Goal: Task Accomplishment & Management: Complete application form

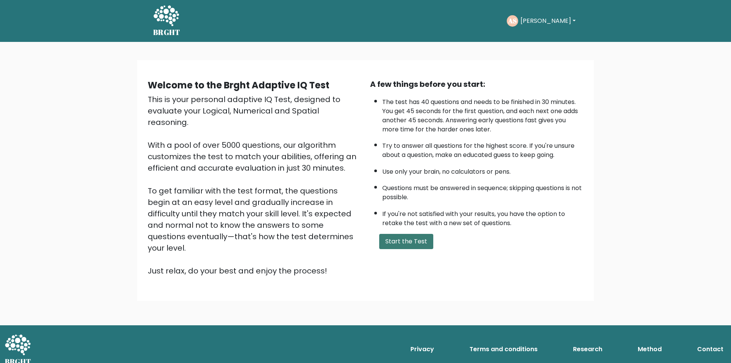
click at [400, 242] on button "Start the Test" at bounding box center [406, 241] width 54 height 15
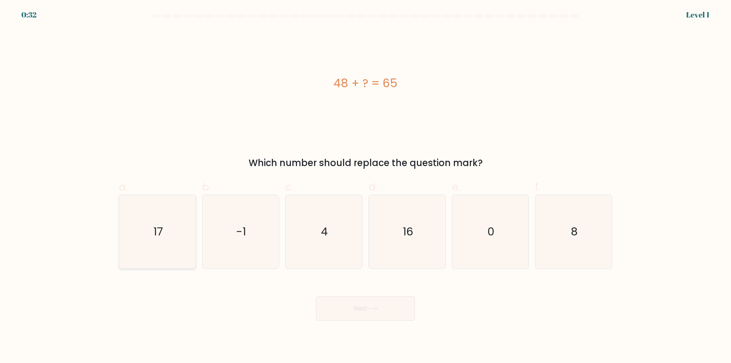
click at [173, 253] on icon "17" at bounding box center [157, 231] width 73 height 73
click at [365, 187] on input "a. 17" at bounding box center [365, 184] width 0 height 5
radio input "true"
click at [373, 311] on button "Next" at bounding box center [365, 308] width 99 height 24
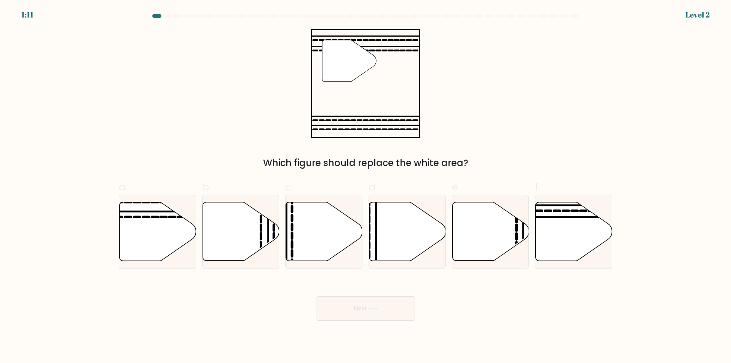
drag, startPoint x: 140, startPoint y: 245, endPoint x: 288, endPoint y: 311, distance: 161.9
click at [146, 248] on icon at bounding box center [158, 231] width 77 height 59
click at [365, 187] on input "a." at bounding box center [365, 184] width 0 height 5
radio input "true"
click at [351, 313] on button "Next" at bounding box center [365, 308] width 99 height 24
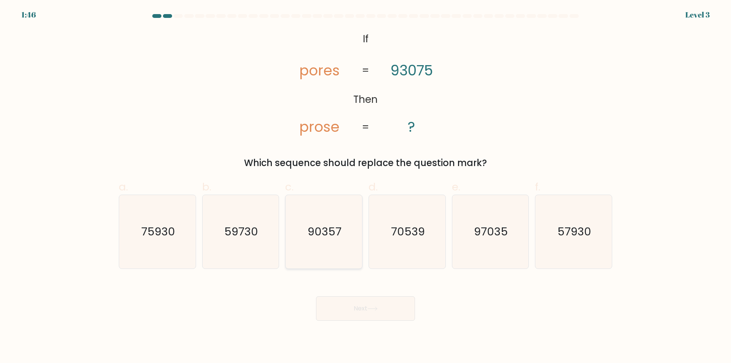
click at [322, 260] on icon "90357" at bounding box center [323, 231] width 73 height 73
click at [365, 187] on input "c. 90357" at bounding box center [365, 184] width 0 height 5
radio input "true"
click at [348, 312] on button "Next" at bounding box center [365, 308] width 99 height 24
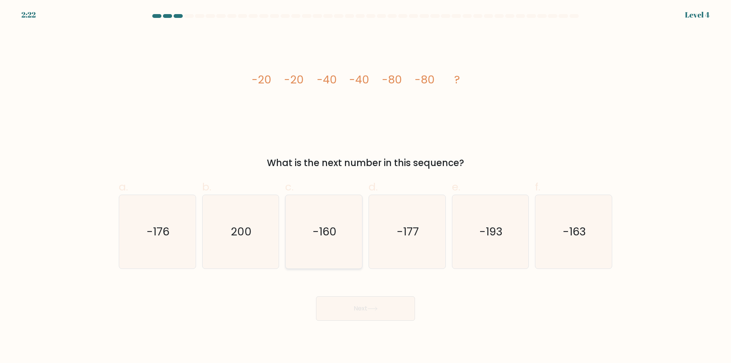
click at [335, 263] on icon "-160" at bounding box center [323, 231] width 73 height 73
click at [365, 187] on input "c. -160" at bounding box center [365, 184] width 0 height 5
radio input "true"
click at [354, 311] on button "Next" at bounding box center [365, 308] width 99 height 24
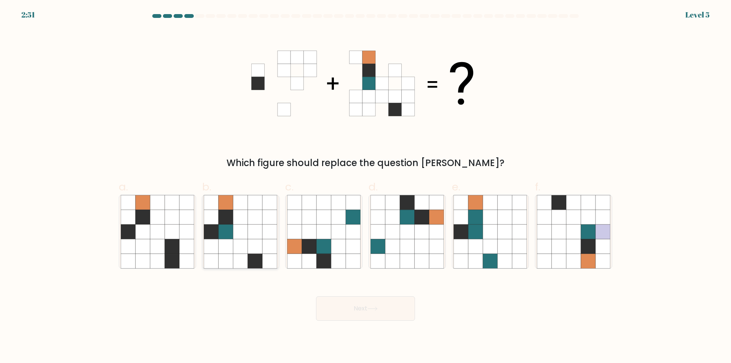
click at [226, 236] on icon at bounding box center [226, 231] width 14 height 14
click at [365, 187] on input "b." at bounding box center [365, 184] width 0 height 5
radio input "true"
click at [339, 308] on button "Next" at bounding box center [365, 308] width 99 height 24
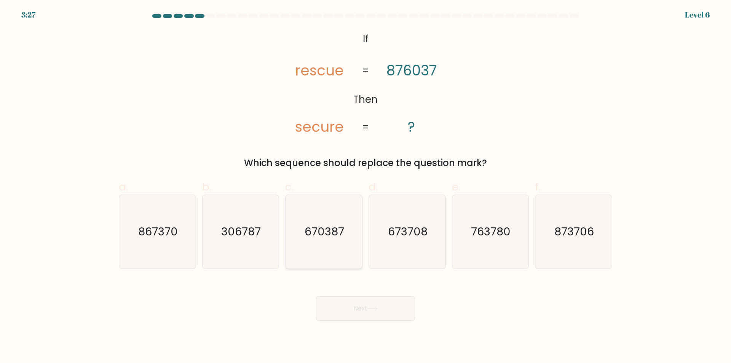
click at [329, 250] on icon "670387" at bounding box center [323, 231] width 73 height 73
click at [365, 187] on input "c. 670387" at bounding box center [365, 184] width 0 height 5
radio input "true"
click at [362, 306] on button "Next" at bounding box center [365, 308] width 99 height 24
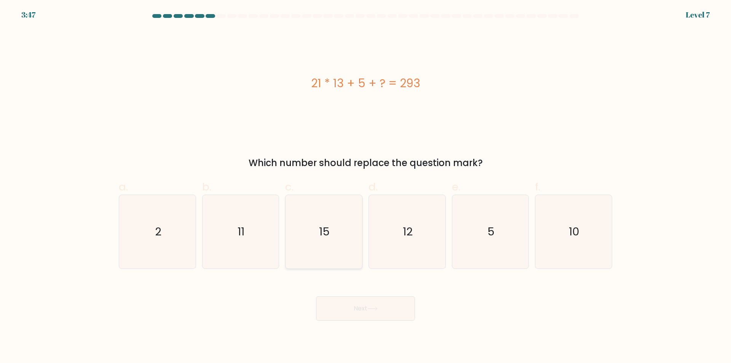
click at [329, 246] on icon "15" at bounding box center [323, 231] width 73 height 73
click at [365, 187] on input "c. 15" at bounding box center [365, 184] width 0 height 5
radio input "true"
click at [353, 311] on button "Next" at bounding box center [365, 308] width 99 height 24
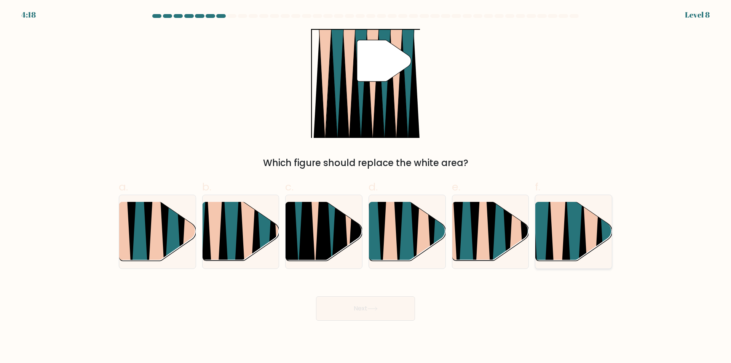
click at [560, 244] on icon at bounding box center [557, 263] width 17 height 153
click at [366, 187] on input "f." at bounding box center [365, 184] width 0 height 5
radio input "true"
click at [376, 309] on icon at bounding box center [372, 308] width 9 height 3
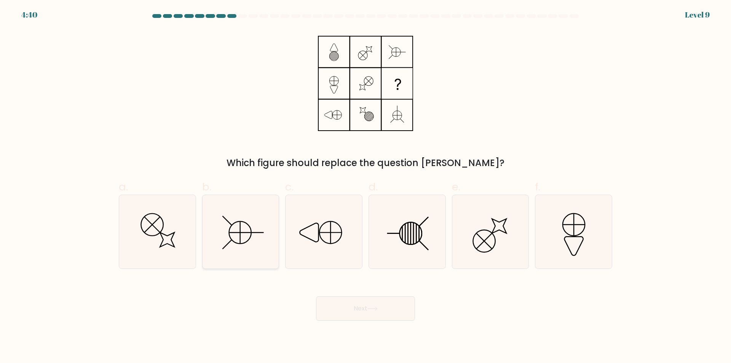
click at [268, 253] on icon at bounding box center [240, 231] width 73 height 73
click at [365, 187] on input "b." at bounding box center [365, 184] width 0 height 5
radio input "true"
click at [364, 307] on button "Next" at bounding box center [365, 308] width 99 height 24
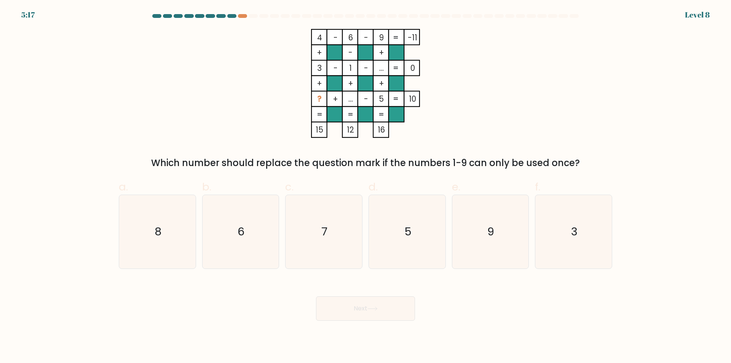
drag, startPoint x: 179, startPoint y: 254, endPoint x: 329, endPoint y: 314, distance: 161.3
click at [179, 255] on icon "8" at bounding box center [157, 231] width 73 height 73
click at [365, 187] on input "a. 8" at bounding box center [365, 184] width 0 height 5
radio input "true"
click at [341, 312] on button "Next" at bounding box center [365, 308] width 99 height 24
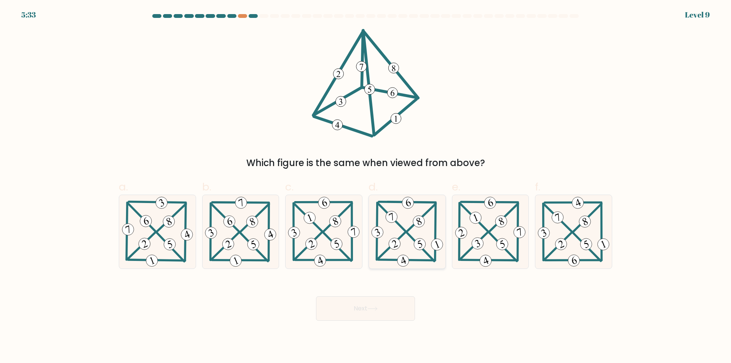
click at [428, 263] on icon at bounding box center [407, 231] width 75 height 73
click at [366, 187] on input "d." at bounding box center [365, 184] width 0 height 5
radio input "true"
click at [377, 307] on icon at bounding box center [372, 308] width 9 height 3
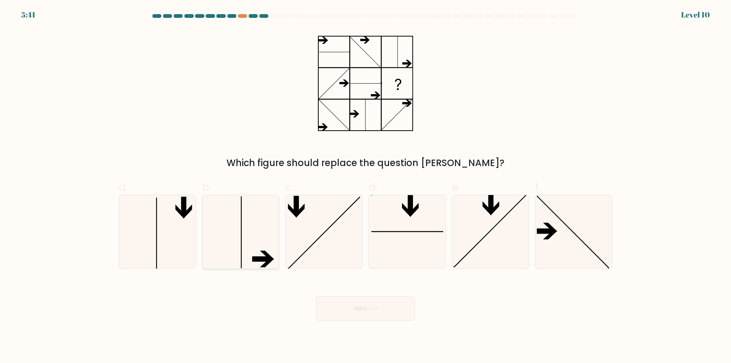
drag, startPoint x: 219, startPoint y: 244, endPoint x: 318, endPoint y: 296, distance: 111.9
click at [220, 244] on icon at bounding box center [240, 231] width 73 height 73
click at [365, 187] on input "b." at bounding box center [365, 184] width 0 height 5
radio input "true"
click at [363, 309] on button "Next" at bounding box center [365, 308] width 99 height 24
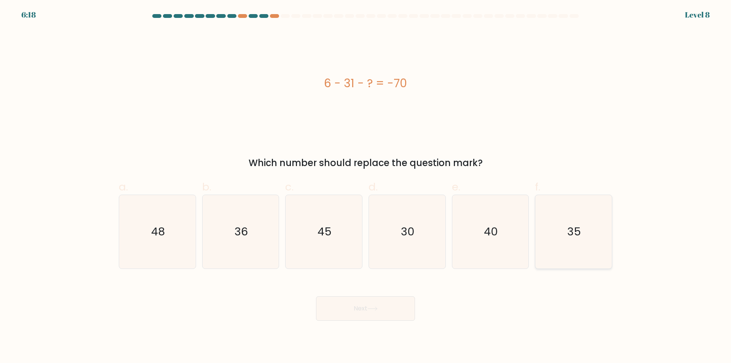
click at [554, 252] on icon "35" at bounding box center [573, 231] width 73 height 73
click at [366, 187] on input "f. 35" at bounding box center [365, 184] width 0 height 5
radio input "true"
click at [401, 306] on button "Next" at bounding box center [365, 308] width 99 height 24
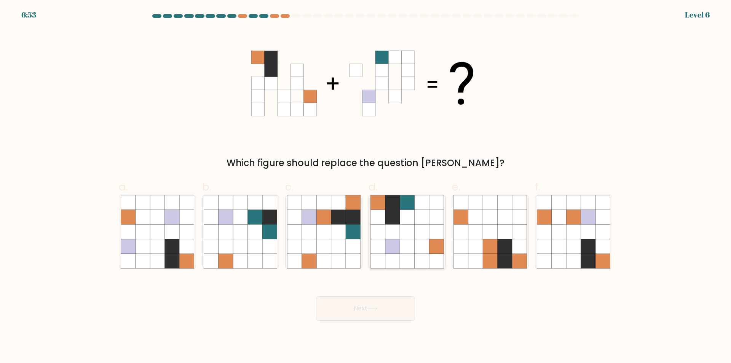
click at [416, 261] on icon at bounding box center [422, 261] width 14 height 14
click at [366, 187] on input "d." at bounding box center [365, 184] width 0 height 5
radio input "true"
click at [351, 310] on button "Next" at bounding box center [365, 308] width 99 height 24
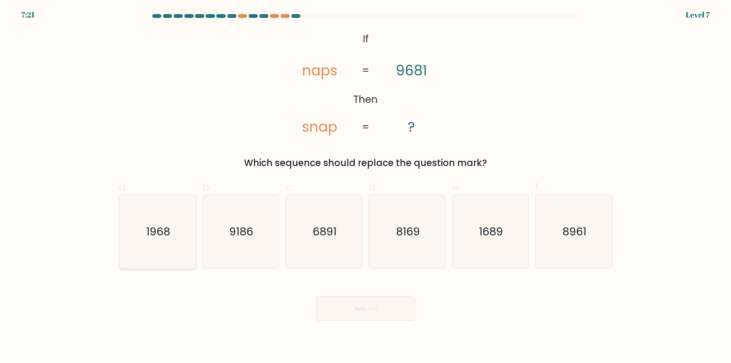
click at [183, 247] on icon "1968" at bounding box center [157, 231] width 73 height 73
click at [365, 187] on input "a. 1968" at bounding box center [365, 184] width 0 height 5
radio input "true"
click at [368, 305] on button "Next" at bounding box center [365, 308] width 99 height 24
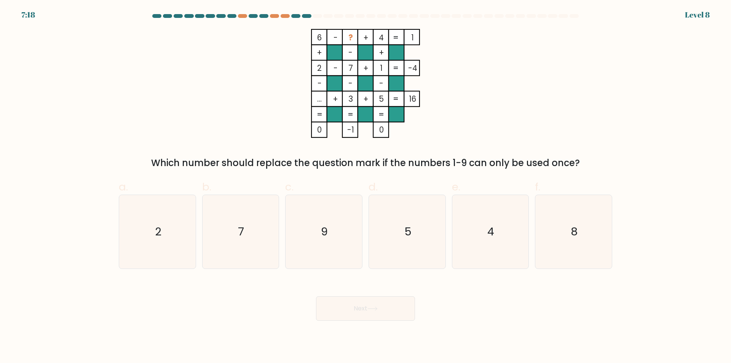
drag, startPoint x: 177, startPoint y: 260, endPoint x: 256, endPoint y: 294, distance: 85.9
click at [177, 260] on icon "2" at bounding box center [157, 231] width 73 height 73
click at [365, 187] on input "a. 2" at bounding box center [365, 184] width 0 height 5
radio input "true"
click at [362, 311] on button "Next" at bounding box center [365, 308] width 99 height 24
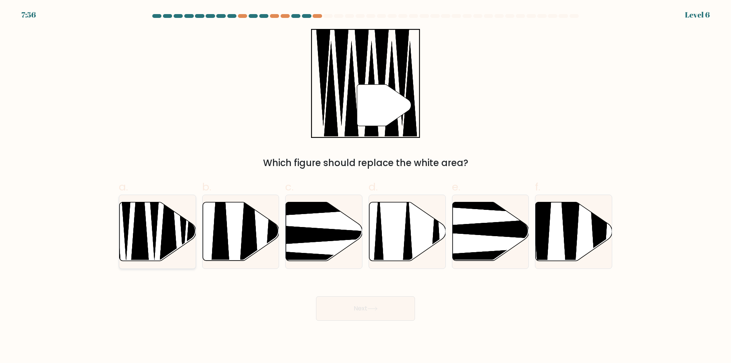
drag, startPoint x: 156, startPoint y: 239, endPoint x: 377, endPoint y: 302, distance: 229.8
click at [161, 242] on icon at bounding box center [157, 232] width 77 height 60
click at [365, 187] on input "a." at bounding box center [365, 184] width 0 height 5
radio input "true"
click at [369, 309] on icon at bounding box center [372, 308] width 10 height 4
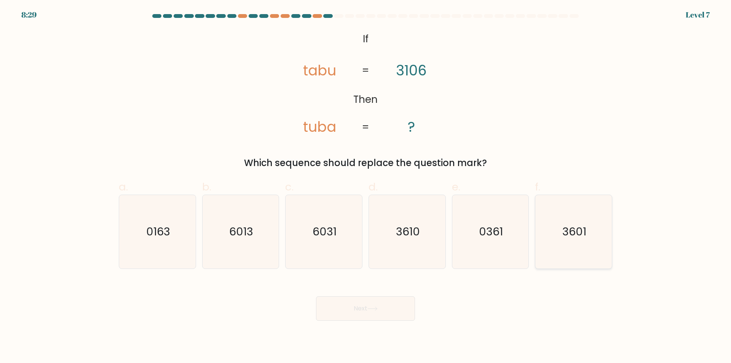
click at [561, 254] on icon "3601" at bounding box center [573, 231] width 73 height 73
click at [366, 187] on input "f. 3601" at bounding box center [365, 184] width 0 height 5
radio input "true"
click at [392, 303] on button "Next" at bounding box center [365, 308] width 99 height 24
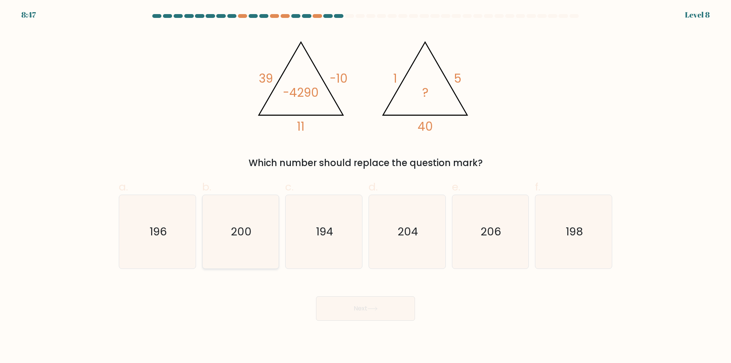
drag, startPoint x: 241, startPoint y: 261, endPoint x: 352, endPoint y: 313, distance: 122.6
click at [241, 261] on icon "200" at bounding box center [240, 231] width 73 height 73
click at [352, 313] on button "Next" at bounding box center [365, 308] width 99 height 24
click at [237, 216] on icon "200" at bounding box center [240, 231] width 73 height 73
click at [365, 187] on input "b. 200" at bounding box center [365, 184] width 0 height 5
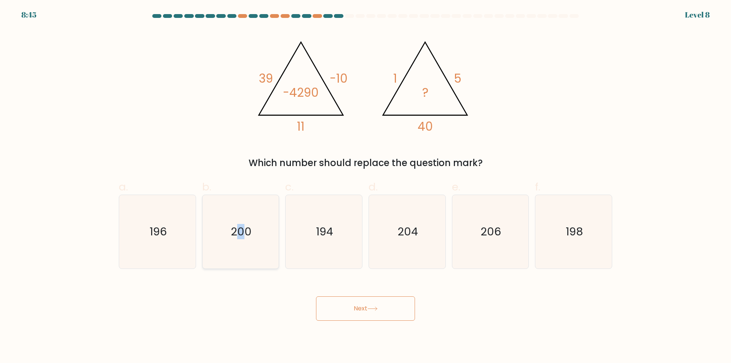
radio input "true"
click at [359, 312] on button "Next" at bounding box center [365, 308] width 99 height 24
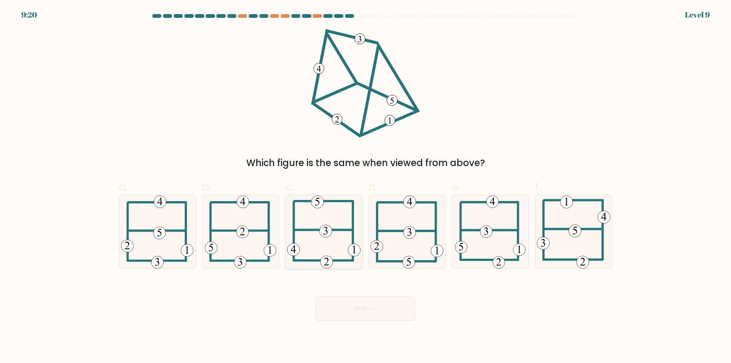
click at [318, 233] on icon at bounding box center [323, 231] width 73 height 73
click at [365, 187] on input "c." at bounding box center [365, 184] width 0 height 5
radio input "true"
click at [359, 306] on button "Next" at bounding box center [365, 308] width 99 height 24
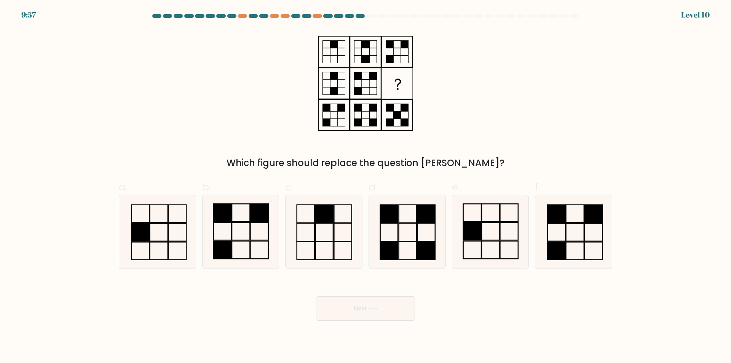
drag, startPoint x: 421, startPoint y: 245, endPoint x: 392, endPoint y: 321, distance: 80.7
click at [420, 247] on rect at bounding box center [426, 251] width 18 height 18
click at [366, 187] on input "d." at bounding box center [365, 184] width 0 height 5
radio input "true"
click at [385, 311] on button "Next" at bounding box center [365, 308] width 99 height 24
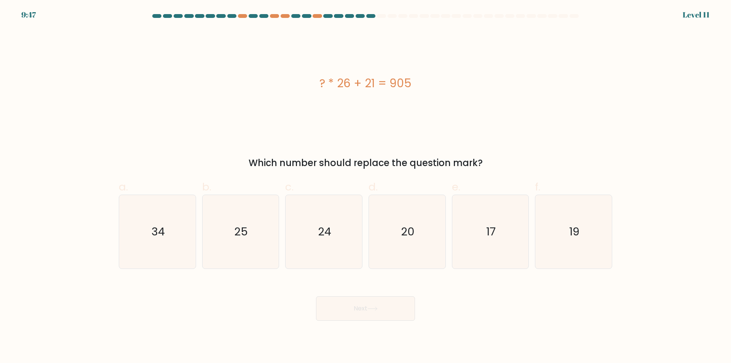
drag, startPoint x: 146, startPoint y: 252, endPoint x: 372, endPoint y: 325, distance: 237.8
click at [147, 253] on icon "34" at bounding box center [157, 231] width 73 height 73
click at [365, 187] on input "a. 34" at bounding box center [365, 184] width 0 height 5
radio input "true"
click at [362, 312] on button "Next" at bounding box center [365, 308] width 99 height 24
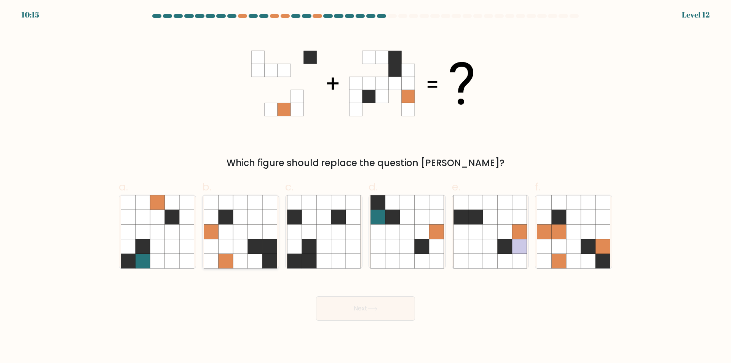
click at [250, 263] on icon at bounding box center [255, 261] width 14 height 14
click at [365, 187] on input "b." at bounding box center [365, 184] width 0 height 5
radio input "true"
click at [347, 310] on button "Next" at bounding box center [365, 308] width 99 height 24
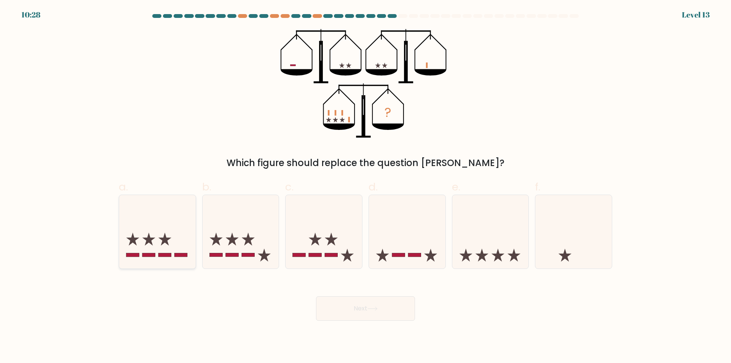
click at [160, 213] on icon at bounding box center [157, 231] width 77 height 63
click at [365, 187] on input "a." at bounding box center [365, 184] width 0 height 5
radio input "true"
click at [356, 307] on button "Next" at bounding box center [365, 308] width 99 height 24
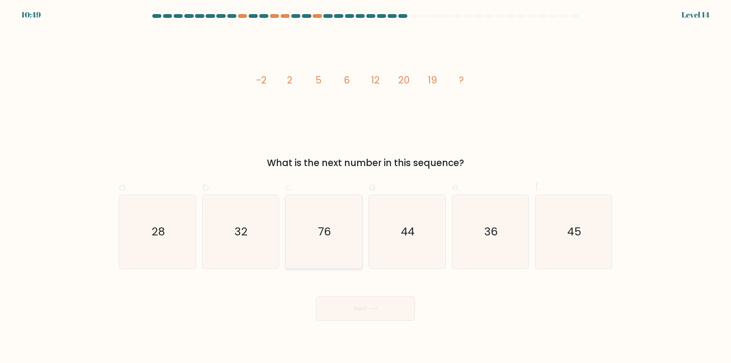
drag, startPoint x: 335, startPoint y: 257, endPoint x: 334, endPoint y: 262, distance: 4.6
click at [334, 257] on icon "76" at bounding box center [323, 231] width 73 height 73
click at [365, 187] on input "c. 76" at bounding box center [365, 184] width 0 height 5
radio input "true"
click at [364, 308] on button "Next" at bounding box center [365, 308] width 99 height 24
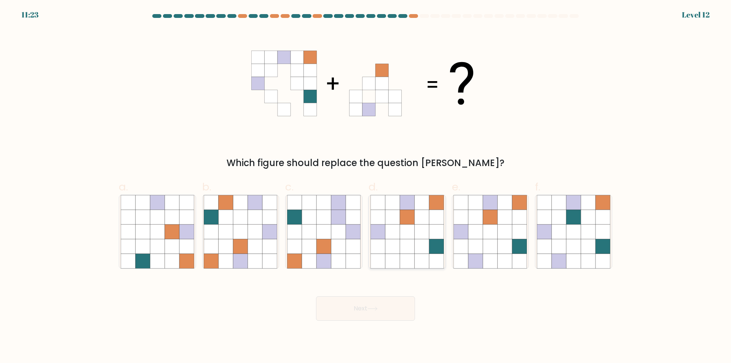
click at [404, 252] on icon at bounding box center [407, 246] width 14 height 14
click at [366, 187] on input "d." at bounding box center [365, 184] width 0 height 5
radio input "true"
click at [396, 306] on button "Next" at bounding box center [365, 308] width 99 height 24
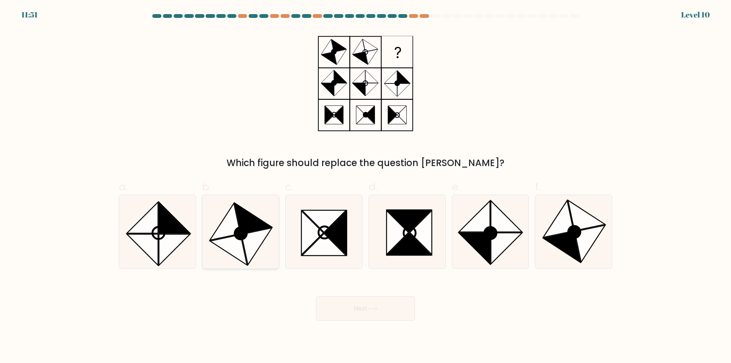
click at [231, 239] on icon at bounding box center [228, 249] width 37 height 30
click at [365, 187] on input "b." at bounding box center [365, 184] width 0 height 5
radio input "true"
click at [351, 307] on button "Next" at bounding box center [365, 308] width 99 height 24
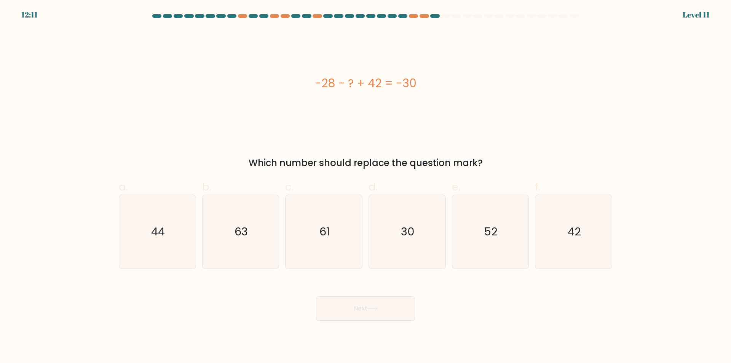
drag, startPoint x: 172, startPoint y: 250, endPoint x: 348, endPoint y: 328, distance: 192.9
click at [178, 253] on icon "44" at bounding box center [157, 231] width 73 height 73
click at [365, 187] on input "a. 44" at bounding box center [365, 184] width 0 height 5
radio input "true"
click at [363, 313] on button "Next" at bounding box center [365, 308] width 99 height 24
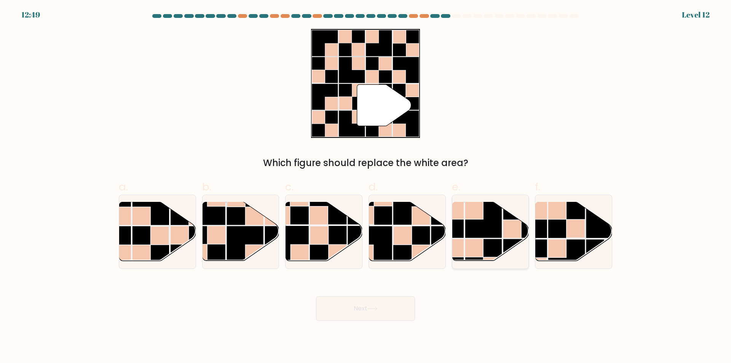
click at [475, 246] on rect at bounding box center [474, 248] width 18 height 18
click at [366, 187] on input "e." at bounding box center [365, 184] width 0 height 5
radio input "true"
click at [386, 309] on button "Next" at bounding box center [365, 308] width 99 height 24
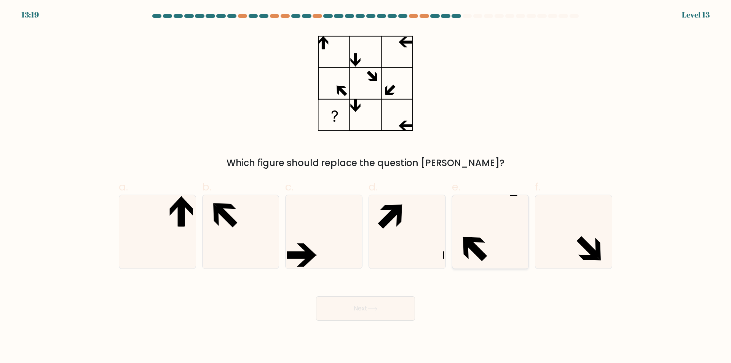
click at [508, 264] on icon at bounding box center [489, 231] width 73 height 73
click at [366, 187] on input "e." at bounding box center [365, 184] width 0 height 5
radio input "true"
click at [400, 310] on button "Next" at bounding box center [365, 308] width 99 height 24
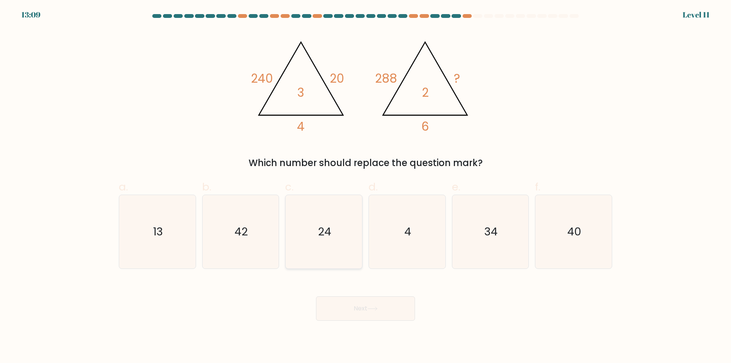
click at [340, 249] on icon "24" at bounding box center [323, 231] width 73 height 73
click at [365, 187] on input "c. 24" at bounding box center [365, 184] width 0 height 5
radio input "true"
click at [375, 316] on button "Next" at bounding box center [365, 308] width 99 height 24
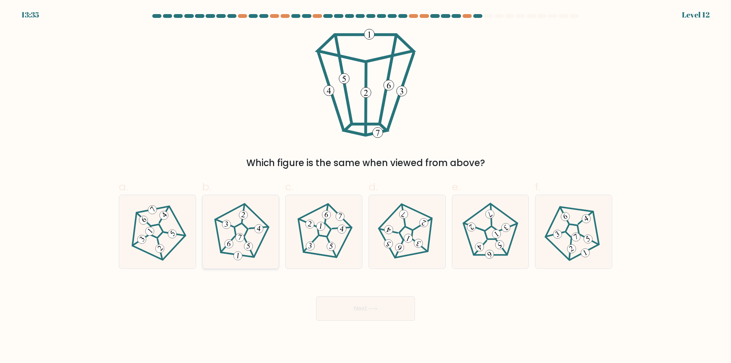
click at [244, 254] on icon at bounding box center [240, 232] width 59 height 59
click at [365, 187] on input "b." at bounding box center [365, 184] width 0 height 5
radio input "true"
click at [370, 306] on icon at bounding box center [372, 308] width 10 height 4
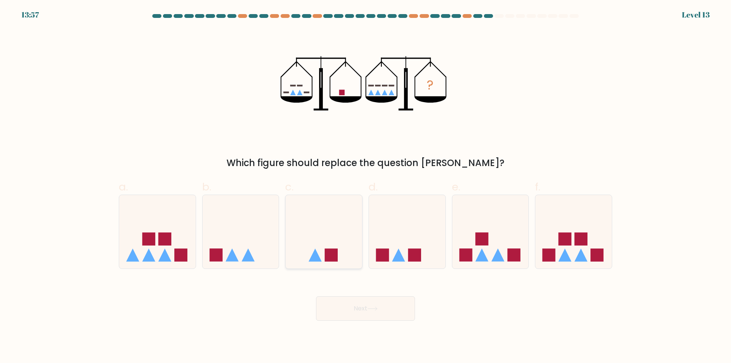
click at [360, 257] on icon at bounding box center [324, 231] width 77 height 63
click at [365, 187] on input "c." at bounding box center [365, 184] width 0 height 5
radio input "true"
click at [268, 252] on icon at bounding box center [241, 231] width 77 height 63
click at [365, 187] on input "b." at bounding box center [365, 184] width 0 height 5
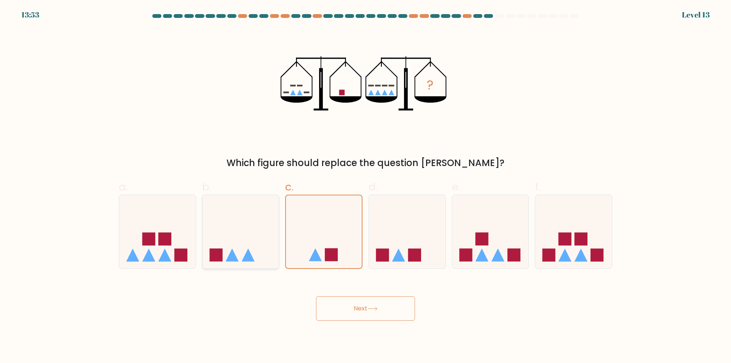
radio input "true"
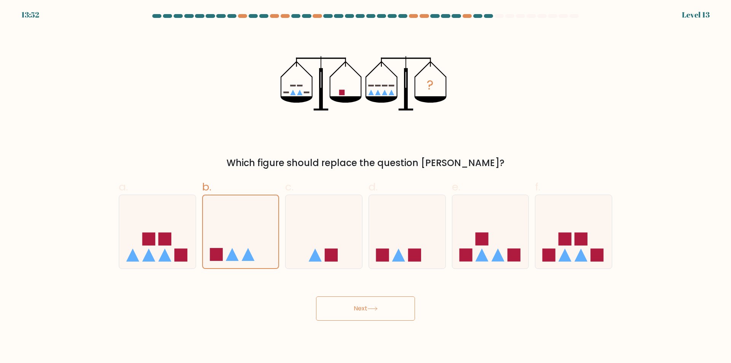
click at [375, 309] on icon at bounding box center [372, 308] width 9 height 3
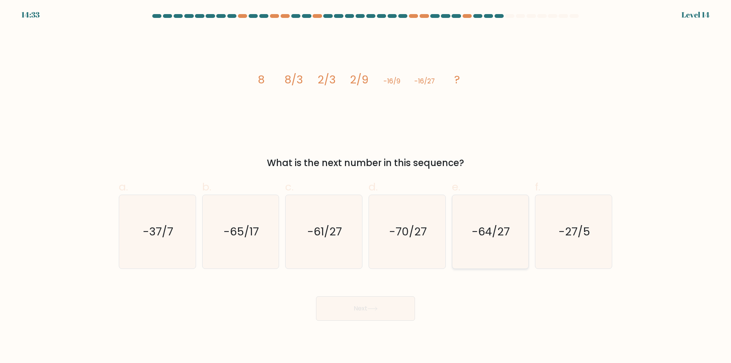
click at [507, 247] on icon "-64/27" at bounding box center [489, 231] width 73 height 73
click at [366, 187] on input "e. -64/27" at bounding box center [365, 184] width 0 height 5
radio input "true"
click at [383, 310] on button "Next" at bounding box center [365, 308] width 99 height 24
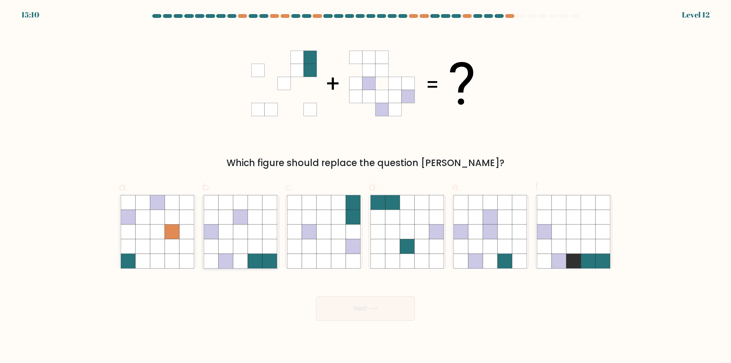
click at [257, 238] on icon at bounding box center [255, 231] width 14 height 14
click at [365, 187] on input "b." at bounding box center [365, 184] width 0 height 5
radio input "true"
click at [355, 309] on button "Next" at bounding box center [365, 308] width 99 height 24
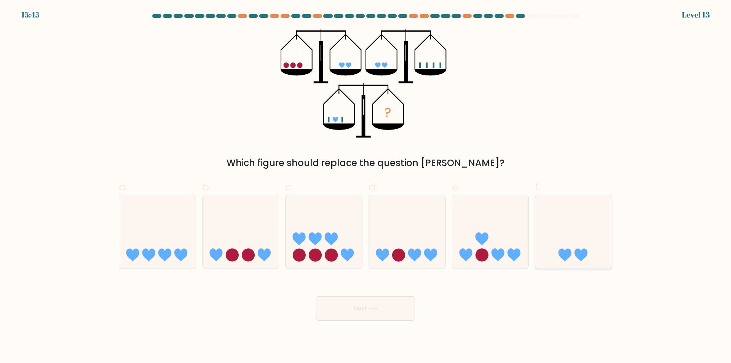
click at [557, 226] on icon at bounding box center [573, 231] width 77 height 63
click at [366, 187] on input "f." at bounding box center [365, 184] width 0 height 5
radio input "true"
click at [391, 309] on button "Next" at bounding box center [365, 308] width 99 height 24
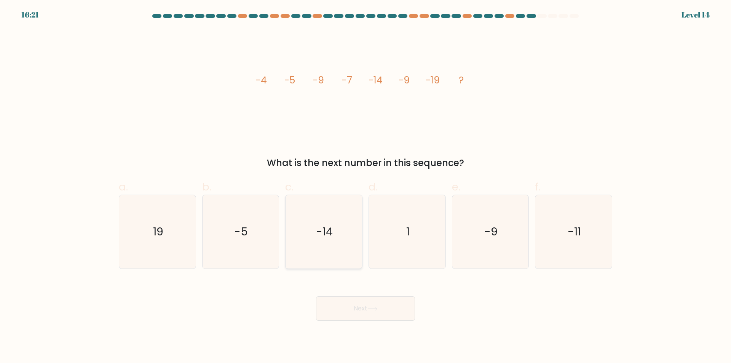
drag, startPoint x: 343, startPoint y: 254, endPoint x: 347, endPoint y: 264, distance: 11.1
click at [342, 256] on icon "-14" at bounding box center [323, 231] width 73 height 73
click at [365, 187] on input "c. -14" at bounding box center [365, 184] width 0 height 5
radio input "true"
click at [374, 310] on icon at bounding box center [372, 308] width 10 height 4
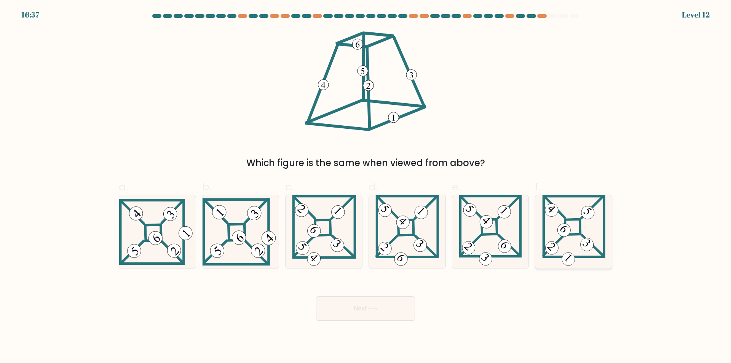
click at [563, 225] on 871 at bounding box center [564, 230] width 18 height 18
click at [366, 187] on input "f." at bounding box center [365, 184] width 0 height 5
radio input "true"
click at [354, 309] on button "Next" at bounding box center [365, 308] width 99 height 24
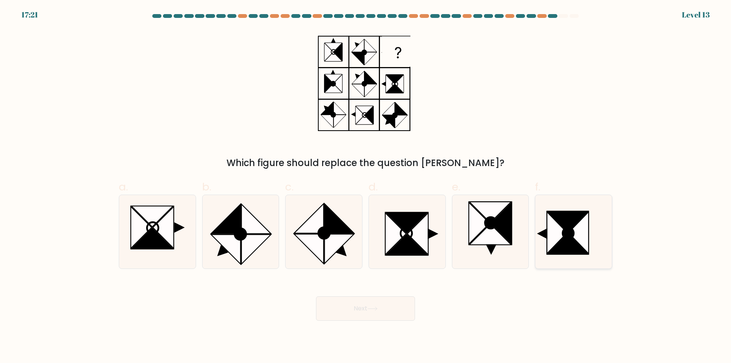
click at [571, 231] on icon at bounding box center [568, 232] width 11 height 11
click at [366, 187] on input "f." at bounding box center [365, 184] width 0 height 5
radio input "true"
click at [394, 309] on button "Next" at bounding box center [365, 308] width 99 height 24
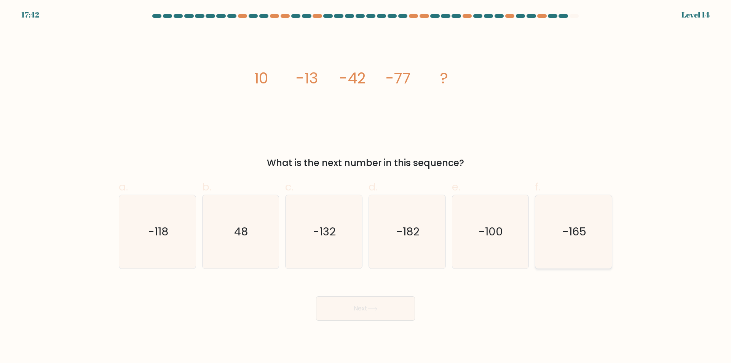
drag, startPoint x: 567, startPoint y: 246, endPoint x: 563, endPoint y: 248, distance: 3.9
click at [563, 248] on icon "-165" at bounding box center [573, 231] width 73 height 73
drag, startPoint x: 333, startPoint y: 250, endPoint x: 359, endPoint y: 287, distance: 45.5
click at [334, 250] on icon "-132" at bounding box center [323, 231] width 73 height 73
click at [365, 187] on input "c. -132" at bounding box center [365, 184] width 0 height 5
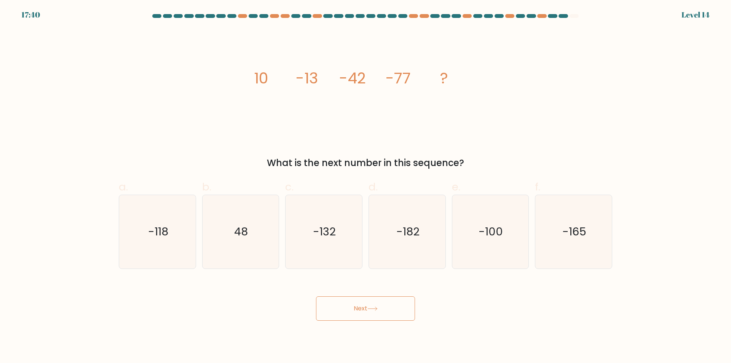
radio input "true"
click at [367, 307] on button "Next" at bounding box center [365, 308] width 99 height 24
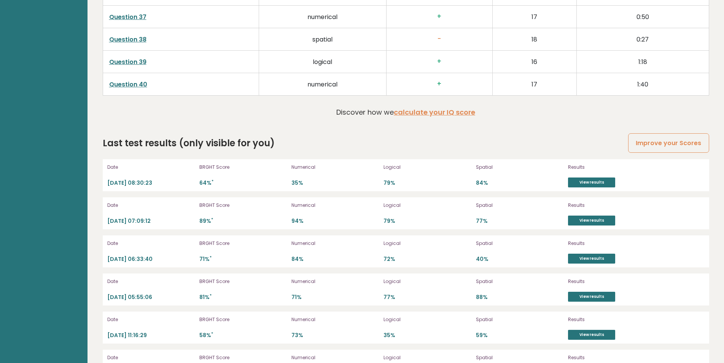
scroll to position [2083, 0]
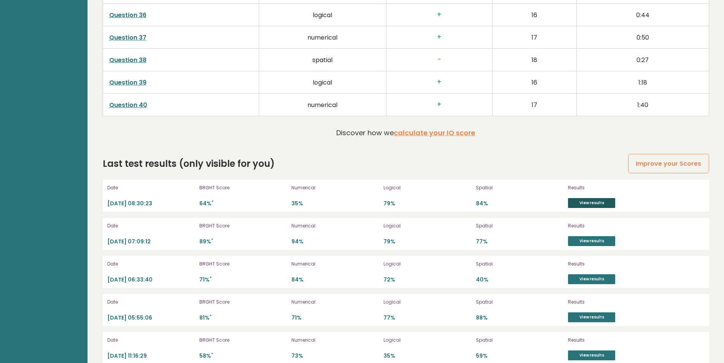
click at [593, 204] on link "View results" at bounding box center [591, 203] width 47 height 10
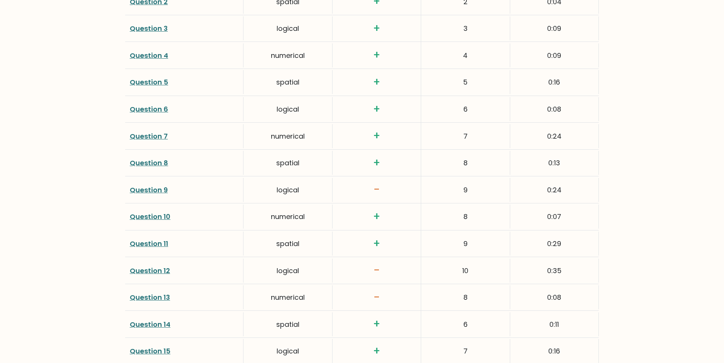
scroll to position [1144, 0]
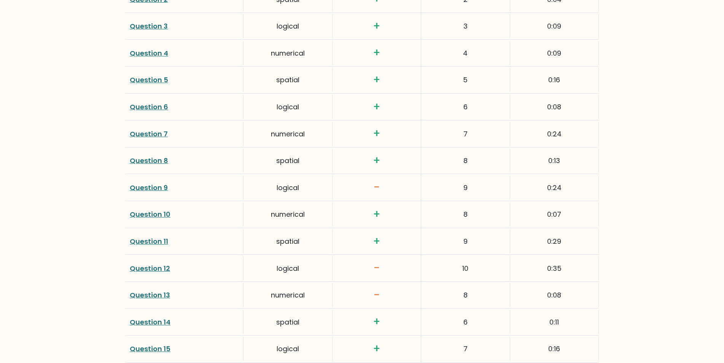
click at [142, 187] on link "Question 9" at bounding box center [149, 188] width 38 height 10
click at [158, 295] on link "Question 13" at bounding box center [150, 295] width 40 height 10
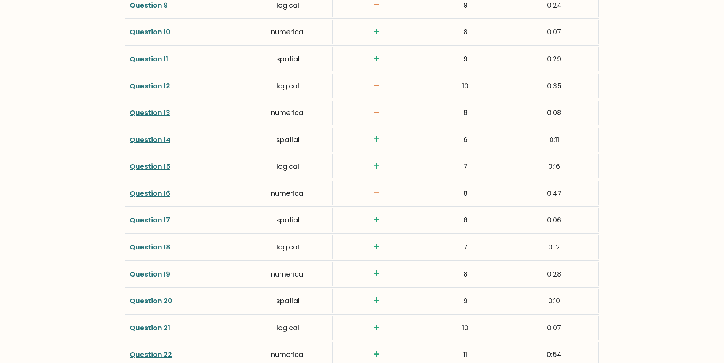
scroll to position [1337, 0]
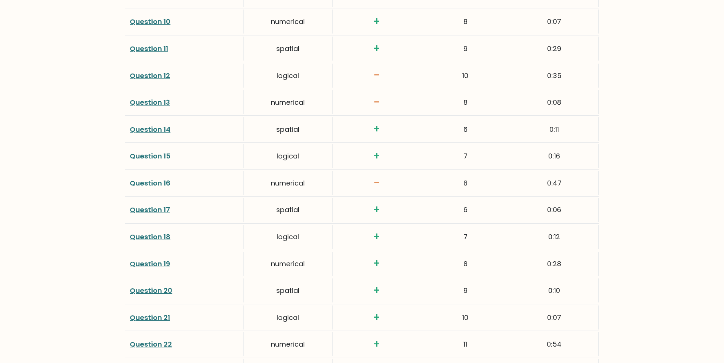
click at [158, 182] on link "Question 16" at bounding box center [150, 183] width 41 height 10
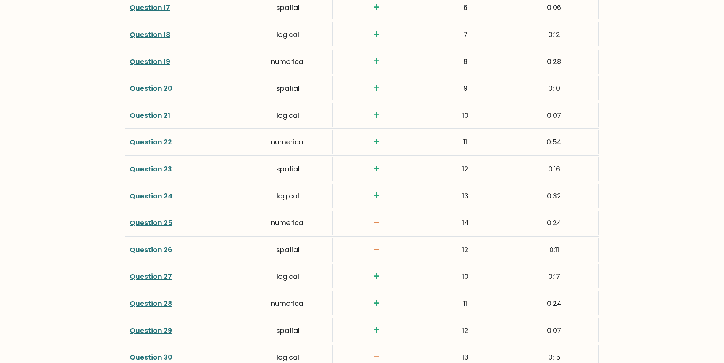
scroll to position [1546, 0]
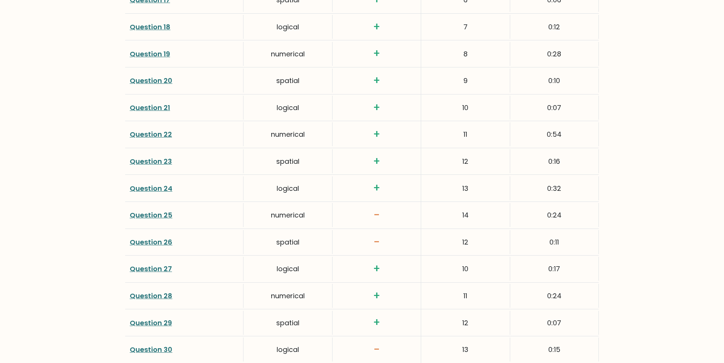
click at [142, 215] on link "Question 25" at bounding box center [151, 215] width 43 height 10
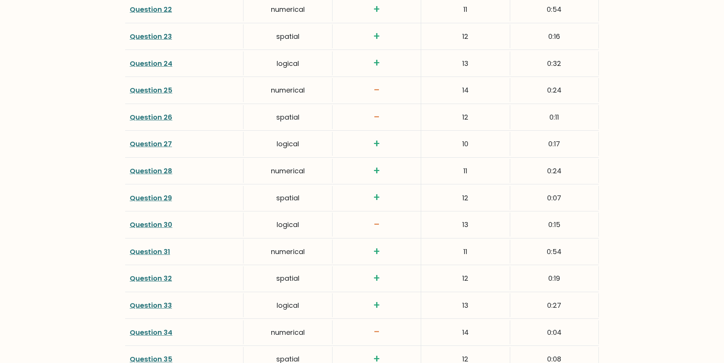
scroll to position [1679, 0]
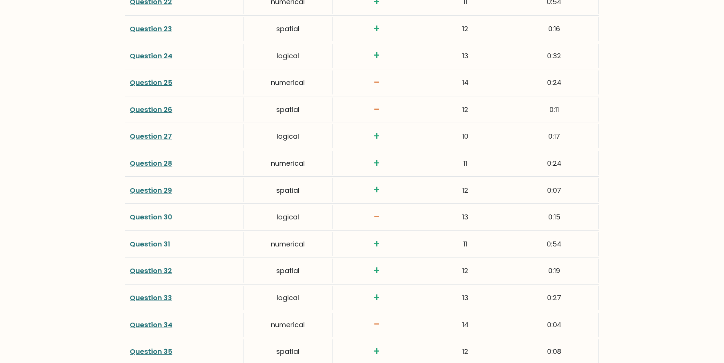
click at [137, 215] on link "Question 30" at bounding box center [151, 217] width 43 height 10
click at [154, 326] on link "Question 34" at bounding box center [151, 325] width 43 height 10
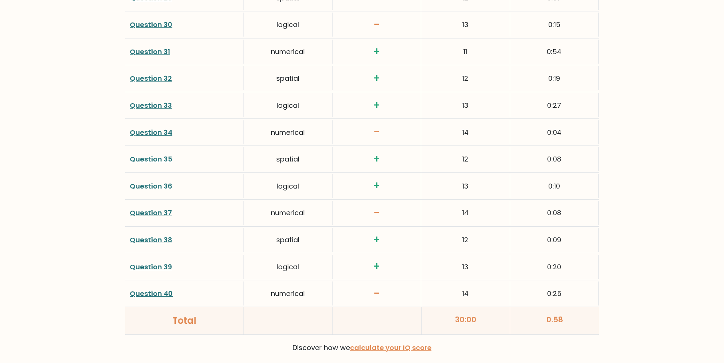
scroll to position [1876, 0]
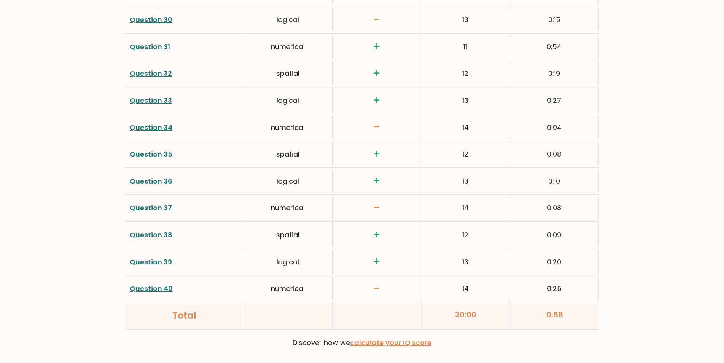
click at [155, 290] on link "Question 40" at bounding box center [151, 289] width 43 height 10
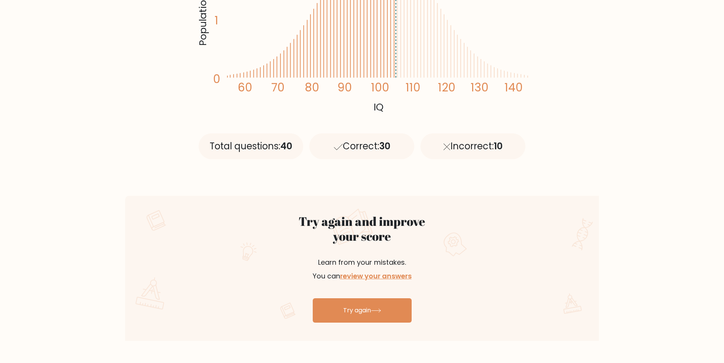
scroll to position [292, 0]
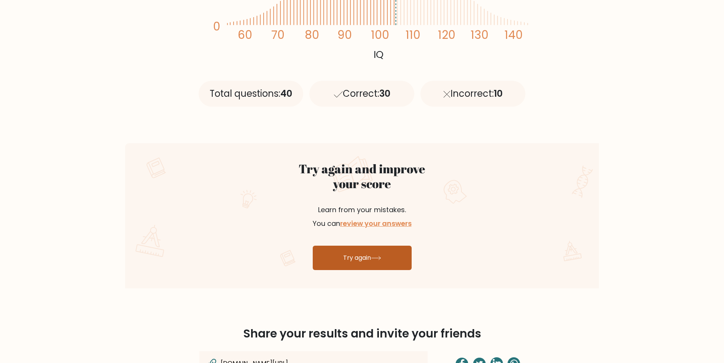
click at [351, 266] on link "Try again" at bounding box center [362, 258] width 99 height 24
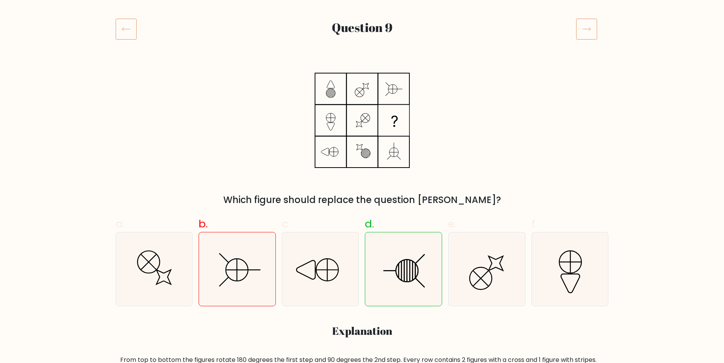
scroll to position [89, 0]
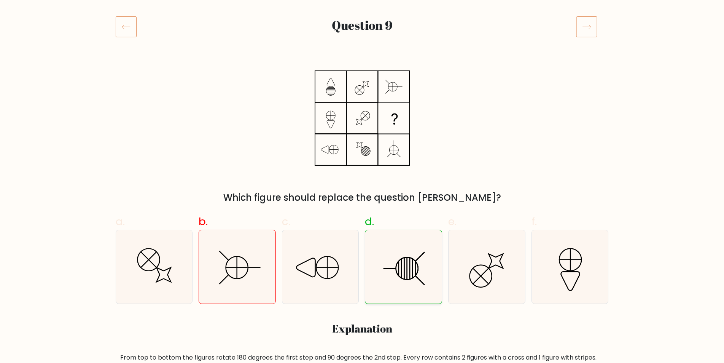
click at [417, 270] on icon at bounding box center [403, 266] width 73 height 73
click at [363, 97] on input "d." at bounding box center [362, 94] width 0 height 5
radio input "true"
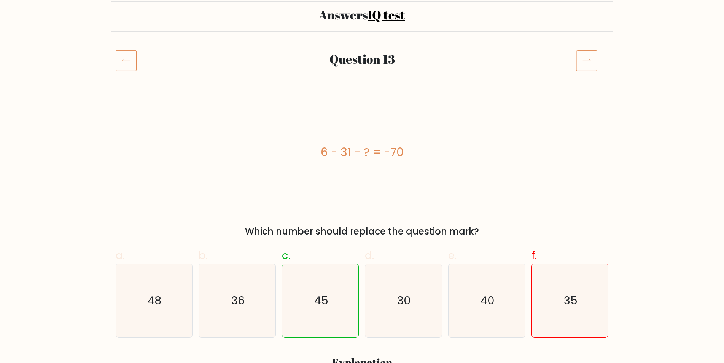
scroll to position [58, 0]
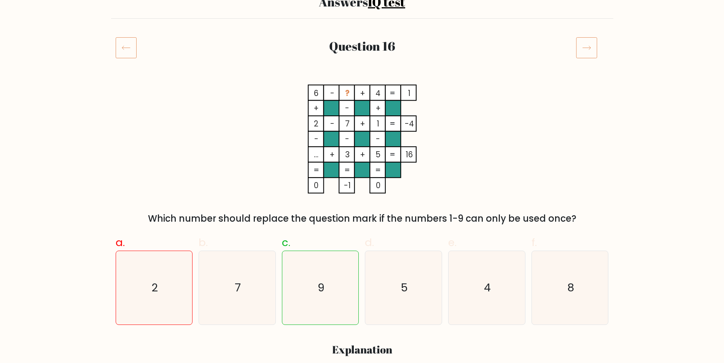
scroll to position [71, 0]
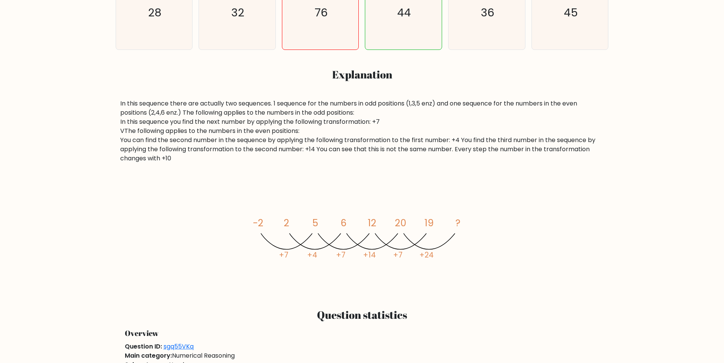
scroll to position [330, 0]
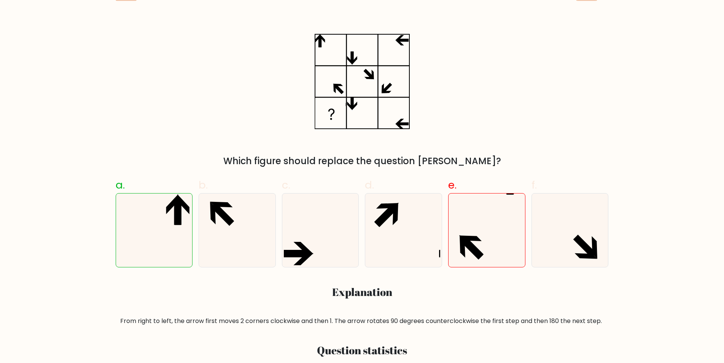
scroll to position [140, 0]
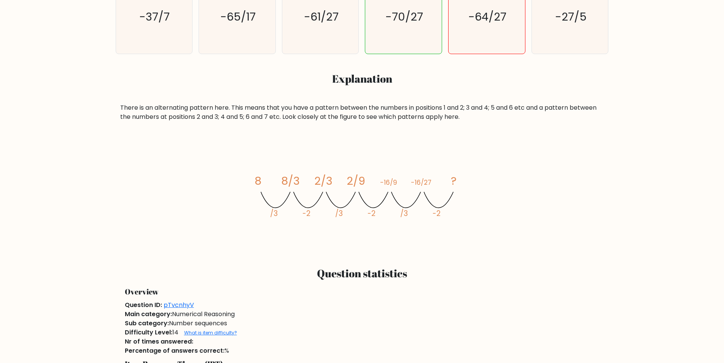
scroll to position [337, 0]
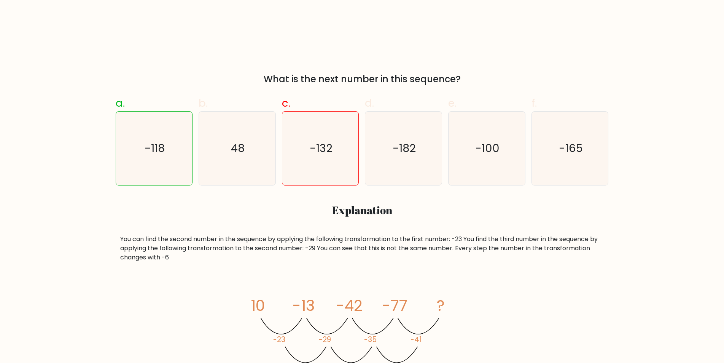
scroll to position [276, 0]
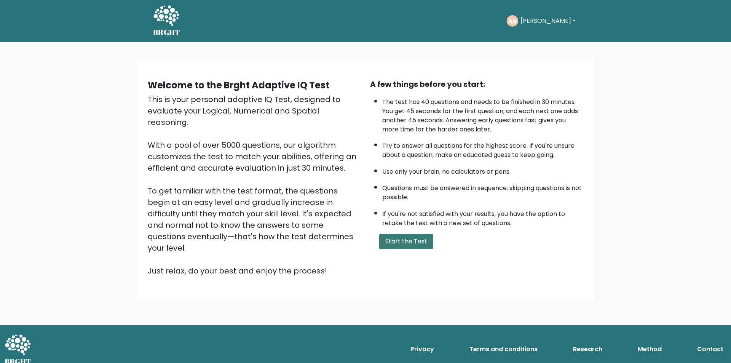
click at [401, 242] on button "Start the Test" at bounding box center [406, 241] width 54 height 15
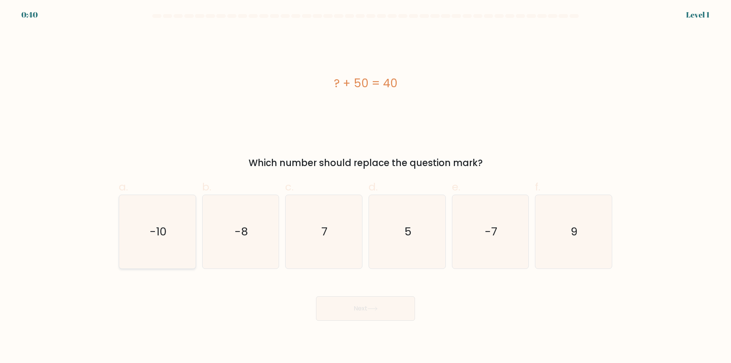
click at [133, 244] on icon "-10" at bounding box center [157, 231] width 73 height 73
click at [365, 187] on input "a. -10" at bounding box center [365, 184] width 0 height 5
radio input "true"
click at [369, 310] on icon at bounding box center [372, 308] width 10 height 4
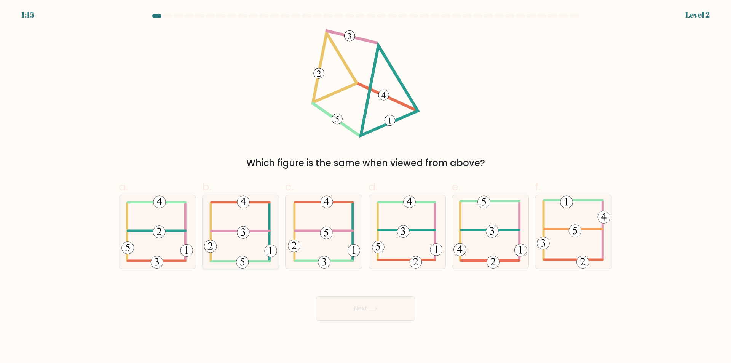
click at [243, 239] on icon at bounding box center [240, 231] width 73 height 73
click at [365, 187] on input "b." at bounding box center [365, 184] width 0 height 5
radio input "true"
click at [362, 313] on button "Next" at bounding box center [365, 308] width 99 height 24
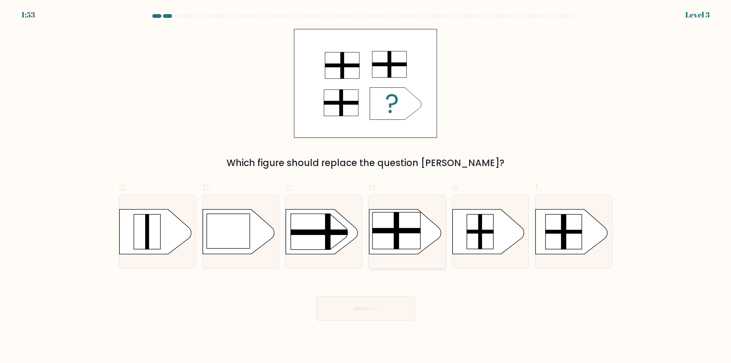
click at [400, 245] on rect at bounding box center [396, 230] width 48 height 37
click at [366, 187] on input "d." at bounding box center [365, 184] width 0 height 5
radio input "true"
click at [368, 308] on button "Next" at bounding box center [365, 308] width 99 height 24
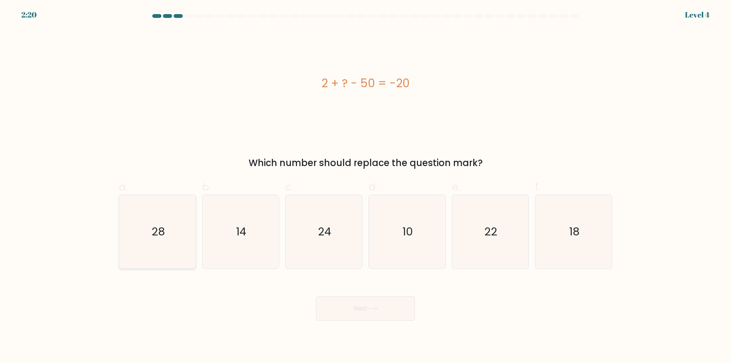
click at [172, 257] on icon "28" at bounding box center [157, 231] width 73 height 73
click at [365, 187] on input "a. 28" at bounding box center [365, 184] width 0 height 5
radio input "true"
click at [384, 311] on button "Next" at bounding box center [365, 308] width 99 height 24
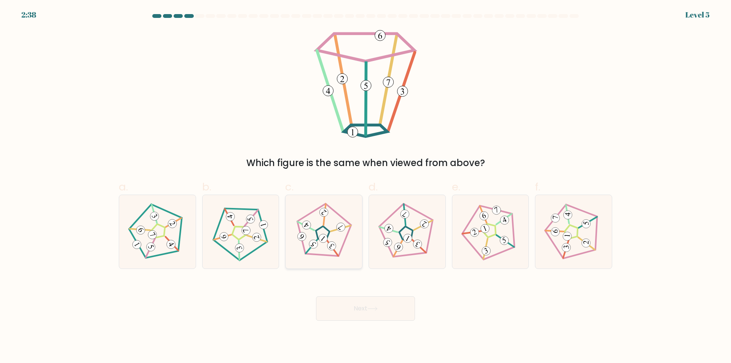
click at [324, 237] on icon at bounding box center [323, 238] width 5 height 5
click at [365, 187] on input "c." at bounding box center [365, 184] width 0 height 5
radio input "true"
click at [370, 309] on icon at bounding box center [372, 308] width 10 height 4
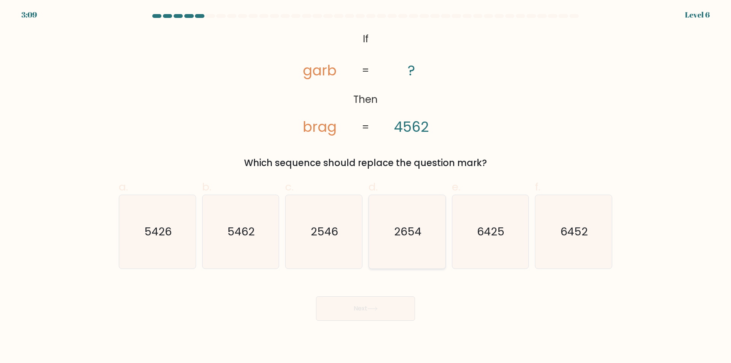
click at [408, 257] on icon "2654" at bounding box center [406, 231] width 73 height 73
click at [366, 187] on input "d. 2654" at bounding box center [365, 184] width 0 height 5
radio input "true"
click at [384, 305] on button "Next" at bounding box center [365, 308] width 99 height 24
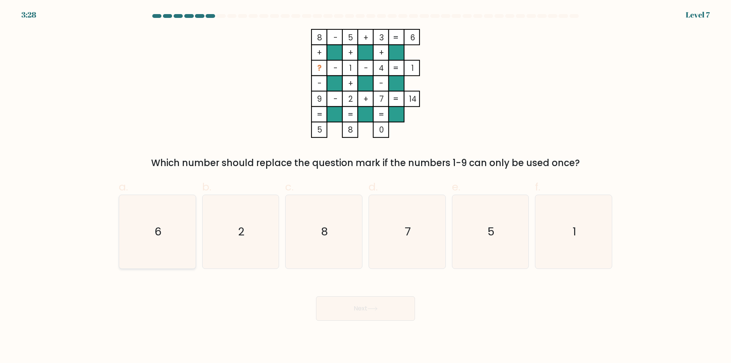
click at [163, 251] on icon "6" at bounding box center [157, 231] width 73 height 73
click at [365, 187] on input "a. 6" at bounding box center [365, 184] width 0 height 5
radio input "true"
click at [385, 316] on button "Next" at bounding box center [365, 308] width 99 height 24
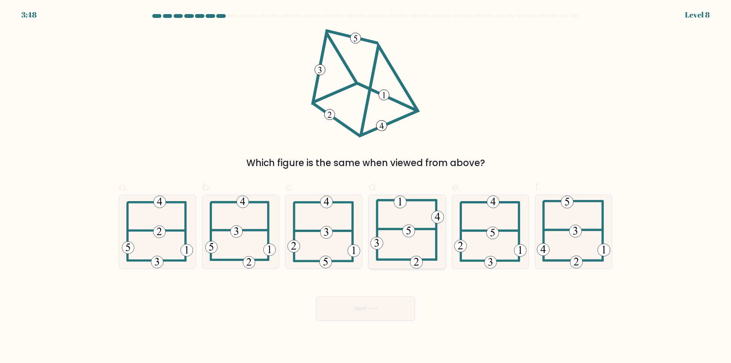
click at [416, 246] on icon at bounding box center [406, 231] width 73 height 73
click at [366, 187] on input "d." at bounding box center [365, 184] width 0 height 5
radio input "true"
click at [378, 306] on icon at bounding box center [372, 308] width 10 height 4
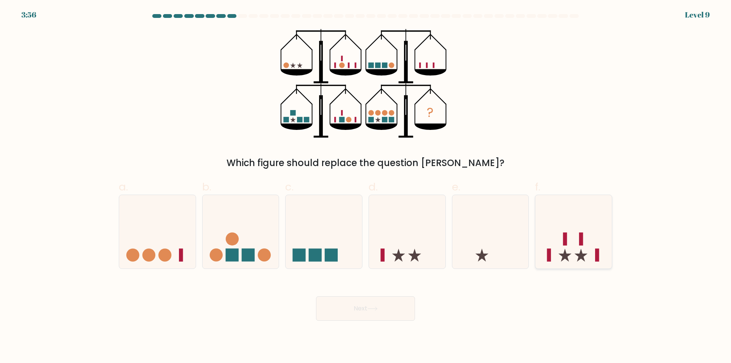
click at [573, 222] on icon at bounding box center [573, 231] width 77 height 63
click at [366, 187] on input "f." at bounding box center [365, 184] width 0 height 5
radio input "true"
click at [357, 314] on button "Next" at bounding box center [365, 308] width 99 height 24
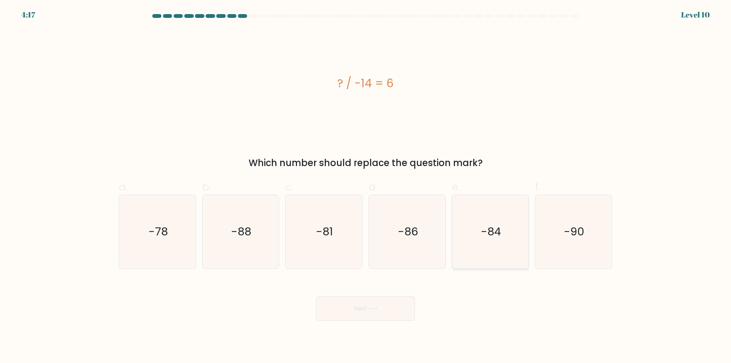
click at [502, 257] on icon "-84" at bounding box center [489, 231] width 73 height 73
click at [366, 187] on input "e. -84" at bounding box center [365, 184] width 0 height 5
radio input "true"
click at [372, 310] on icon at bounding box center [372, 308] width 10 height 4
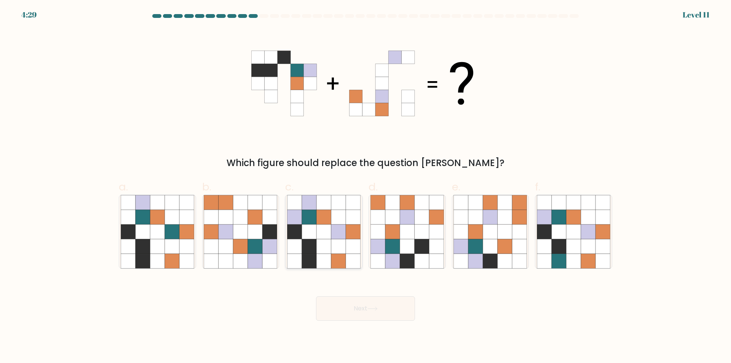
click at [325, 243] on icon at bounding box center [323, 246] width 14 height 14
click at [365, 187] on input "c." at bounding box center [365, 184] width 0 height 5
radio input "true"
click at [364, 313] on button "Next" at bounding box center [365, 308] width 99 height 24
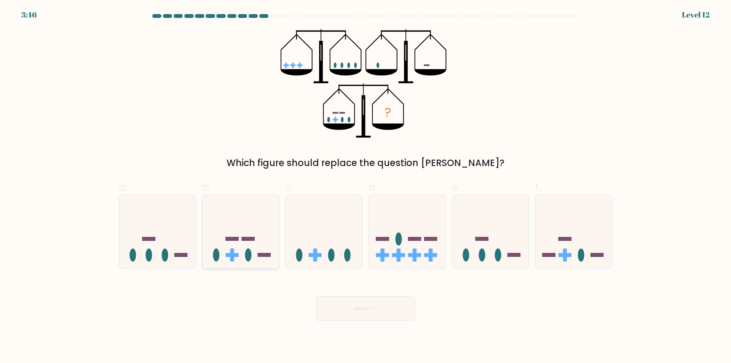
click at [278, 242] on icon at bounding box center [241, 231] width 77 height 63
click at [365, 187] on input "b." at bounding box center [365, 184] width 0 height 5
radio input "true"
click at [385, 307] on button "Next" at bounding box center [365, 308] width 99 height 24
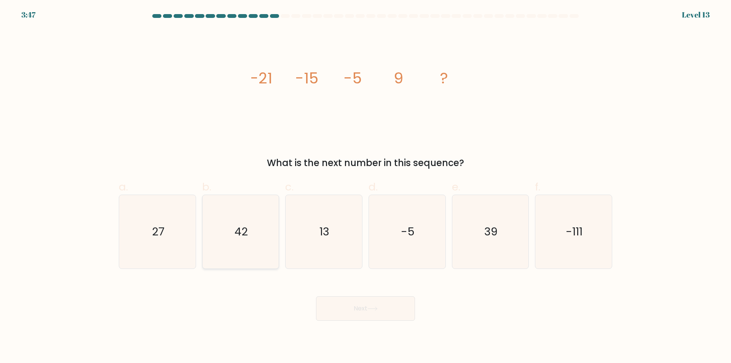
click at [262, 260] on icon "42" at bounding box center [240, 231] width 73 height 73
click at [365, 187] on input "b. 42" at bounding box center [365, 184] width 0 height 5
radio input "true"
click at [346, 303] on button "Next" at bounding box center [365, 308] width 99 height 24
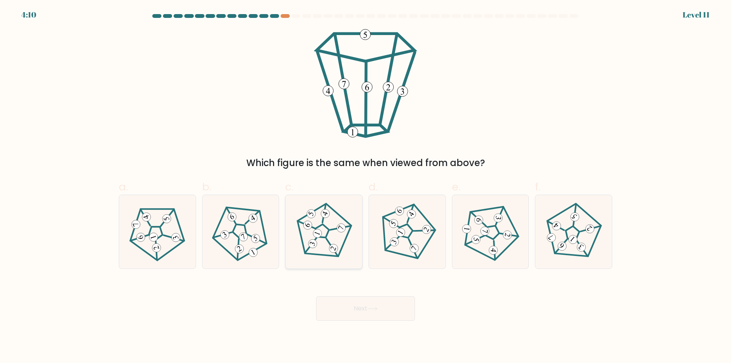
click at [334, 235] on icon at bounding box center [323, 232] width 59 height 59
click at [365, 187] on input "c." at bounding box center [365, 184] width 0 height 5
radio input "true"
click at [356, 313] on button "Next" at bounding box center [365, 308] width 99 height 24
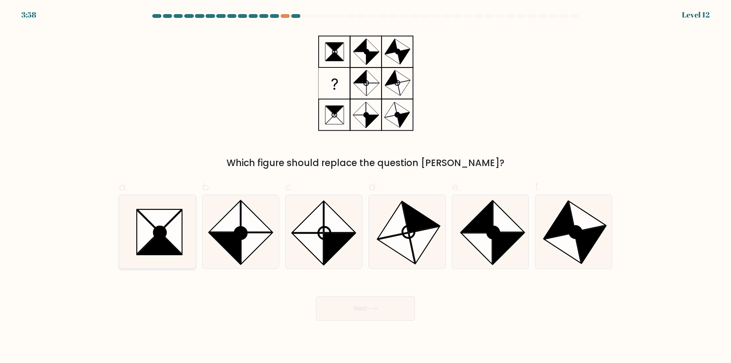
click at [172, 262] on icon at bounding box center [157, 231] width 73 height 73
click at [365, 187] on input "a." at bounding box center [365, 184] width 0 height 5
radio input "true"
click at [351, 307] on button "Next" at bounding box center [365, 308] width 99 height 24
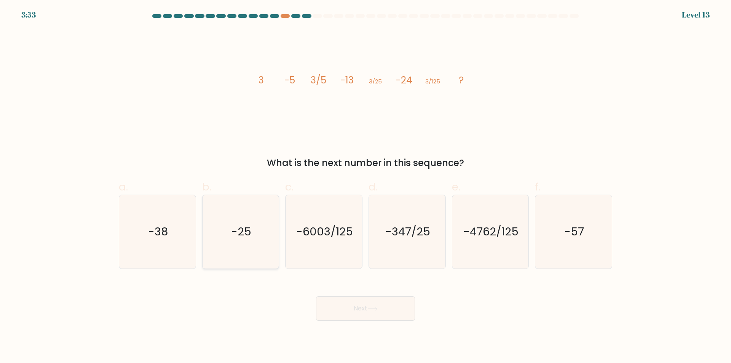
click at [246, 254] on icon "-25" at bounding box center [240, 231] width 73 height 73
click at [365, 187] on input "b. -25" at bounding box center [365, 184] width 0 height 5
radio input "true"
click at [365, 310] on button "Next" at bounding box center [365, 308] width 99 height 24
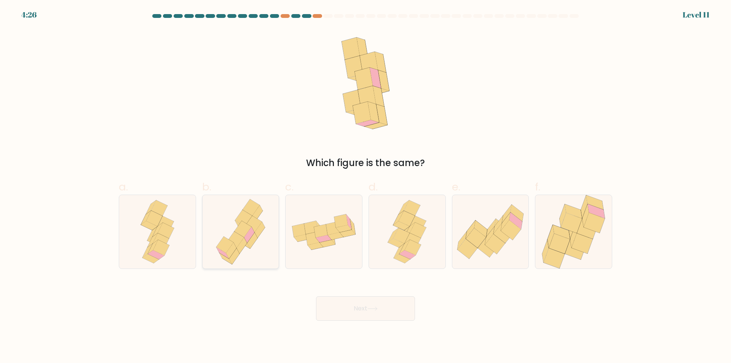
click at [274, 247] on div at bounding box center [240, 232] width 77 height 74
click at [365, 187] on input "b." at bounding box center [365, 184] width 0 height 5
radio input "true"
click at [353, 313] on button "Next" at bounding box center [365, 308] width 99 height 24
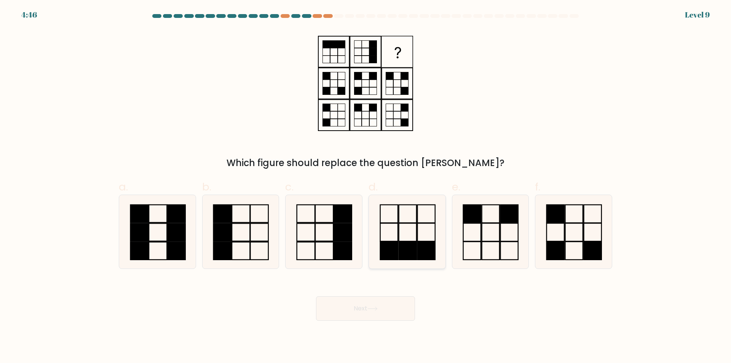
click at [408, 254] on rect at bounding box center [408, 251] width 18 height 18
click at [366, 187] on input "d." at bounding box center [365, 184] width 0 height 5
radio input "true"
click at [383, 309] on button "Next" at bounding box center [365, 308] width 99 height 24
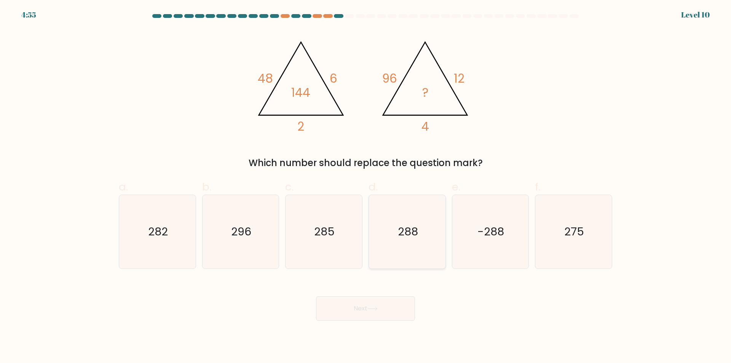
click at [419, 251] on icon "288" at bounding box center [406, 231] width 73 height 73
click at [366, 187] on input "d. 288" at bounding box center [365, 184] width 0 height 5
radio input "true"
click at [386, 308] on button "Next" at bounding box center [365, 308] width 99 height 24
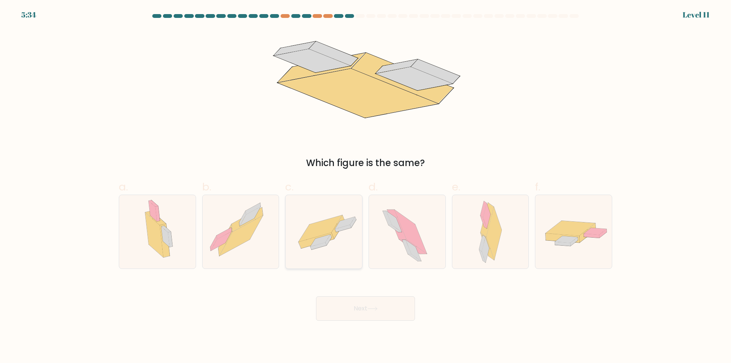
click at [351, 258] on div at bounding box center [323, 232] width 77 height 74
click at [365, 187] on input "c." at bounding box center [365, 184] width 0 height 5
radio input "true"
click at [371, 311] on icon at bounding box center [372, 308] width 10 height 4
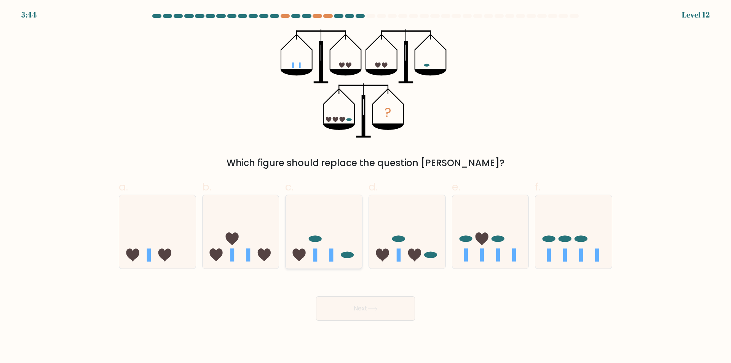
click at [341, 263] on icon at bounding box center [324, 231] width 77 height 63
click at [365, 187] on input "c." at bounding box center [365, 184] width 0 height 5
radio input "true"
click at [356, 309] on button "Next" at bounding box center [365, 308] width 99 height 24
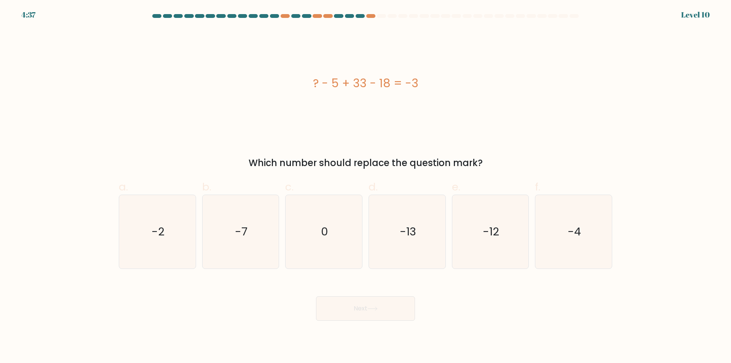
drag, startPoint x: 574, startPoint y: 250, endPoint x: 414, endPoint y: 296, distance: 166.5
click at [573, 250] on icon "-4" at bounding box center [573, 231] width 73 height 73
click at [366, 187] on input "f. -4" at bounding box center [365, 184] width 0 height 5
radio input "true"
click at [378, 314] on button "Next" at bounding box center [365, 308] width 99 height 24
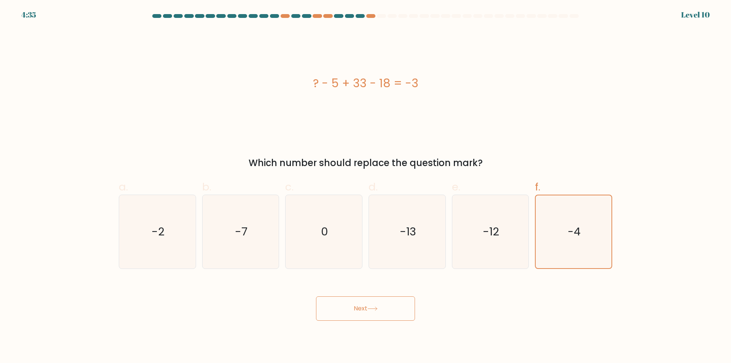
click at [378, 311] on button "Next" at bounding box center [365, 308] width 99 height 24
click at [228, 250] on icon "-7" at bounding box center [240, 231] width 73 height 73
click at [365, 187] on input "b. -7" at bounding box center [365, 184] width 0 height 5
radio input "true"
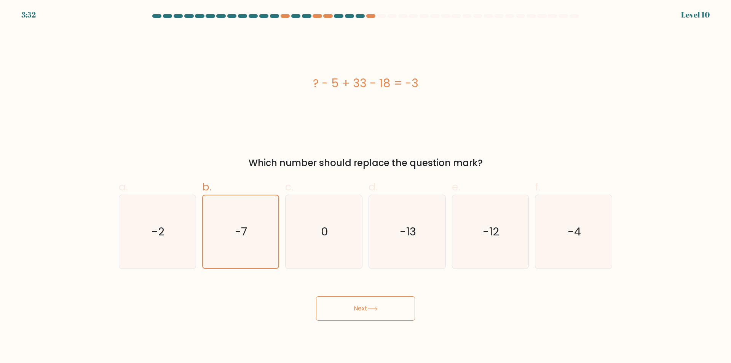
click at [370, 311] on button "Next" at bounding box center [365, 308] width 99 height 24
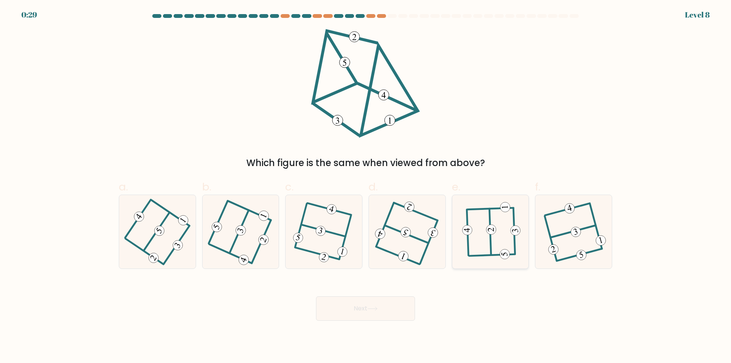
click at [515, 241] on 209 at bounding box center [515, 230] width 2 height 46
click at [366, 187] on input "e." at bounding box center [365, 184] width 0 height 5
radio input "true"
click at [372, 310] on icon at bounding box center [372, 308] width 10 height 4
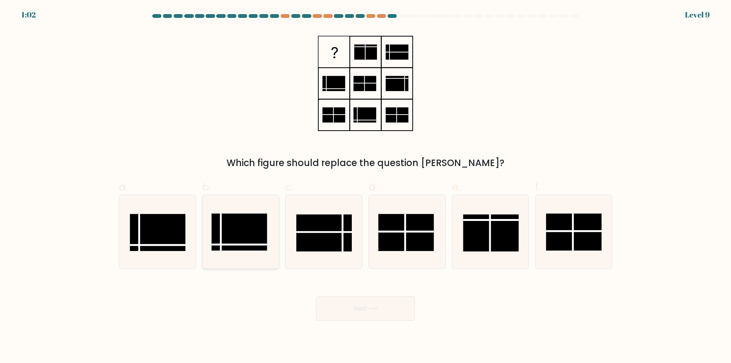
click at [251, 241] on rect at bounding box center [240, 232] width 56 height 37
click at [365, 187] on input "b." at bounding box center [365, 184] width 0 height 5
radio input "true"
click at [362, 306] on button "Next" at bounding box center [365, 308] width 99 height 24
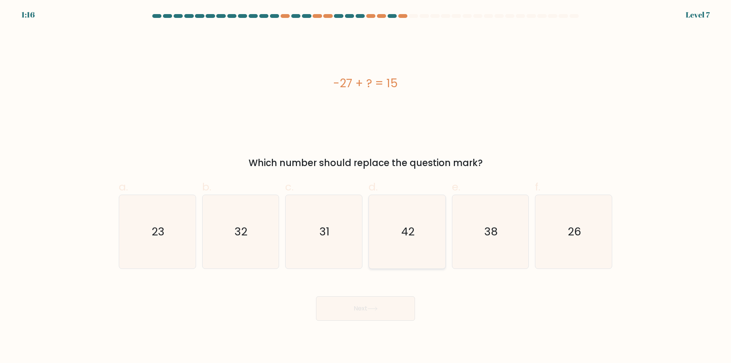
click at [413, 252] on icon "42" at bounding box center [406, 231] width 73 height 73
click at [366, 187] on input "d. 42" at bounding box center [365, 184] width 0 height 5
radio input "true"
click at [387, 309] on button "Next" at bounding box center [365, 308] width 99 height 24
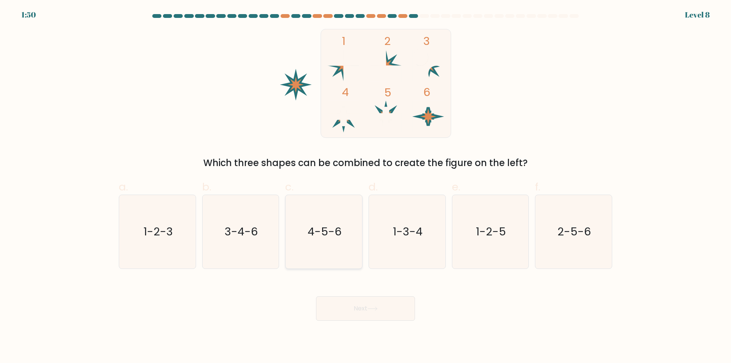
click at [327, 259] on icon "4-5-6" at bounding box center [323, 231] width 73 height 73
click at [365, 187] on input "c. 4-5-6" at bounding box center [365, 184] width 0 height 5
radio input "true"
click at [361, 309] on button "Next" at bounding box center [365, 308] width 99 height 24
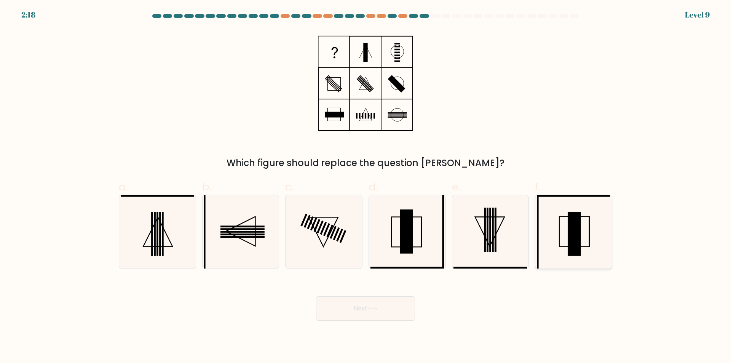
click at [592, 258] on icon at bounding box center [573, 231] width 73 height 73
click at [366, 187] on input "f." at bounding box center [365, 184] width 0 height 5
radio input "true"
click at [373, 311] on button "Next" at bounding box center [365, 308] width 99 height 24
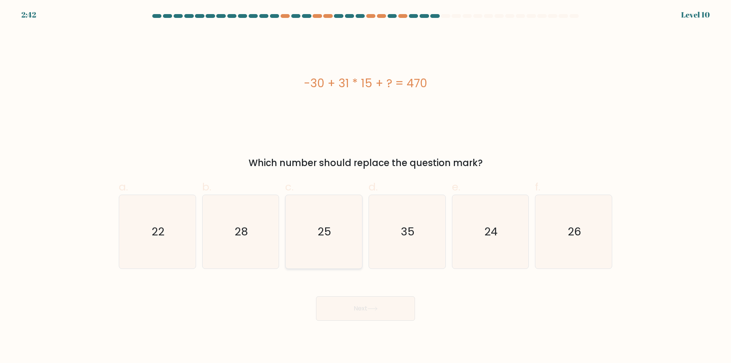
click at [311, 260] on icon "25" at bounding box center [323, 231] width 73 height 73
click at [365, 187] on input "c. 25" at bounding box center [365, 184] width 0 height 5
radio input "true"
click at [368, 309] on button "Next" at bounding box center [365, 308] width 99 height 24
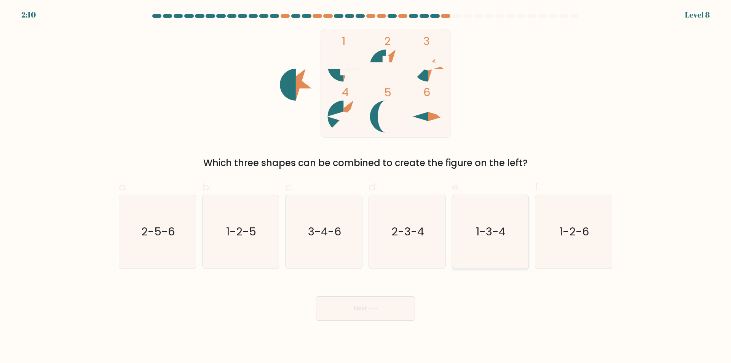
click at [486, 258] on icon "1-3-4" at bounding box center [489, 231] width 73 height 73
click at [366, 187] on input "e. 1-3-4" at bounding box center [365, 184] width 0 height 5
radio input "true"
click at [350, 307] on button "Next" at bounding box center [365, 308] width 99 height 24
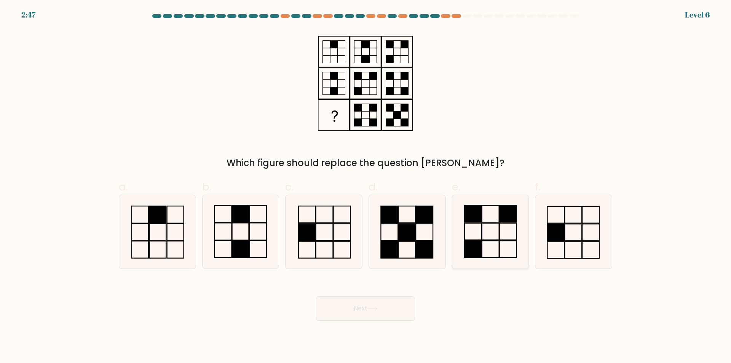
drag, startPoint x: 506, startPoint y: 244, endPoint x: 498, endPoint y: 254, distance: 13.6
click at [506, 244] on icon at bounding box center [489, 231] width 73 height 73
click at [366, 187] on input "e." at bounding box center [365, 184] width 0 height 5
radio input "true"
drag, startPoint x: 389, startPoint y: 309, endPoint x: 274, endPoint y: 292, distance: 116.2
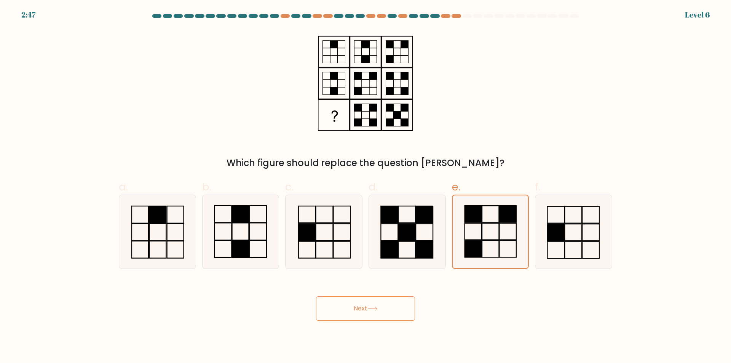
click at [388, 309] on button "Next" at bounding box center [365, 308] width 99 height 24
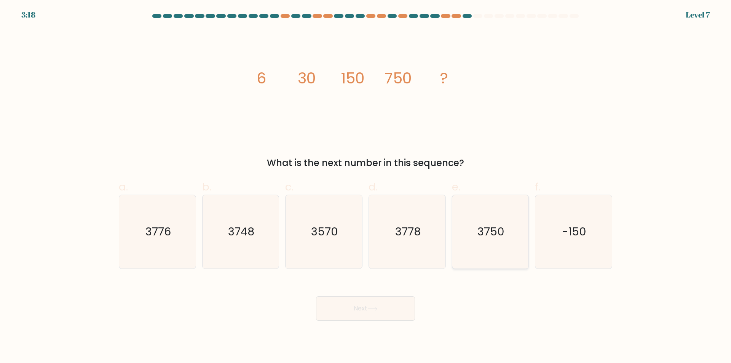
drag, startPoint x: 505, startPoint y: 253, endPoint x: 382, endPoint y: 306, distance: 134.0
click at [502, 253] on icon "3750" at bounding box center [489, 231] width 73 height 73
click at [366, 187] on input "e. 3750" at bounding box center [365, 184] width 0 height 5
radio input "true"
drag, startPoint x: 375, startPoint y: 307, endPoint x: 467, endPoint y: 298, distance: 93.3
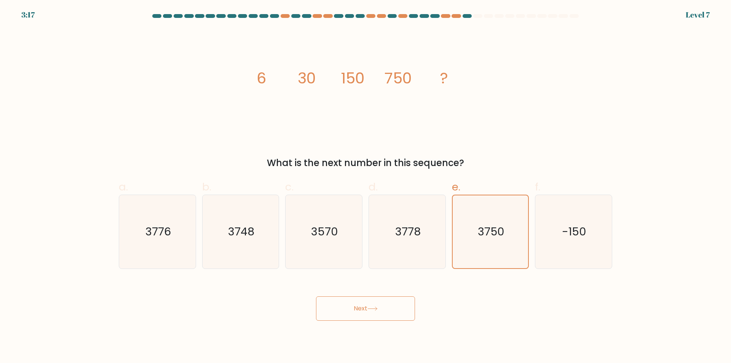
click at [375, 307] on icon at bounding box center [372, 308] width 10 height 4
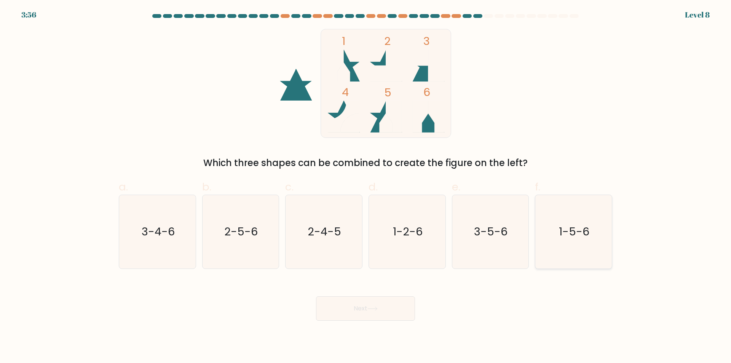
drag, startPoint x: 577, startPoint y: 248, endPoint x: 435, endPoint y: 292, distance: 148.3
click at [576, 249] on icon "1-5-6" at bounding box center [573, 231] width 73 height 73
click at [366, 187] on input "f. 1-5-6" at bounding box center [365, 184] width 0 height 5
radio input "true"
click at [390, 306] on button "Next" at bounding box center [365, 308] width 99 height 24
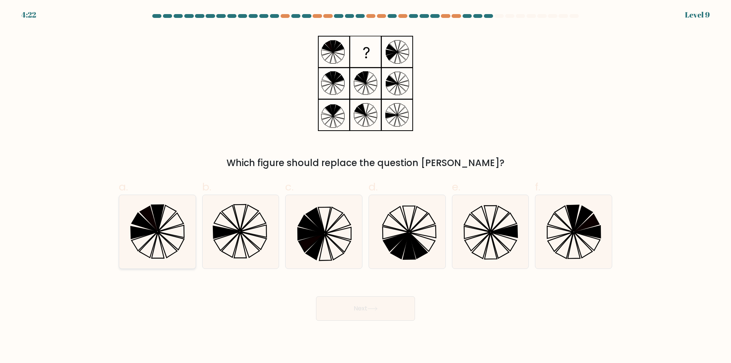
click at [166, 247] on icon at bounding box center [157, 231] width 73 height 73
click at [365, 187] on input "a." at bounding box center [365, 184] width 0 height 5
radio input "true"
click at [348, 306] on button "Next" at bounding box center [365, 308] width 99 height 24
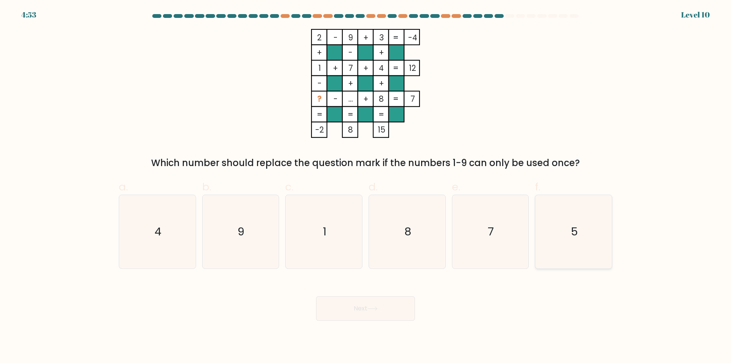
click at [572, 250] on icon "5" at bounding box center [573, 231] width 73 height 73
click at [366, 187] on input "f. 5" at bounding box center [365, 184] width 0 height 5
radio input "true"
click at [353, 309] on button "Next" at bounding box center [365, 308] width 99 height 24
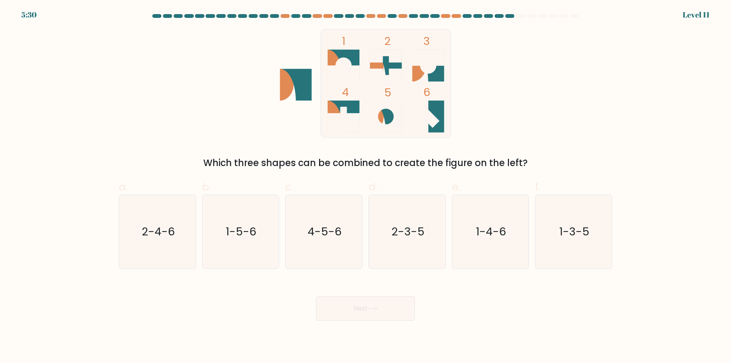
drag, startPoint x: 566, startPoint y: 255, endPoint x: 507, endPoint y: 279, distance: 64.2
click at [565, 256] on icon "1-3-5" at bounding box center [573, 231] width 73 height 73
click at [388, 313] on button "Next" at bounding box center [365, 308] width 99 height 24
drag, startPoint x: 601, startPoint y: 214, endPoint x: 502, endPoint y: 273, distance: 115.2
click at [601, 214] on icon "1-3-5" at bounding box center [573, 231] width 73 height 73
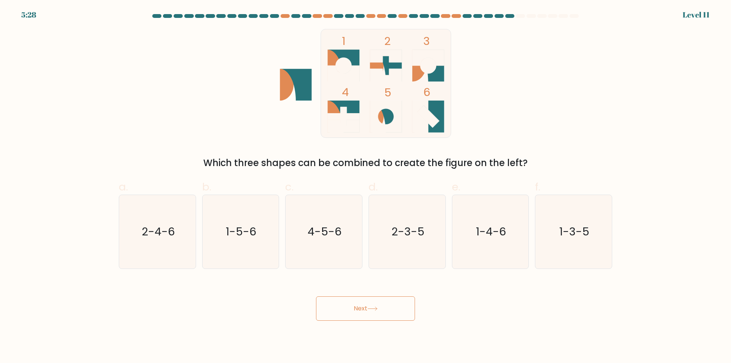
click at [366, 187] on input "f. 1-3-5" at bounding box center [365, 184] width 0 height 5
radio input "true"
click at [391, 308] on button "Next" at bounding box center [365, 308] width 99 height 24
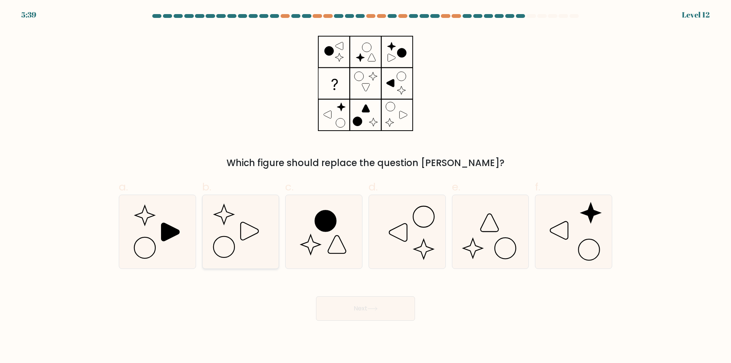
click at [250, 251] on icon at bounding box center [240, 231] width 73 height 73
click at [365, 187] on input "b." at bounding box center [365, 184] width 0 height 5
radio input "true"
click at [359, 307] on button "Next" at bounding box center [365, 308] width 99 height 24
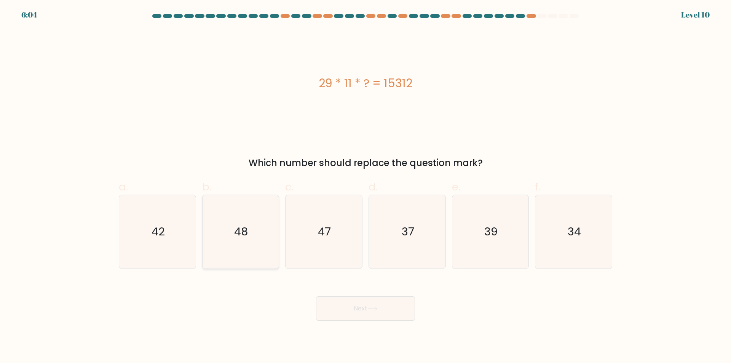
drag, startPoint x: 263, startPoint y: 253, endPoint x: 367, endPoint y: 309, distance: 118.2
click at [263, 254] on icon "48" at bounding box center [240, 231] width 73 height 73
click at [365, 187] on input "b. 48" at bounding box center [365, 184] width 0 height 5
radio input "true"
click at [375, 308] on icon at bounding box center [372, 308] width 10 height 4
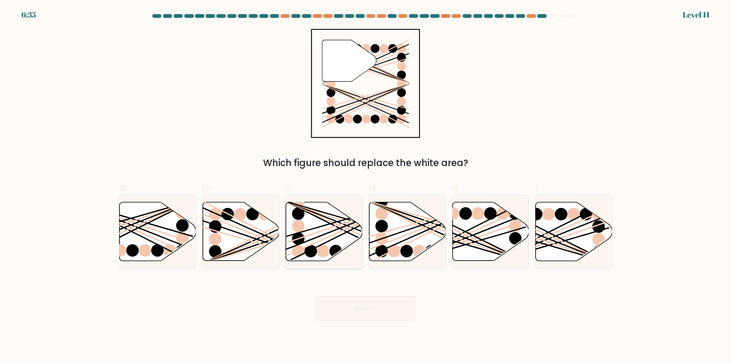
click at [315, 246] on icon at bounding box center [324, 231] width 77 height 59
click at [365, 187] on input "c." at bounding box center [365, 184] width 0 height 5
radio input "true"
click at [365, 308] on button "Next" at bounding box center [365, 308] width 99 height 24
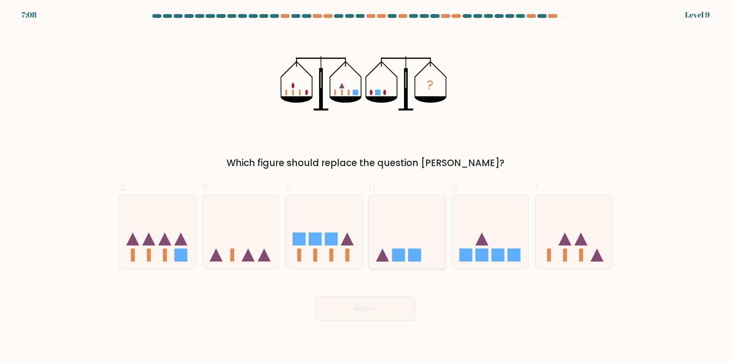
click at [435, 252] on icon at bounding box center [407, 231] width 77 height 63
click at [366, 187] on input "d." at bounding box center [365, 184] width 0 height 5
radio input "true"
click at [388, 309] on button "Next" at bounding box center [365, 308] width 99 height 24
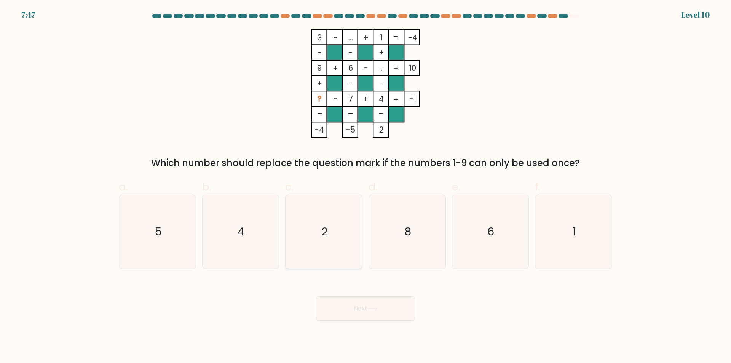
click at [323, 258] on icon "2" at bounding box center [323, 231] width 73 height 73
click at [365, 187] on input "c. 2" at bounding box center [365, 184] width 0 height 5
radio input "true"
click at [357, 311] on button "Next" at bounding box center [365, 308] width 99 height 24
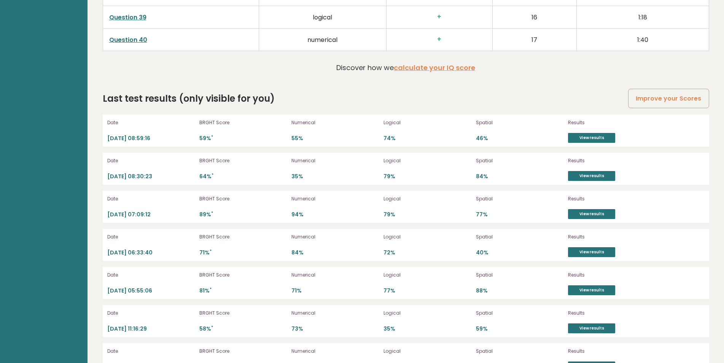
scroll to position [2158, 0]
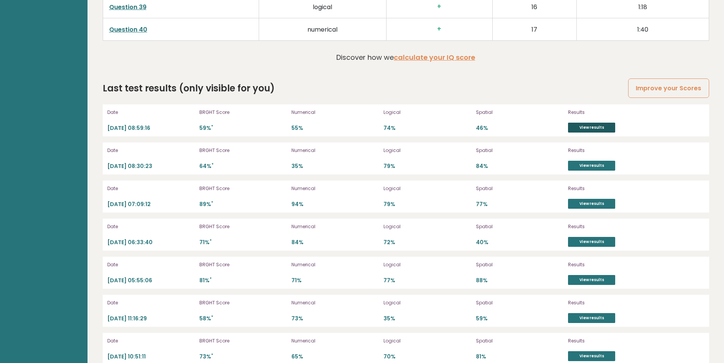
click at [592, 127] on link "View results" at bounding box center [591, 128] width 47 height 10
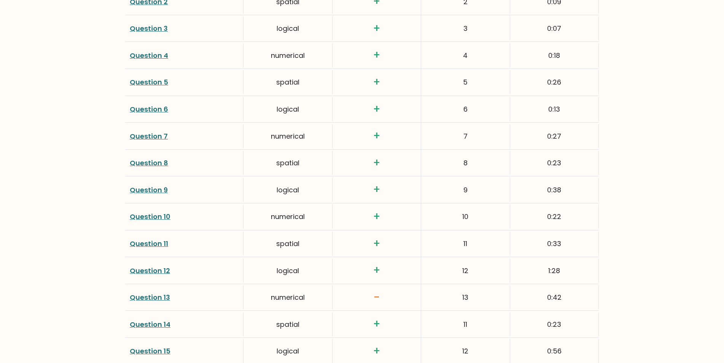
scroll to position [1149, 0]
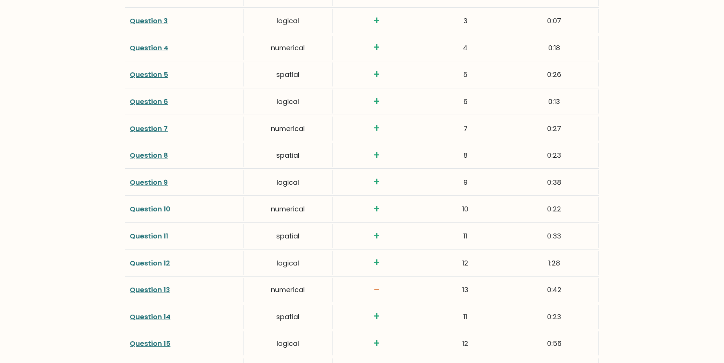
click at [145, 287] on link "Question 13" at bounding box center [150, 290] width 40 height 10
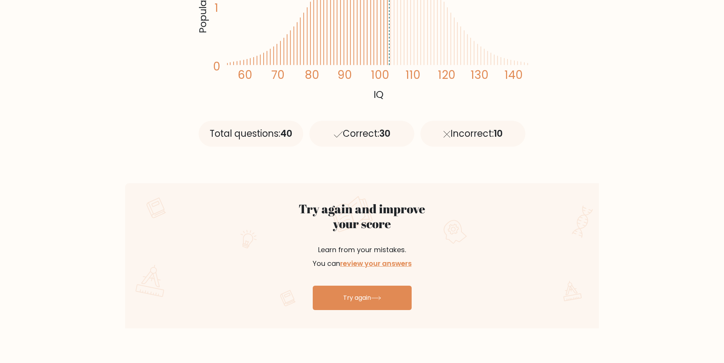
scroll to position [292, 0]
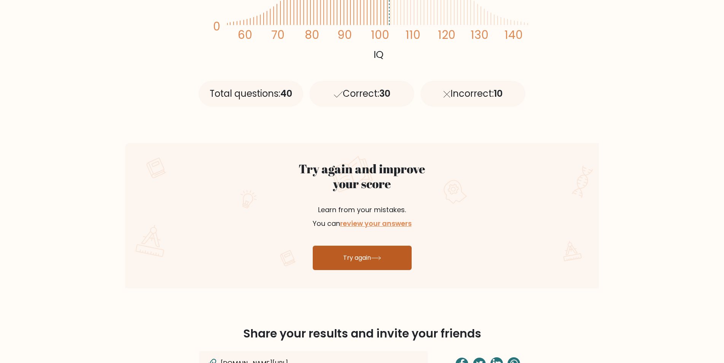
click at [354, 259] on link "Try again" at bounding box center [362, 258] width 99 height 24
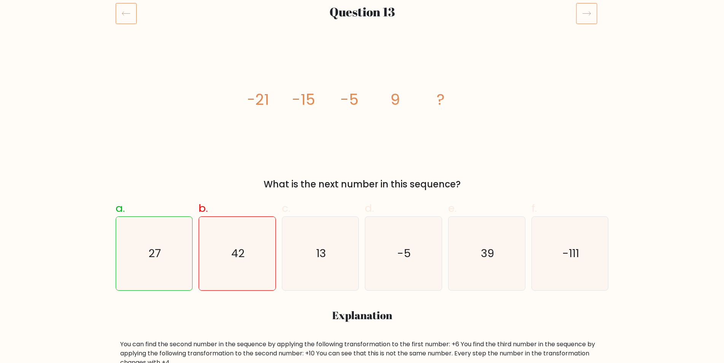
scroll to position [110, 0]
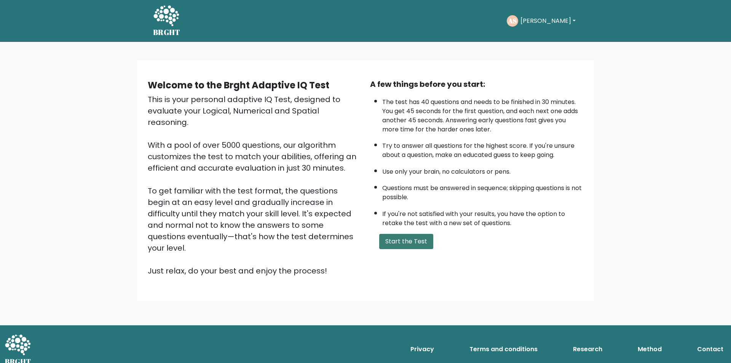
click at [413, 243] on button "Start the Test" at bounding box center [406, 241] width 54 height 15
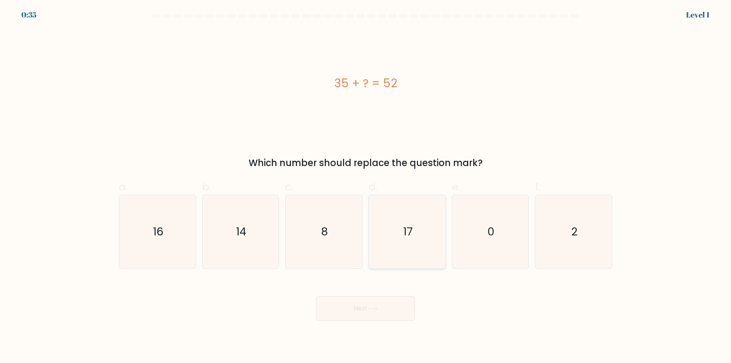
click at [402, 247] on icon "17" at bounding box center [406, 231] width 73 height 73
click at [366, 187] on input "d. 17" at bounding box center [365, 184] width 0 height 5
radio input "true"
click at [397, 305] on button "Next" at bounding box center [365, 308] width 99 height 24
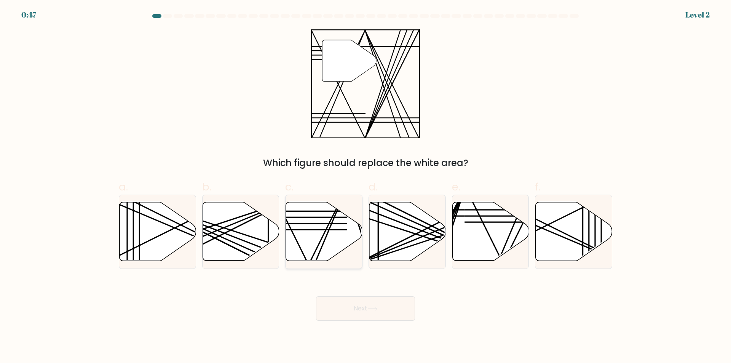
click at [311, 247] on icon at bounding box center [324, 231] width 77 height 59
click at [365, 187] on input "c." at bounding box center [365, 184] width 0 height 5
radio input "true"
click at [350, 308] on button "Next" at bounding box center [365, 308] width 99 height 24
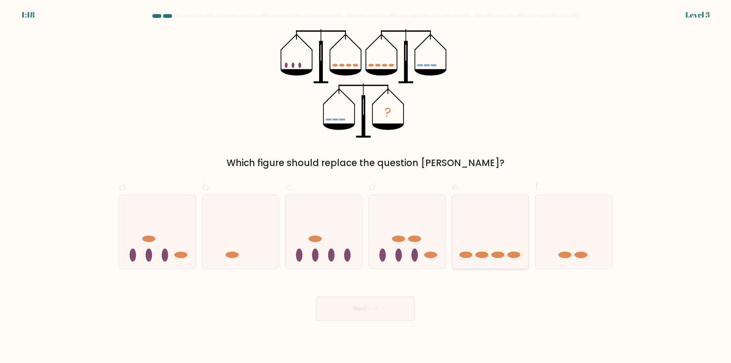
click at [486, 265] on div at bounding box center [490, 232] width 77 height 74
click at [366, 187] on input "e." at bounding box center [365, 184] width 0 height 5
radio input "true"
click at [396, 305] on button "Next" at bounding box center [365, 308] width 99 height 24
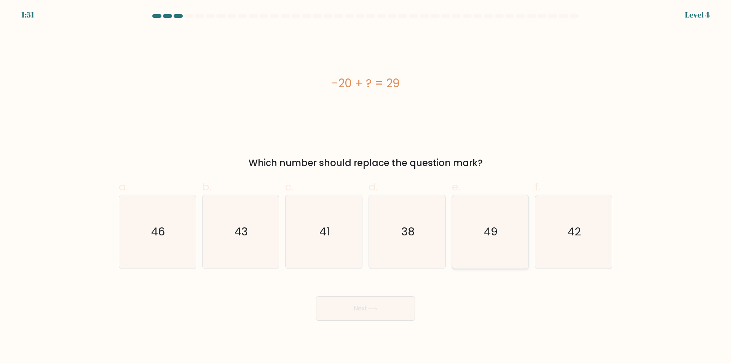
click at [500, 262] on icon "49" at bounding box center [489, 231] width 73 height 73
click at [366, 187] on input "e. 49" at bounding box center [365, 184] width 0 height 5
radio input "true"
click at [383, 308] on button "Next" at bounding box center [365, 308] width 99 height 24
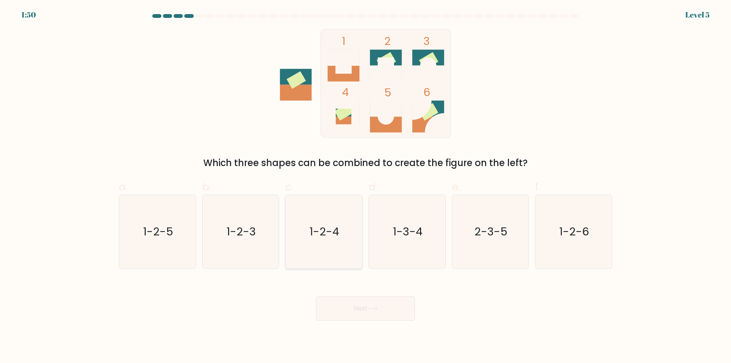
click at [330, 255] on icon "1-2-4" at bounding box center [323, 231] width 73 height 73
click at [365, 187] on input "c. 1-2-4" at bounding box center [365, 184] width 0 height 5
radio input "true"
click at [373, 309] on icon at bounding box center [372, 308] width 10 height 4
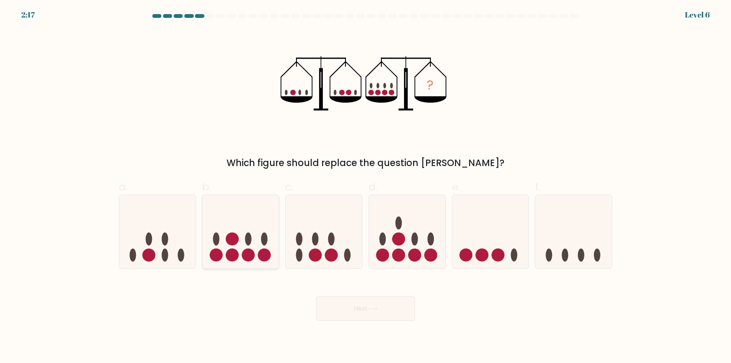
click at [248, 216] on icon at bounding box center [241, 231] width 77 height 63
click at [365, 187] on input "b." at bounding box center [365, 184] width 0 height 5
radio input "true"
click at [368, 310] on button "Next" at bounding box center [365, 308] width 99 height 24
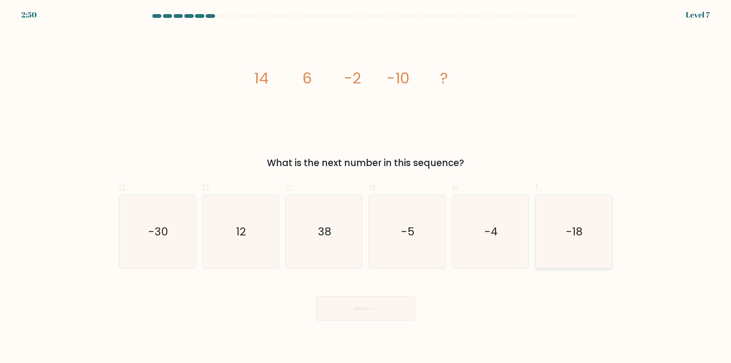
click at [561, 257] on icon "-18" at bounding box center [573, 231] width 73 height 73
click at [366, 187] on input "f. -18" at bounding box center [365, 184] width 0 height 5
radio input "true"
click at [388, 313] on button "Next" at bounding box center [365, 308] width 99 height 24
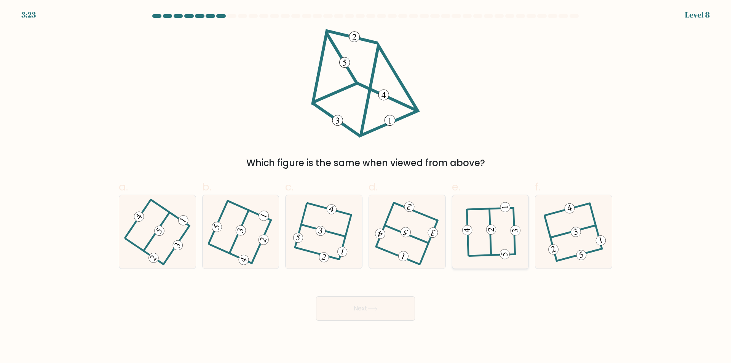
click at [496, 242] on icon at bounding box center [490, 232] width 57 height 59
click at [366, 187] on input "e." at bounding box center [365, 184] width 0 height 5
radio input "true"
click at [391, 308] on button "Next" at bounding box center [365, 308] width 99 height 24
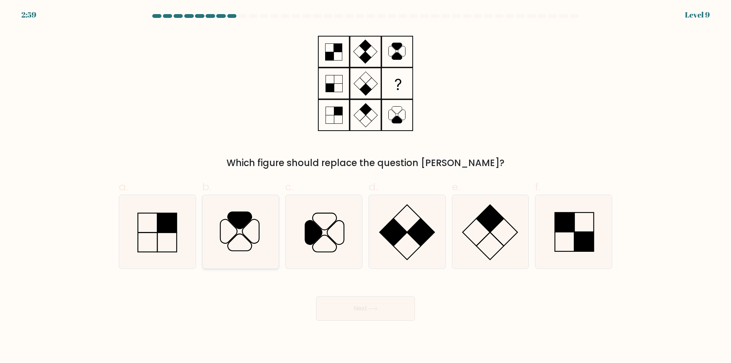
click at [268, 254] on icon at bounding box center [240, 231] width 73 height 73
click at [365, 187] on input "b." at bounding box center [365, 184] width 0 height 5
radio input "true"
click at [358, 310] on button "Next" at bounding box center [365, 308] width 99 height 24
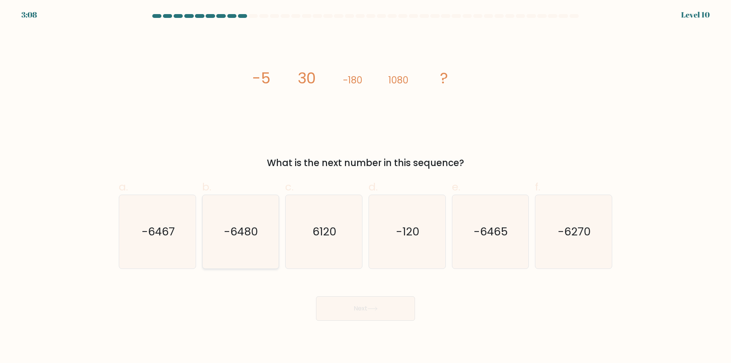
click at [262, 262] on icon "-6480" at bounding box center [240, 231] width 73 height 73
click at [365, 187] on input "b. -6480" at bounding box center [365, 184] width 0 height 5
radio input "true"
click at [374, 313] on button "Next" at bounding box center [365, 308] width 99 height 24
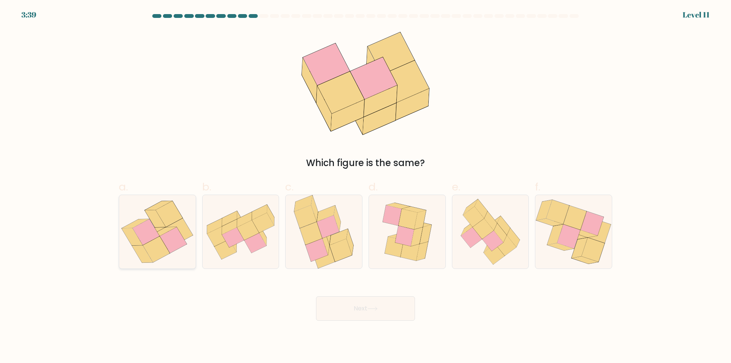
click at [182, 258] on icon at bounding box center [157, 231] width 75 height 73
click at [365, 187] on input "a." at bounding box center [365, 184] width 0 height 5
radio input "true"
click at [384, 308] on button "Next" at bounding box center [365, 308] width 99 height 24
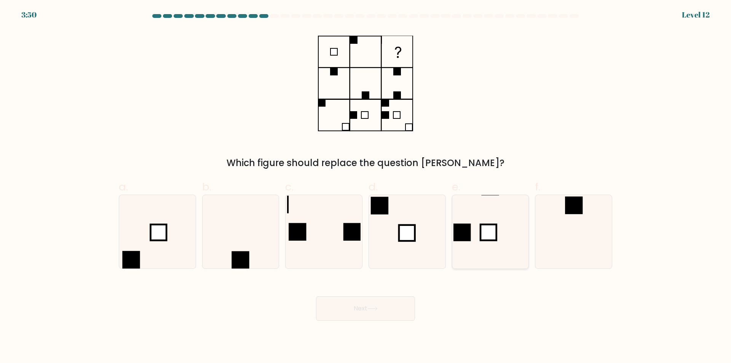
click at [491, 260] on icon at bounding box center [489, 231] width 73 height 73
click at [366, 187] on input "e." at bounding box center [365, 184] width 0 height 5
radio input "true"
click at [387, 312] on button "Next" at bounding box center [365, 308] width 99 height 24
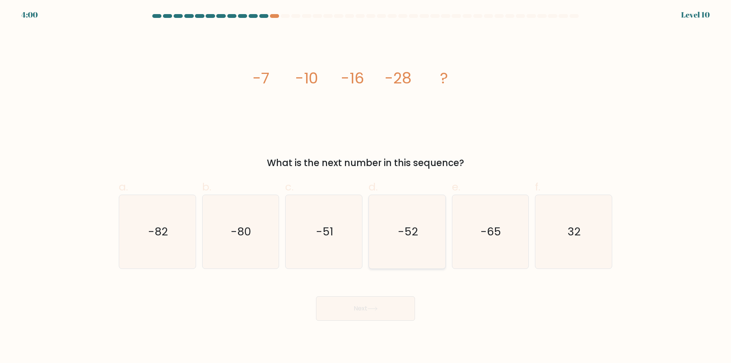
click at [389, 242] on icon "-52" at bounding box center [406, 231] width 73 height 73
click at [366, 187] on input "d. -52" at bounding box center [365, 184] width 0 height 5
radio input "true"
click at [377, 308] on icon at bounding box center [372, 308] width 10 height 4
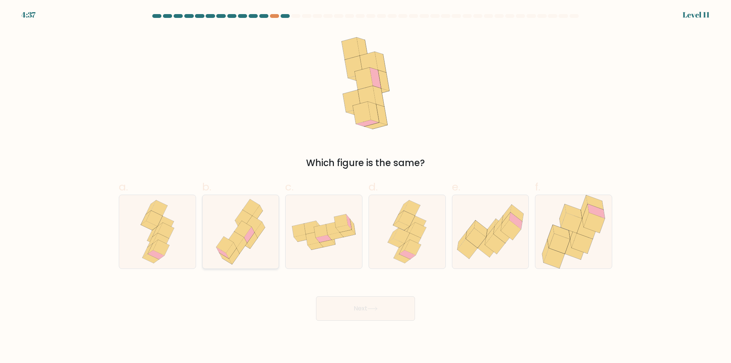
click at [274, 244] on div at bounding box center [240, 232] width 77 height 74
click at [365, 187] on input "b." at bounding box center [365, 184] width 0 height 5
radio input "true"
click at [383, 313] on button "Next" at bounding box center [365, 308] width 99 height 24
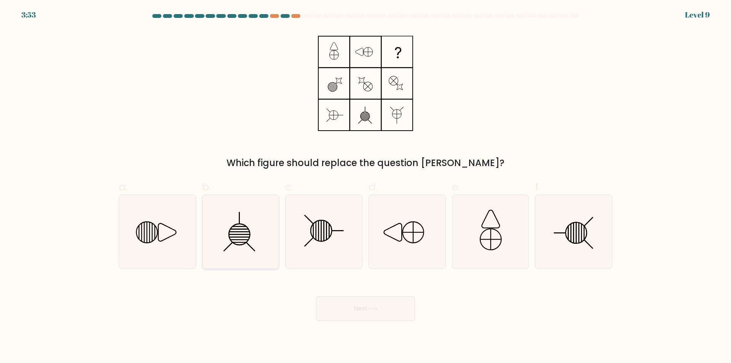
click at [245, 260] on icon at bounding box center [240, 231] width 73 height 73
click at [365, 187] on input "b." at bounding box center [365, 184] width 0 height 5
radio input "true"
click at [360, 308] on button "Next" at bounding box center [365, 308] width 99 height 24
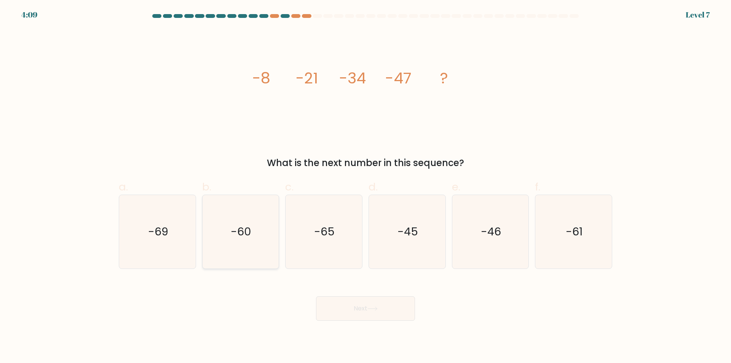
click at [268, 254] on icon "-60" at bounding box center [240, 231] width 73 height 73
click at [365, 187] on input "b. -60" at bounding box center [365, 184] width 0 height 5
radio input "true"
click at [368, 308] on button "Next" at bounding box center [365, 308] width 99 height 24
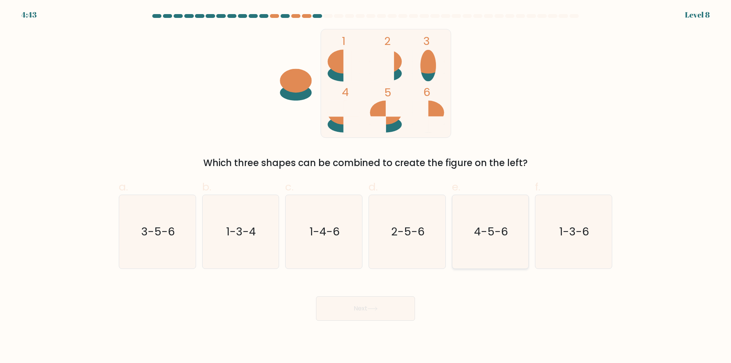
click at [502, 252] on icon "4-5-6" at bounding box center [489, 231] width 73 height 73
click at [366, 187] on input "e. 4-5-6" at bounding box center [365, 184] width 0 height 5
radio input "true"
click at [364, 311] on button "Next" at bounding box center [365, 308] width 99 height 24
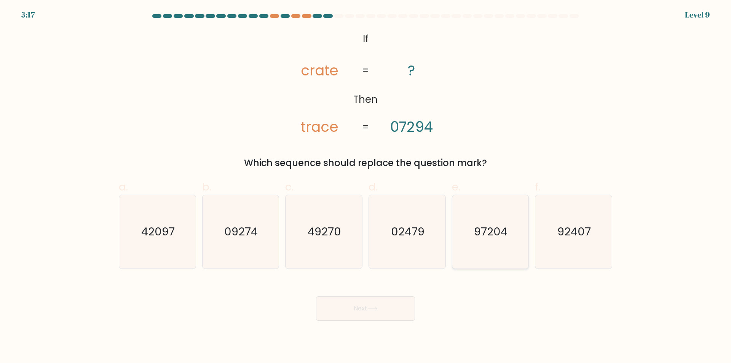
click at [508, 258] on icon "97204" at bounding box center [489, 231] width 73 height 73
click at [366, 187] on input "e. 97204" at bounding box center [365, 184] width 0 height 5
radio input "true"
click at [387, 305] on button "Next" at bounding box center [365, 308] width 99 height 24
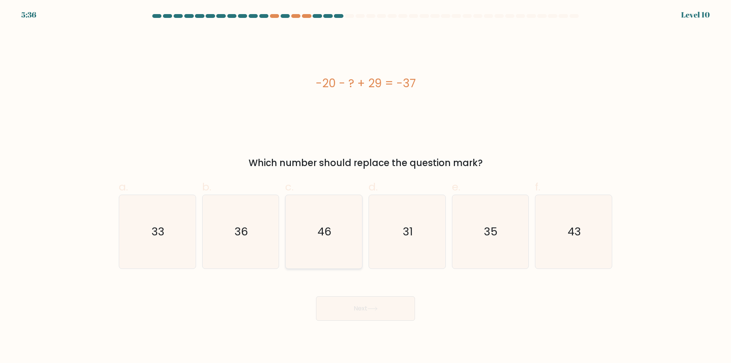
click at [316, 255] on icon "46" at bounding box center [323, 231] width 73 height 73
click at [365, 187] on input "c. 46" at bounding box center [365, 184] width 0 height 5
radio input "true"
click at [374, 308] on icon at bounding box center [372, 308] width 10 height 4
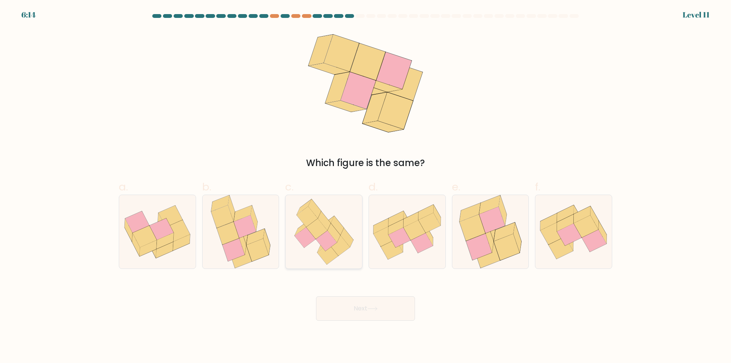
click at [346, 242] on icon at bounding box center [339, 245] width 21 height 21
click at [365, 187] on input "c." at bounding box center [365, 184] width 0 height 5
radio input "true"
click at [358, 307] on button "Next" at bounding box center [365, 308] width 99 height 24
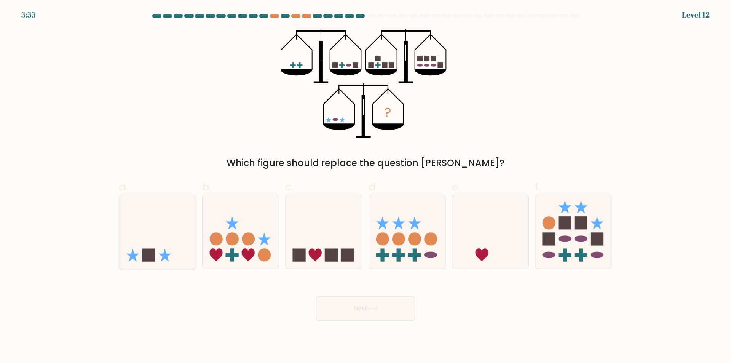
click at [196, 259] on div at bounding box center [157, 232] width 77 height 74
click at [365, 187] on input "a." at bounding box center [365, 184] width 0 height 5
radio input "true"
click at [345, 314] on button "Next" at bounding box center [365, 308] width 99 height 24
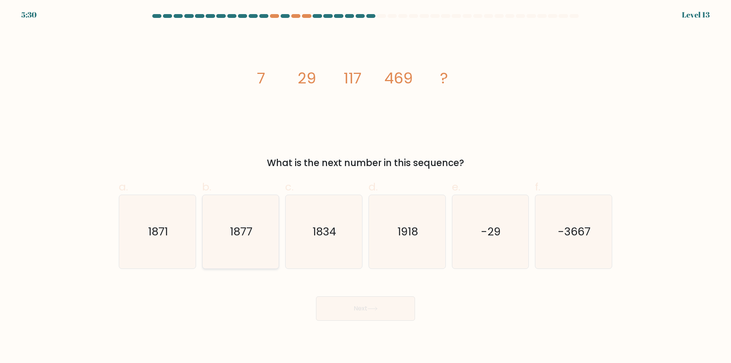
click at [250, 258] on icon "1877" at bounding box center [240, 231] width 73 height 73
click at [365, 187] on input "b. 1877" at bounding box center [365, 184] width 0 height 5
radio input "true"
click at [360, 307] on button "Next" at bounding box center [365, 308] width 99 height 24
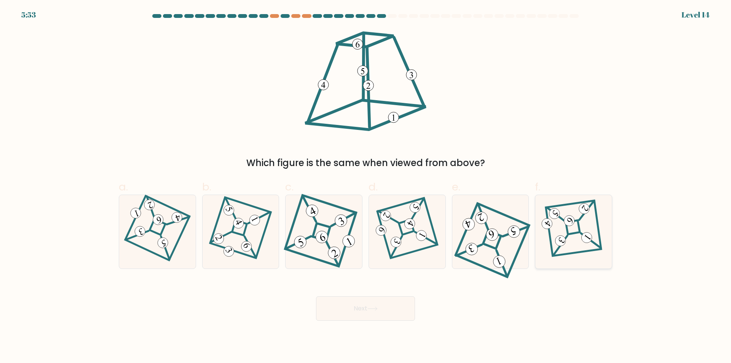
click at [579, 247] on icon at bounding box center [573, 232] width 51 height 59
click at [366, 187] on input "f." at bounding box center [365, 184] width 0 height 5
radio input "true"
click at [391, 306] on button "Next" at bounding box center [365, 308] width 99 height 24
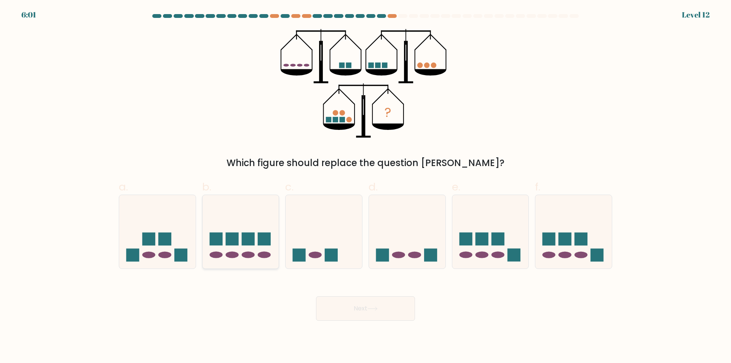
click at [274, 223] on icon at bounding box center [241, 231] width 77 height 63
click at [365, 187] on input "b." at bounding box center [365, 184] width 0 height 5
radio input "true"
click at [393, 306] on button "Next" at bounding box center [365, 308] width 99 height 24
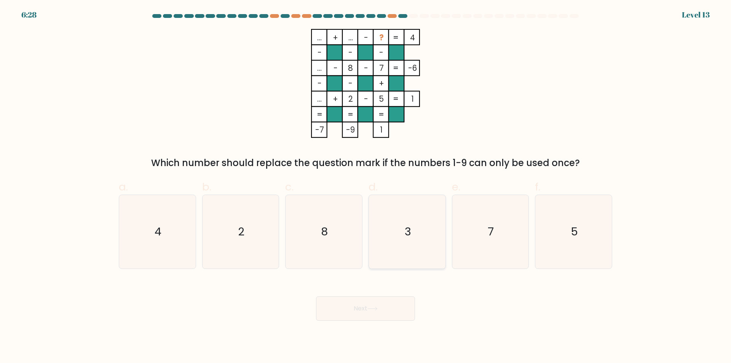
click at [430, 246] on icon "3" at bounding box center [406, 231] width 73 height 73
click at [366, 187] on input "d. 3" at bounding box center [365, 184] width 0 height 5
radio input "true"
click at [374, 304] on button "Next" at bounding box center [365, 308] width 99 height 24
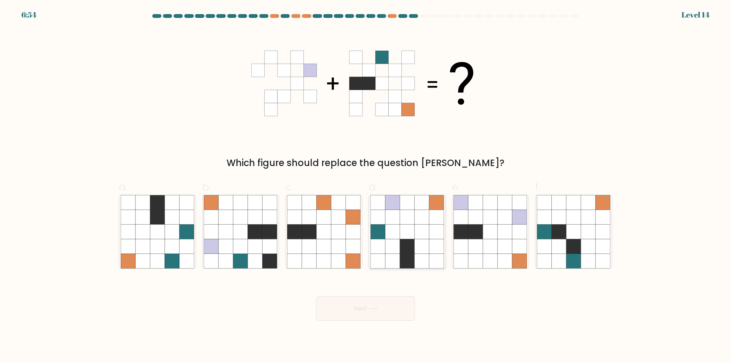
click at [391, 259] on icon at bounding box center [392, 261] width 14 height 14
click at [366, 187] on input "d." at bounding box center [365, 184] width 0 height 5
radio input "true"
click at [366, 306] on button "Next" at bounding box center [365, 308] width 99 height 24
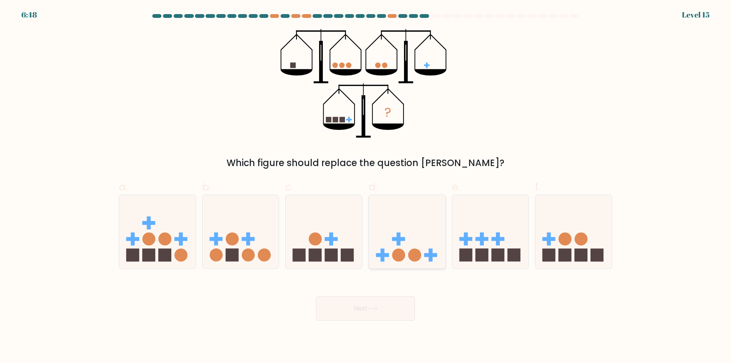
click at [419, 266] on div at bounding box center [406, 232] width 77 height 74
click at [366, 187] on input "d." at bounding box center [365, 184] width 0 height 5
radio input "true"
click at [382, 314] on button "Next" at bounding box center [365, 308] width 99 height 24
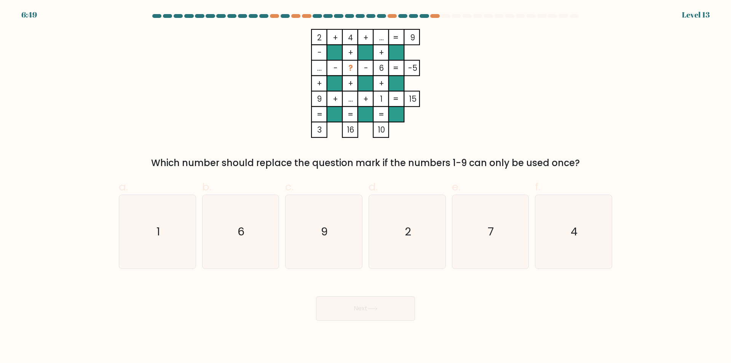
drag, startPoint x: 502, startPoint y: 255, endPoint x: 423, endPoint y: 300, distance: 91.4
click at [474, 276] on form at bounding box center [365, 167] width 731 height 306
click at [381, 311] on button "Next" at bounding box center [365, 308] width 99 height 24
click at [580, 207] on icon "4" at bounding box center [573, 231] width 73 height 73
click at [366, 187] on input "f. 4" at bounding box center [365, 184] width 0 height 5
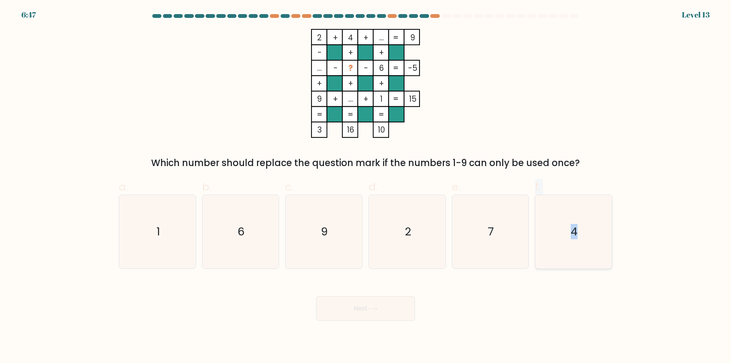
radio input "true"
drag, startPoint x: 499, startPoint y: 241, endPoint x: 405, endPoint y: 294, distance: 108.2
click at [499, 241] on icon "7" at bounding box center [489, 231] width 73 height 73
click at [366, 187] on input "e. 7" at bounding box center [365, 184] width 0 height 5
radio input "true"
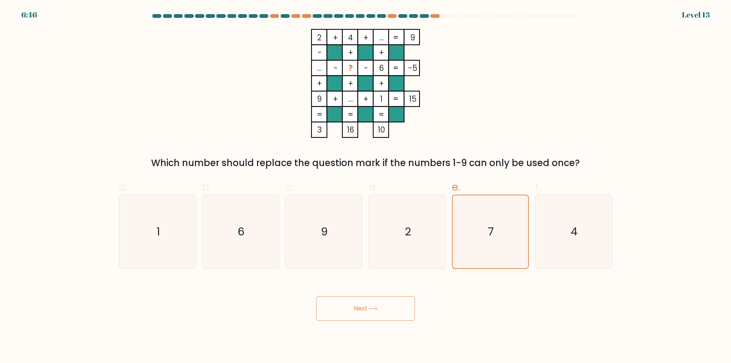
click at [381, 309] on button "Next" at bounding box center [365, 308] width 99 height 24
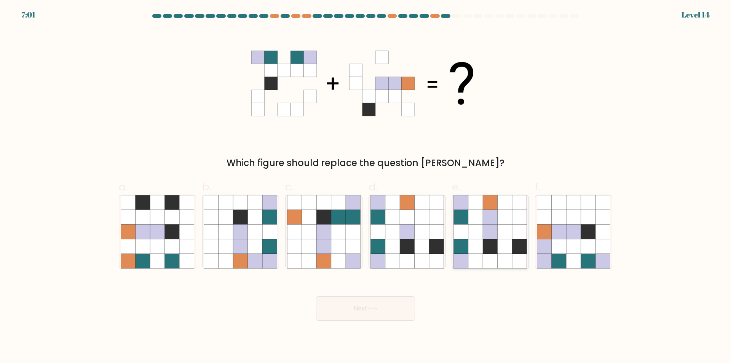
click at [507, 231] on icon at bounding box center [505, 231] width 14 height 14
click at [366, 187] on input "e." at bounding box center [365, 184] width 0 height 5
radio input "true"
click at [364, 311] on button "Next" at bounding box center [365, 308] width 99 height 24
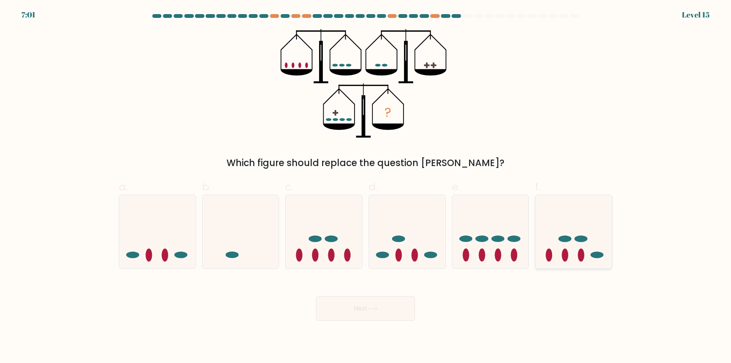
click at [559, 266] on div at bounding box center [573, 232] width 77 height 74
click at [366, 187] on input "f." at bounding box center [365, 184] width 0 height 5
radio input "true"
click at [392, 311] on button "Next" at bounding box center [365, 308] width 99 height 24
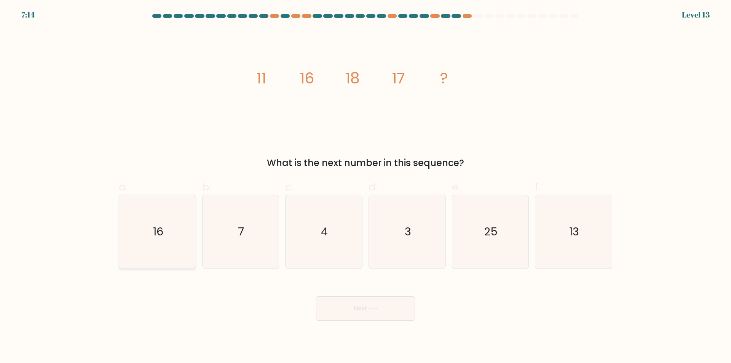
click at [183, 254] on icon "16" at bounding box center [157, 231] width 73 height 73
click at [365, 187] on input "a. 16" at bounding box center [365, 184] width 0 height 5
radio input "true"
click at [345, 309] on button "Next" at bounding box center [365, 308] width 99 height 24
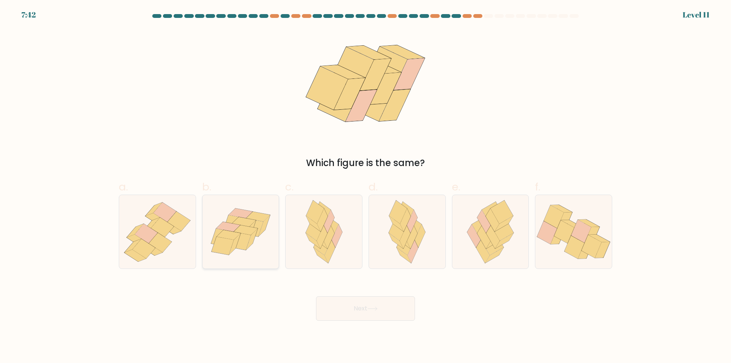
click at [268, 258] on icon at bounding box center [241, 232] width 77 height 66
click at [365, 187] on input "b." at bounding box center [365, 184] width 0 height 5
radio input "true"
click at [367, 311] on button "Next" at bounding box center [365, 308] width 99 height 24
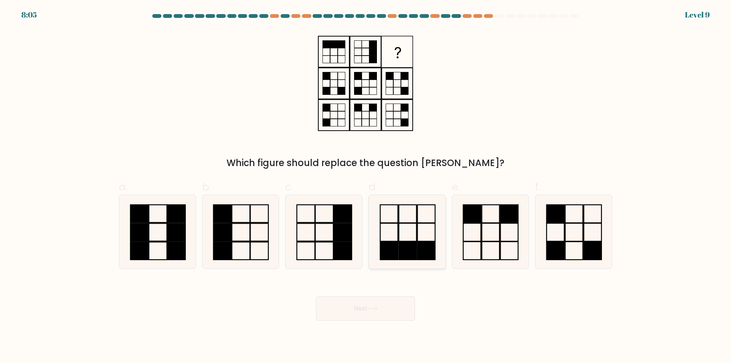
click at [409, 240] on icon at bounding box center [406, 231] width 73 height 73
click at [366, 187] on input "d." at bounding box center [365, 184] width 0 height 5
radio input "true"
click at [378, 307] on icon at bounding box center [372, 308] width 10 height 4
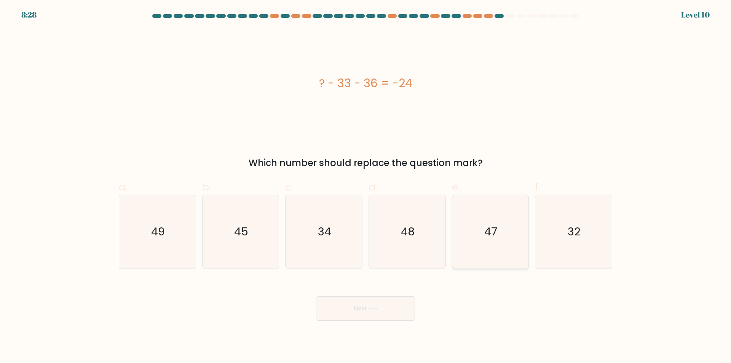
click at [495, 255] on icon "47" at bounding box center [489, 231] width 73 height 73
click at [366, 187] on input "e. 47" at bounding box center [365, 184] width 0 height 5
radio input "true"
click at [375, 314] on button "Next" at bounding box center [365, 308] width 99 height 24
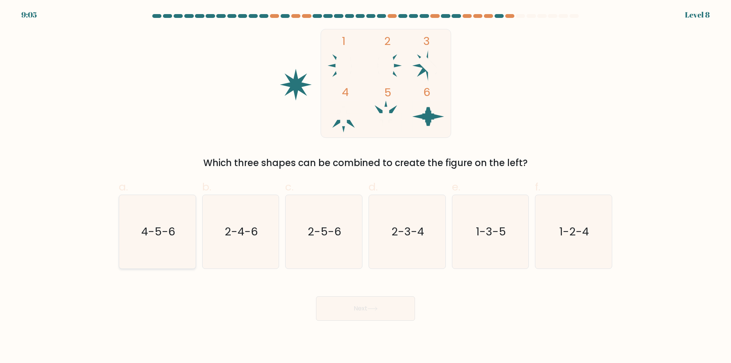
click at [168, 256] on icon "4-5-6" at bounding box center [157, 231] width 73 height 73
click at [365, 187] on input "a. 4-5-6" at bounding box center [365, 184] width 0 height 5
radio input "true"
click at [363, 312] on button "Next" at bounding box center [365, 308] width 99 height 24
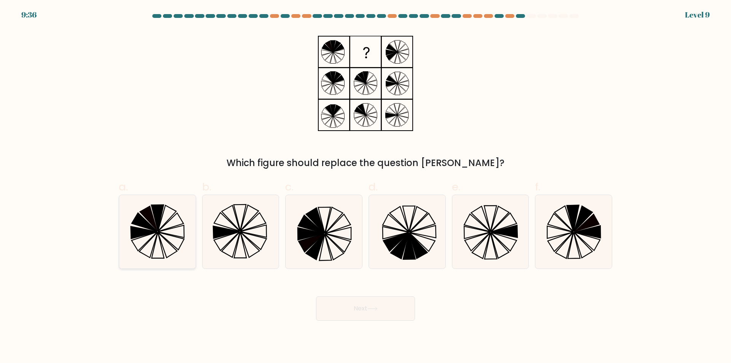
click at [177, 249] on icon at bounding box center [157, 231] width 73 height 73
click at [365, 187] on input "a." at bounding box center [365, 184] width 0 height 5
radio input "true"
click at [362, 308] on button "Next" at bounding box center [365, 308] width 99 height 24
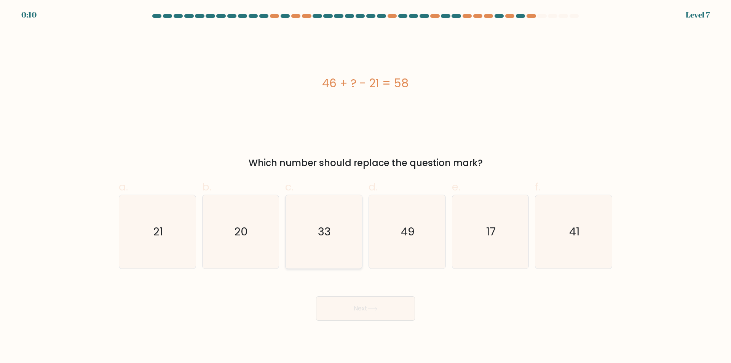
click at [322, 263] on icon "33" at bounding box center [323, 231] width 73 height 73
click at [365, 187] on input "c. 33" at bounding box center [365, 184] width 0 height 5
radio input "true"
click at [355, 305] on button "Next" at bounding box center [365, 308] width 99 height 24
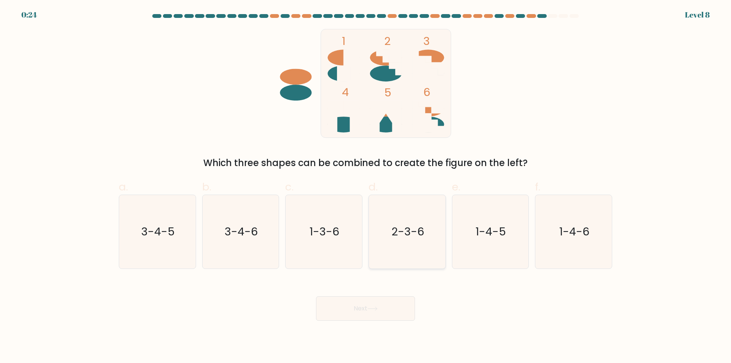
click at [416, 257] on icon "2-3-6" at bounding box center [406, 231] width 73 height 73
click at [366, 187] on input "d. 2-3-6" at bounding box center [365, 184] width 0 height 5
radio input "true"
click at [365, 308] on button "Next" at bounding box center [365, 308] width 99 height 24
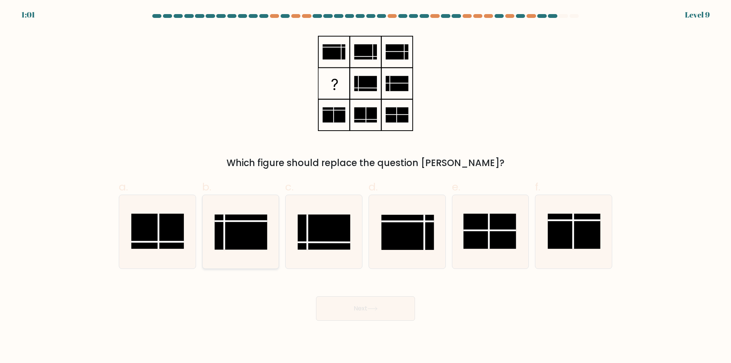
click at [238, 242] on rect at bounding box center [241, 231] width 53 height 35
click at [365, 187] on input "b." at bounding box center [365, 184] width 0 height 5
radio input "true"
click at [368, 311] on button "Next" at bounding box center [365, 308] width 99 height 24
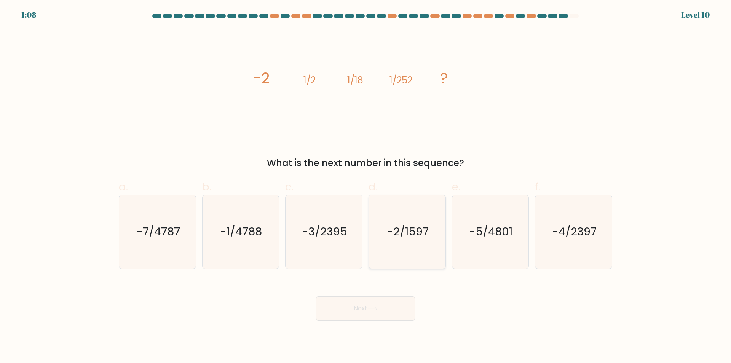
click at [407, 258] on icon "-2/1597" at bounding box center [406, 231] width 73 height 73
click at [366, 187] on input "d. -2/1597" at bounding box center [365, 184] width 0 height 5
radio input "true"
click at [381, 306] on button "Next" at bounding box center [365, 308] width 99 height 24
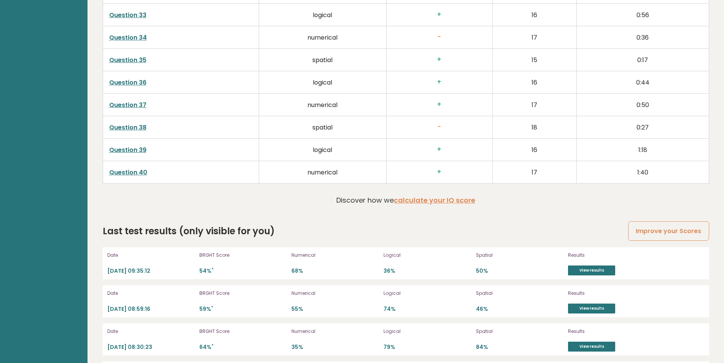
scroll to position [2046, 0]
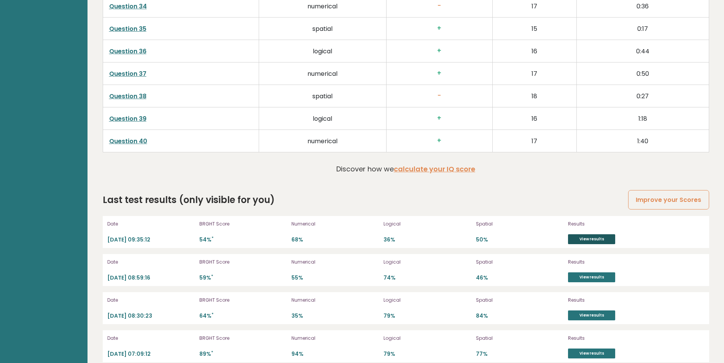
click at [587, 240] on link "View results" at bounding box center [591, 239] width 47 height 10
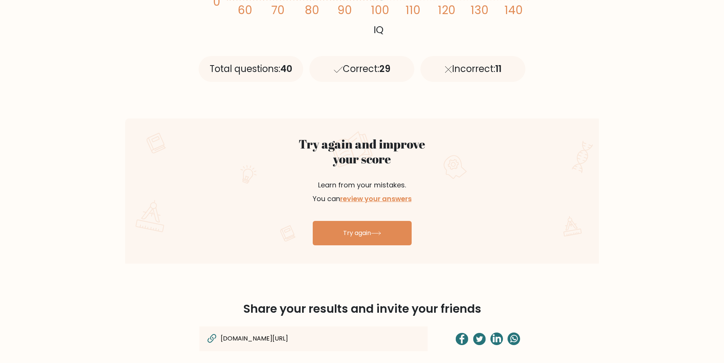
scroll to position [367, 0]
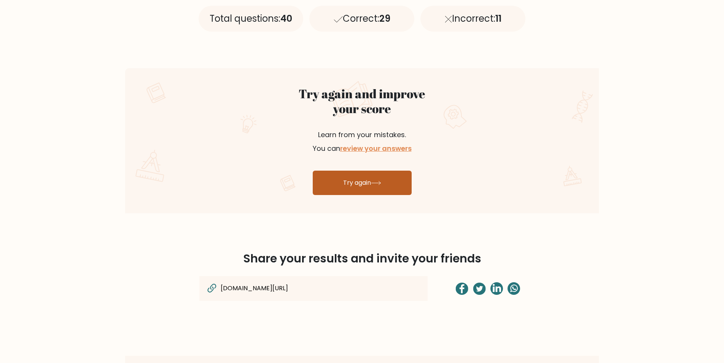
click at [353, 185] on link "Try again" at bounding box center [362, 183] width 99 height 24
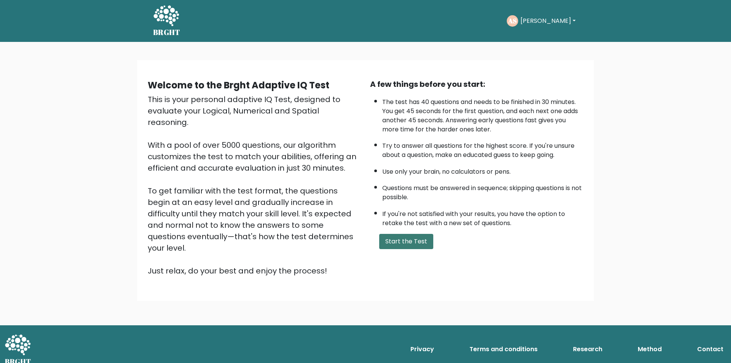
click at [389, 242] on button "Start the Test" at bounding box center [406, 241] width 54 height 15
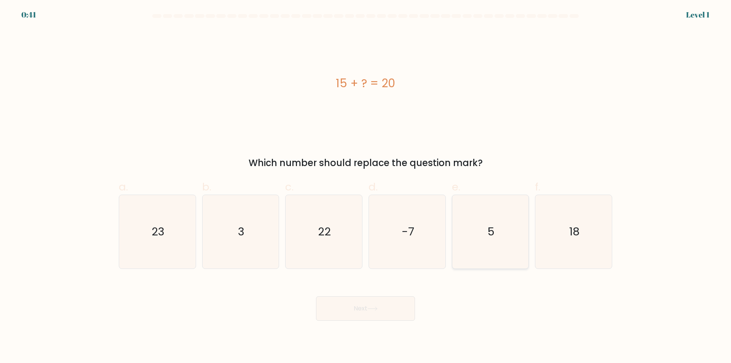
click at [501, 260] on icon "5" at bounding box center [489, 231] width 73 height 73
click at [366, 187] on input "e. 5" at bounding box center [365, 184] width 0 height 5
radio input "true"
click at [394, 314] on button "Next" at bounding box center [365, 308] width 99 height 24
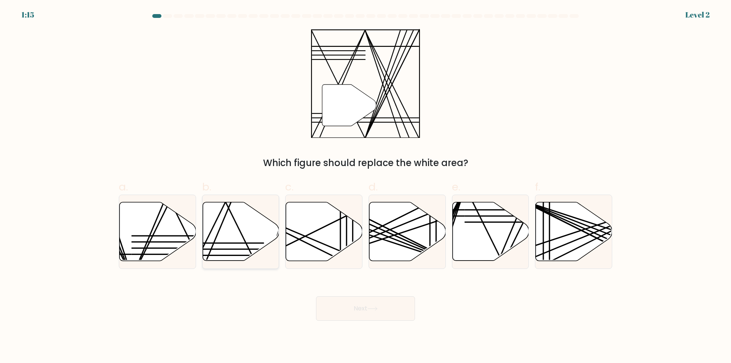
click at [222, 252] on icon at bounding box center [241, 231] width 77 height 59
click at [365, 187] on input "b." at bounding box center [365, 184] width 0 height 5
radio input "true"
click at [358, 311] on button "Next" at bounding box center [365, 308] width 99 height 24
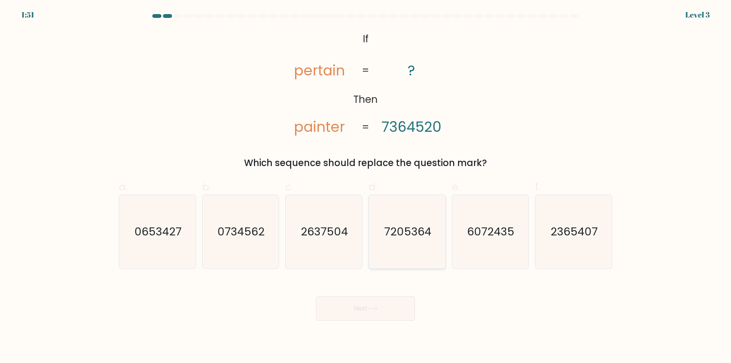
click at [405, 252] on icon "7205364" at bounding box center [406, 231] width 73 height 73
click at [366, 187] on input "d. 7205364" at bounding box center [365, 184] width 0 height 5
radio input "true"
click at [388, 306] on button "Next" at bounding box center [365, 308] width 99 height 24
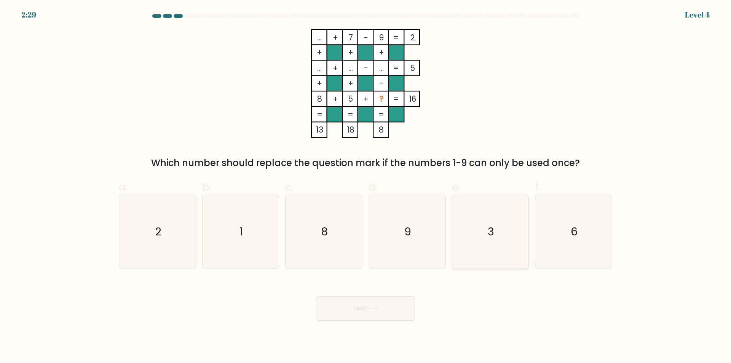
click at [495, 250] on icon "3" at bounding box center [489, 231] width 73 height 73
click at [366, 187] on input "e. 3" at bounding box center [365, 184] width 0 height 5
radio input "true"
click at [397, 310] on button "Next" at bounding box center [365, 308] width 99 height 24
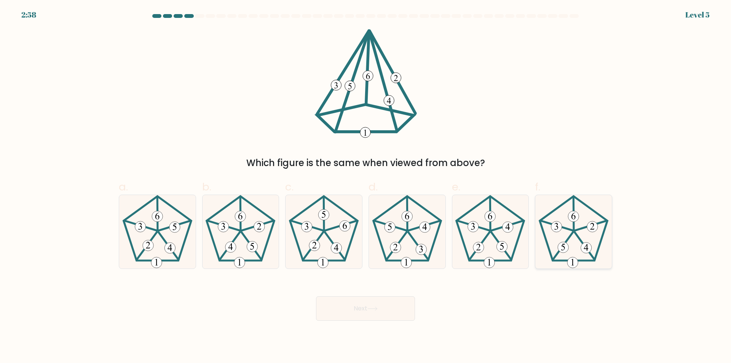
click at [568, 266] on icon at bounding box center [573, 231] width 73 height 73
click at [366, 187] on input "f." at bounding box center [365, 184] width 0 height 5
radio input "true"
click at [384, 311] on button "Next" at bounding box center [365, 308] width 99 height 24
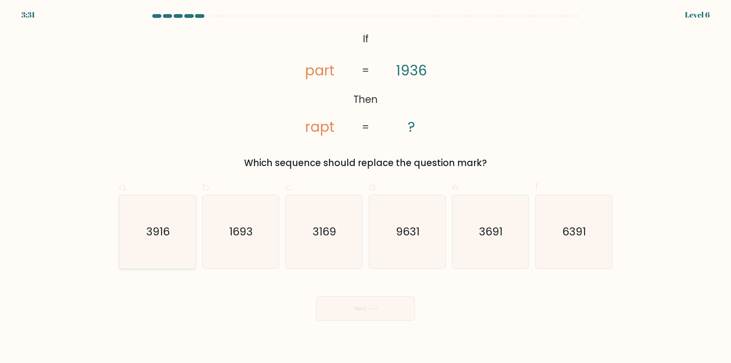
click at [174, 258] on icon "3916" at bounding box center [157, 231] width 73 height 73
click at [365, 187] on input "a. 3916" at bounding box center [365, 184] width 0 height 5
radio input "true"
click at [368, 313] on button "Next" at bounding box center [365, 308] width 99 height 24
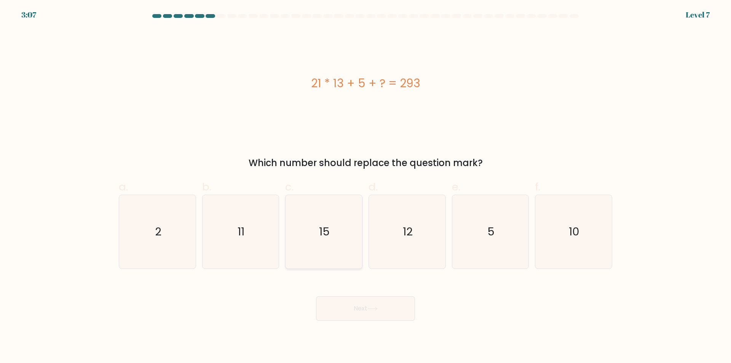
click at [333, 265] on icon "15" at bounding box center [323, 231] width 73 height 73
click at [365, 187] on input "c. 15" at bounding box center [365, 184] width 0 height 5
radio input "true"
click at [359, 310] on button "Next" at bounding box center [365, 308] width 99 height 24
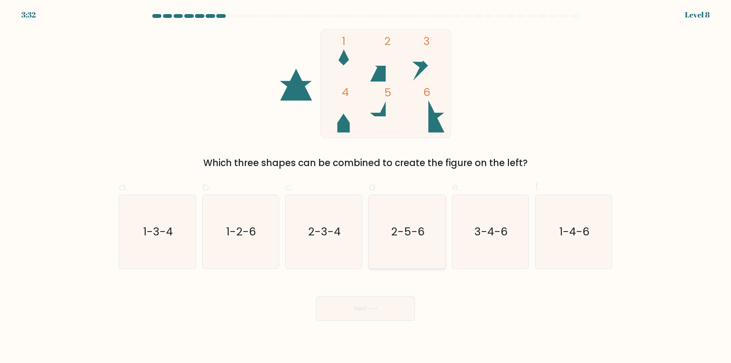
click at [408, 255] on icon "2-5-6" at bounding box center [406, 231] width 73 height 73
click at [366, 187] on input "d. 2-5-6" at bounding box center [365, 184] width 0 height 5
radio input "true"
click at [376, 308] on icon at bounding box center [372, 308] width 10 height 4
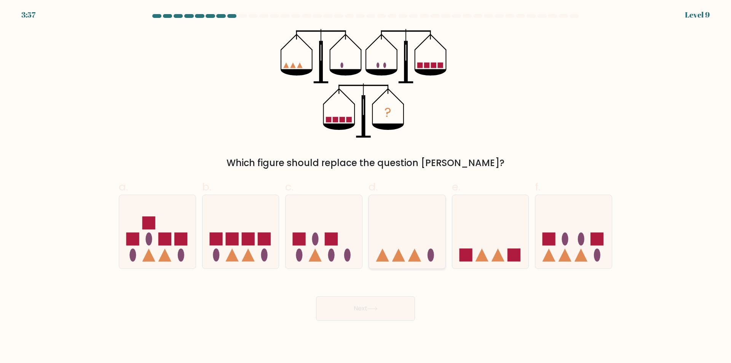
click at [402, 235] on icon at bounding box center [407, 231] width 77 height 63
click at [366, 187] on input "d." at bounding box center [365, 184] width 0 height 5
radio input "true"
click at [491, 234] on icon at bounding box center [490, 231] width 77 height 63
click at [366, 187] on input "e." at bounding box center [365, 184] width 0 height 5
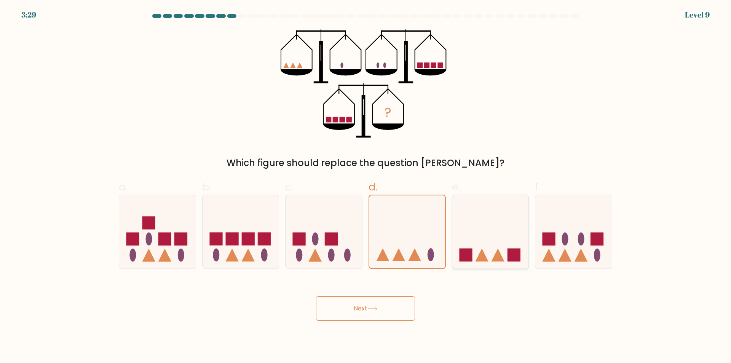
radio input "true"
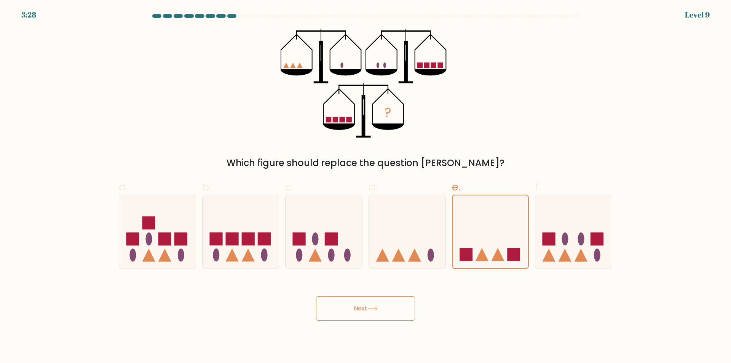
click at [370, 307] on icon at bounding box center [372, 308] width 10 height 4
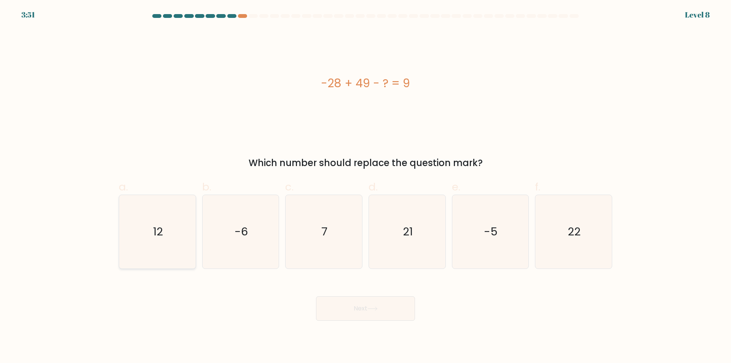
click at [156, 258] on icon "12" at bounding box center [157, 231] width 73 height 73
click at [365, 187] on input "a. 12" at bounding box center [365, 184] width 0 height 5
radio input "true"
click at [357, 311] on button "Next" at bounding box center [365, 308] width 99 height 24
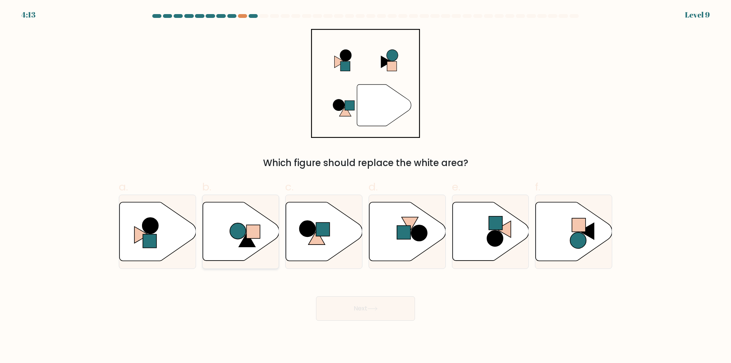
click at [223, 245] on icon at bounding box center [241, 231] width 77 height 59
click at [365, 187] on input "b." at bounding box center [365, 184] width 0 height 5
radio input "true"
click at [373, 307] on icon at bounding box center [372, 308] width 10 height 4
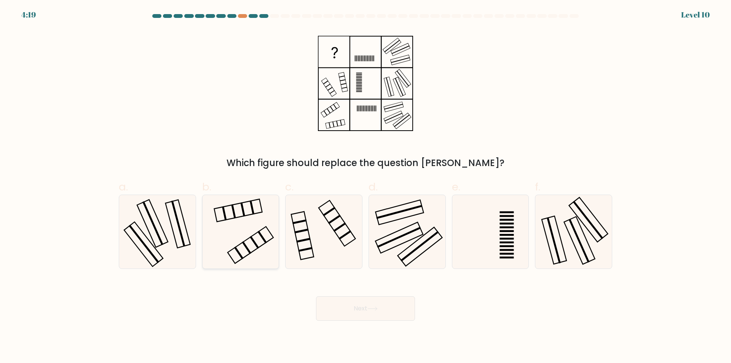
click at [270, 262] on icon at bounding box center [240, 231] width 73 height 73
click at [365, 187] on input "b." at bounding box center [365, 184] width 0 height 5
radio input "true"
click at [378, 309] on icon at bounding box center [372, 308] width 10 height 4
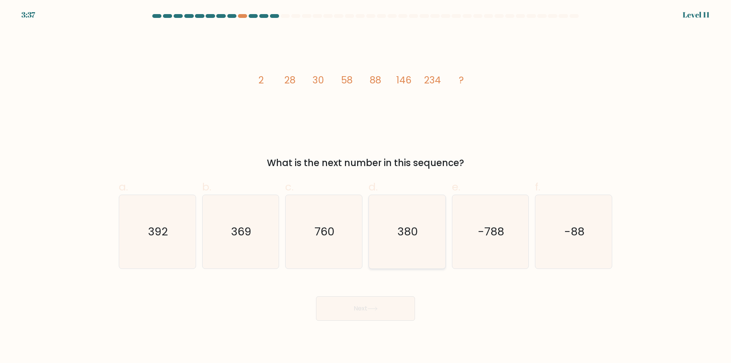
click at [414, 263] on icon "380" at bounding box center [406, 231] width 73 height 73
click at [366, 187] on input "d. 380" at bounding box center [365, 184] width 0 height 5
radio input "true"
click at [383, 310] on button "Next" at bounding box center [365, 308] width 99 height 24
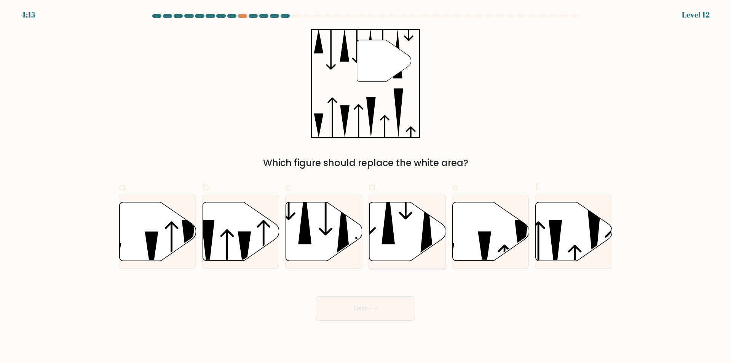
click at [407, 244] on icon at bounding box center [407, 231] width 77 height 59
click at [366, 187] on input "d." at bounding box center [365, 184] width 0 height 5
radio input "true"
click at [381, 308] on button "Next" at bounding box center [365, 308] width 99 height 24
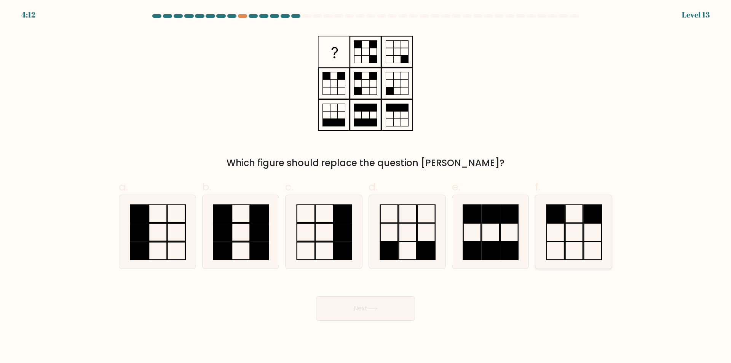
click at [552, 246] on icon at bounding box center [573, 231] width 73 height 73
click at [366, 187] on input "f." at bounding box center [365, 184] width 0 height 5
radio input "true"
click at [383, 309] on button "Next" at bounding box center [365, 308] width 99 height 24
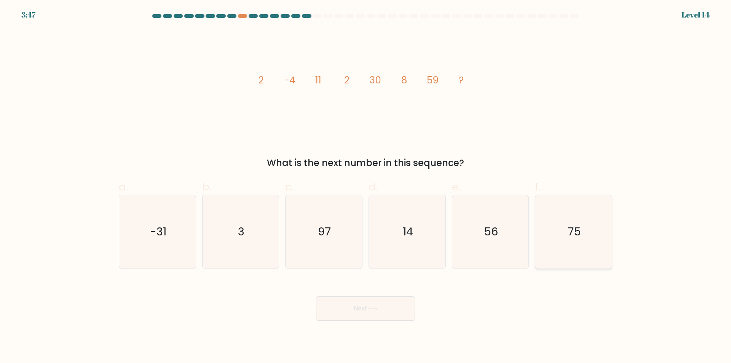
drag, startPoint x: 559, startPoint y: 255, endPoint x: 408, endPoint y: 293, distance: 155.8
click at [559, 256] on icon "75" at bounding box center [573, 231] width 73 height 73
click at [366, 187] on input "f. 75" at bounding box center [365, 184] width 0 height 5
radio input "true"
click at [372, 309] on icon at bounding box center [372, 308] width 10 height 4
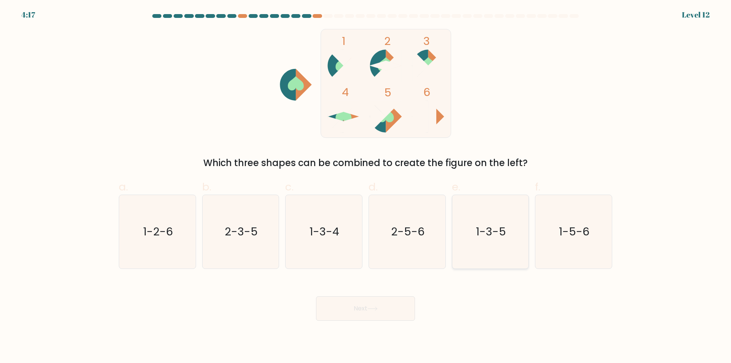
click at [504, 256] on icon "1-3-5" at bounding box center [489, 231] width 73 height 73
click at [366, 187] on input "e. 1-3-5" at bounding box center [365, 184] width 0 height 5
radio input "true"
click at [370, 308] on icon at bounding box center [372, 308] width 10 height 4
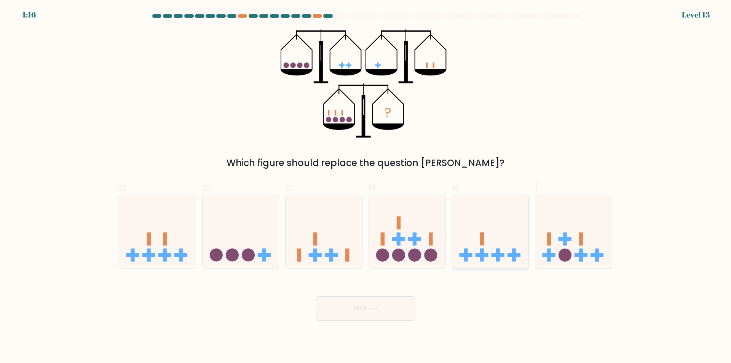
click at [498, 233] on icon at bounding box center [490, 231] width 77 height 63
click at [366, 187] on input "e." at bounding box center [365, 184] width 0 height 5
radio input "true"
click at [395, 308] on button "Next" at bounding box center [365, 308] width 99 height 24
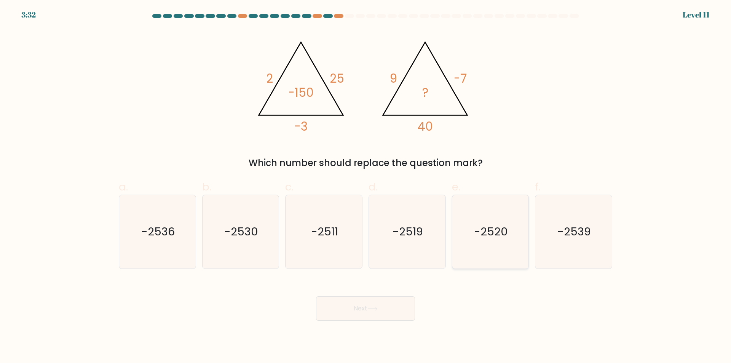
click at [503, 257] on icon "-2520" at bounding box center [489, 231] width 73 height 73
click at [366, 187] on input "e. -2520" at bounding box center [365, 184] width 0 height 5
radio input "true"
click at [370, 313] on button "Next" at bounding box center [365, 308] width 99 height 24
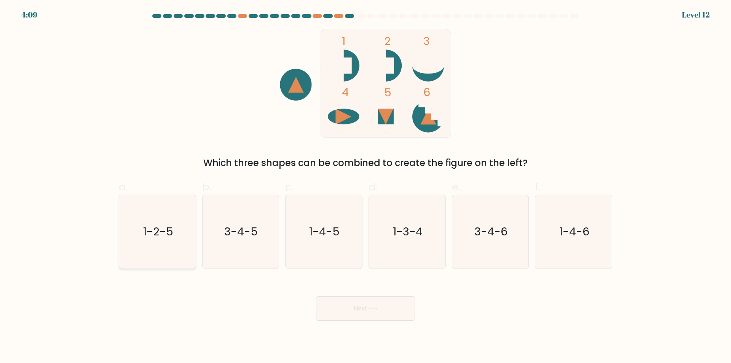
click at [175, 257] on icon "1-2-5" at bounding box center [157, 231] width 73 height 73
click at [365, 187] on input "a. 1-2-5" at bounding box center [365, 184] width 0 height 5
radio input "true"
click at [371, 306] on button "Next" at bounding box center [365, 308] width 99 height 24
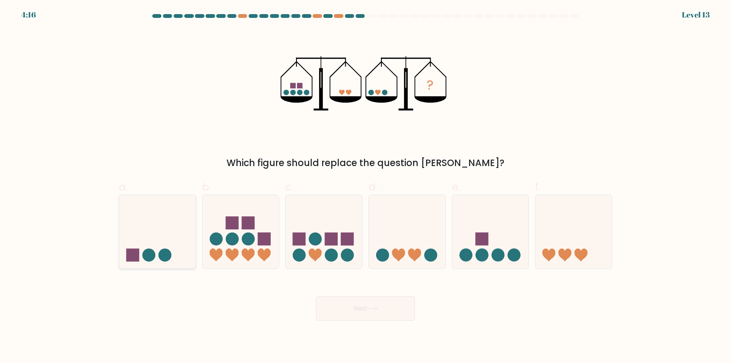
click at [178, 262] on icon at bounding box center [157, 231] width 77 height 63
click at [365, 187] on input "a." at bounding box center [365, 184] width 0 height 5
radio input "true"
click at [387, 313] on button "Next" at bounding box center [365, 308] width 99 height 24
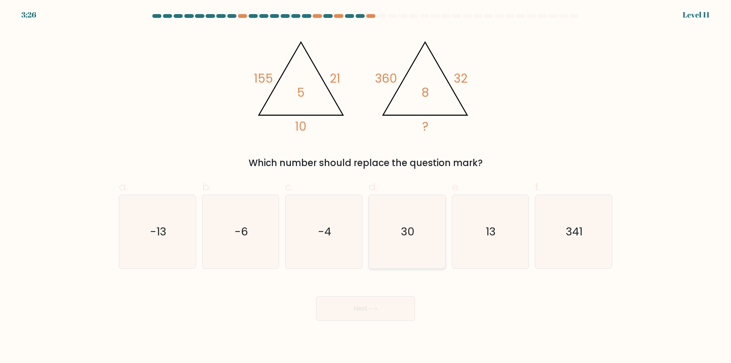
click at [404, 256] on icon "30" at bounding box center [406, 231] width 73 height 73
click at [366, 187] on input "d. 30" at bounding box center [365, 184] width 0 height 5
radio input "true"
click at [386, 310] on button "Next" at bounding box center [365, 308] width 99 height 24
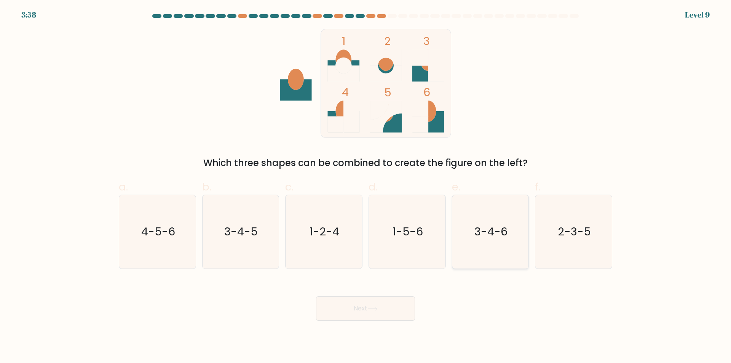
click at [504, 257] on icon "3-4-6" at bounding box center [489, 231] width 73 height 73
click at [366, 187] on input "e. 3-4-6" at bounding box center [365, 184] width 0 height 5
radio input "true"
click at [380, 310] on button "Next" at bounding box center [365, 308] width 99 height 24
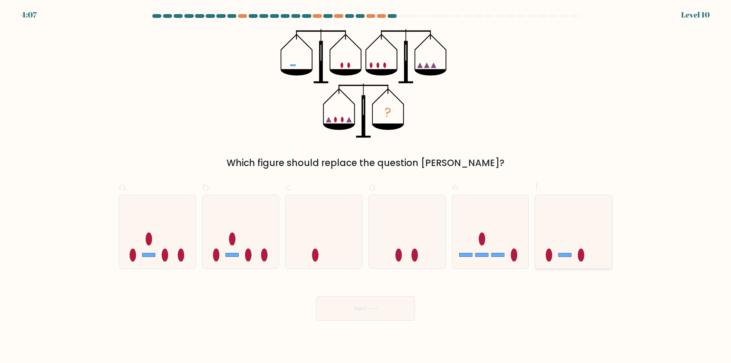
click at [562, 265] on div at bounding box center [573, 232] width 77 height 74
click at [366, 187] on input "f." at bounding box center [365, 184] width 0 height 5
radio input "true"
click at [384, 305] on button "Next" at bounding box center [365, 308] width 99 height 24
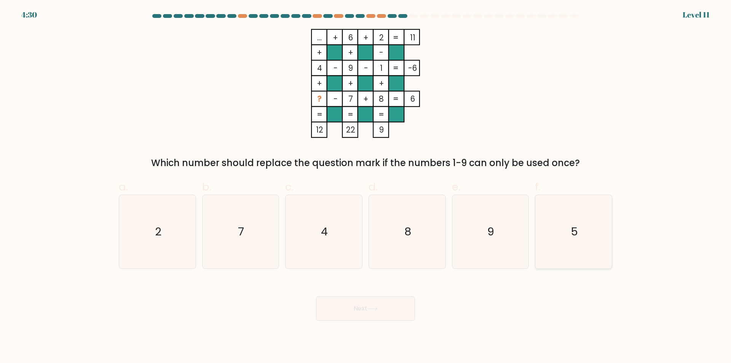
click at [563, 254] on icon "5" at bounding box center [573, 231] width 73 height 73
click at [366, 187] on input "f. 5" at bounding box center [365, 184] width 0 height 5
radio input "true"
click at [395, 310] on button "Next" at bounding box center [365, 308] width 99 height 24
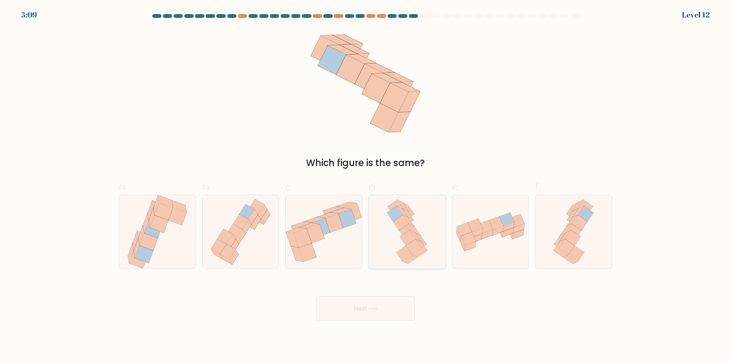
click at [435, 233] on div at bounding box center [406, 232] width 77 height 74
click at [366, 187] on input "d." at bounding box center [365, 184] width 0 height 5
radio input "true"
click at [383, 308] on button "Next" at bounding box center [365, 308] width 99 height 24
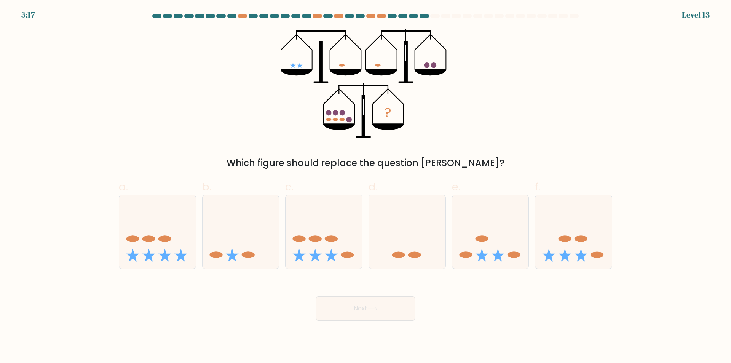
drag, startPoint x: 503, startPoint y: 234, endPoint x: 412, endPoint y: 275, distance: 100.4
click at [504, 234] on icon at bounding box center [490, 231] width 77 height 63
click at [366, 187] on input "e." at bounding box center [365, 184] width 0 height 5
radio input "true"
click at [387, 308] on button "Next" at bounding box center [365, 308] width 99 height 24
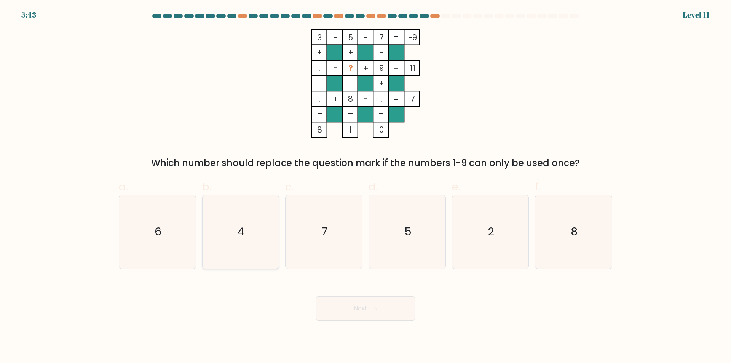
click at [247, 256] on icon "4" at bounding box center [240, 231] width 73 height 73
click at [365, 187] on input "b. 4" at bounding box center [365, 184] width 0 height 5
radio input "true"
click at [350, 305] on button "Next" at bounding box center [365, 308] width 99 height 24
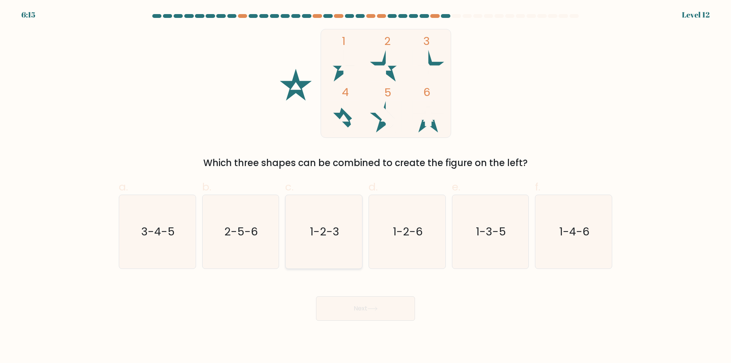
click at [311, 251] on icon "1-2-3" at bounding box center [323, 231] width 73 height 73
click at [365, 187] on input "c. 1-2-3" at bounding box center [365, 184] width 0 height 5
radio input "true"
click at [368, 310] on button "Next" at bounding box center [365, 308] width 99 height 24
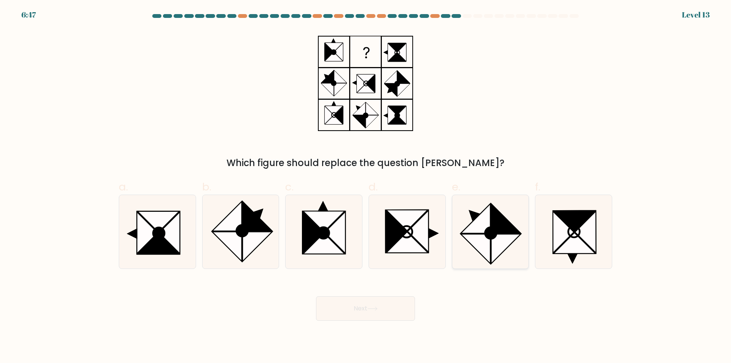
click at [494, 245] on icon at bounding box center [505, 248] width 29 height 29
click at [366, 187] on input "e." at bounding box center [365, 184] width 0 height 5
radio input "true"
click at [358, 309] on button "Next" at bounding box center [365, 308] width 99 height 24
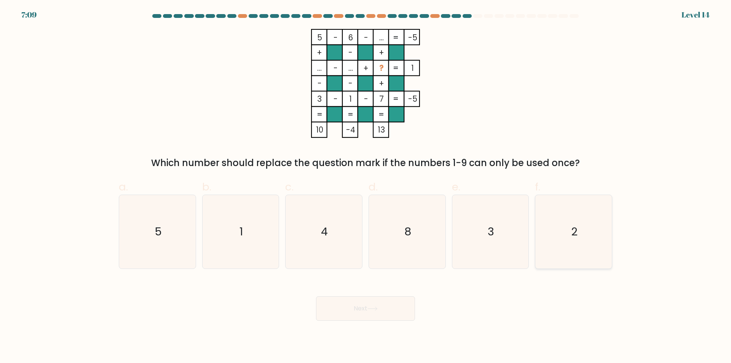
click at [591, 263] on icon "2" at bounding box center [573, 231] width 73 height 73
click at [366, 187] on input "f. 2" at bounding box center [365, 184] width 0 height 5
radio input "true"
click at [383, 309] on button "Next" at bounding box center [365, 308] width 99 height 24
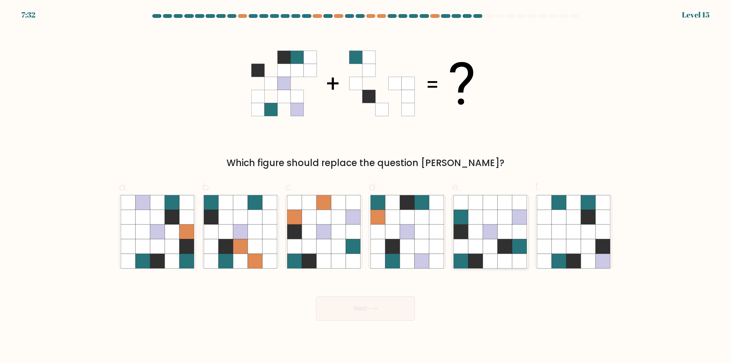
click at [517, 263] on icon at bounding box center [519, 261] width 14 height 14
click at [366, 187] on input "e." at bounding box center [365, 184] width 0 height 5
radio input "true"
click at [347, 311] on button "Next" at bounding box center [365, 308] width 99 height 24
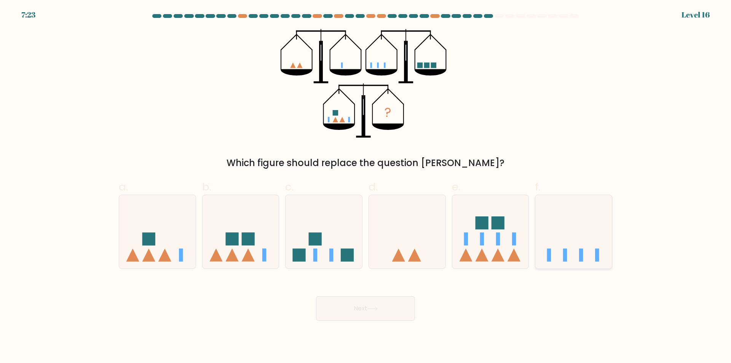
click at [589, 265] on div at bounding box center [573, 232] width 77 height 74
click at [366, 187] on input "f." at bounding box center [365, 184] width 0 height 5
radio input "true"
click at [380, 309] on button "Next" at bounding box center [365, 308] width 99 height 24
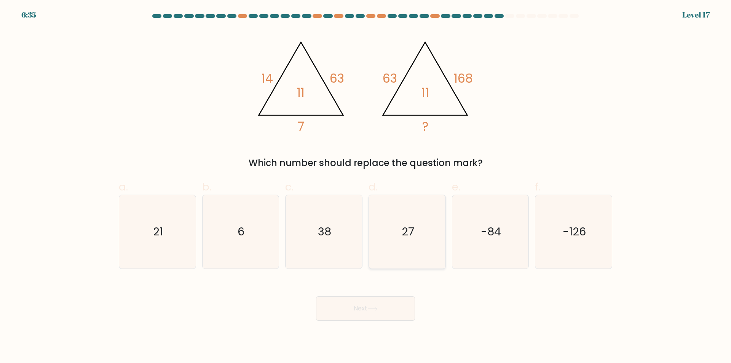
click at [393, 256] on icon "27" at bounding box center [406, 231] width 73 height 73
click at [366, 187] on input "d. 27" at bounding box center [365, 184] width 0 height 5
radio input "true"
click at [388, 311] on button "Next" at bounding box center [365, 308] width 99 height 24
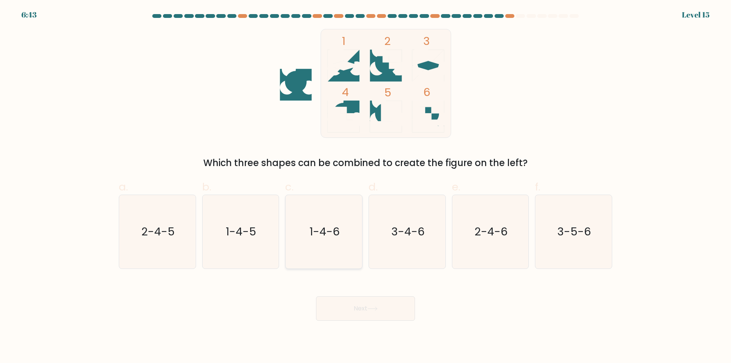
click at [322, 263] on icon "1-4-6" at bounding box center [323, 231] width 73 height 73
click at [365, 187] on input "c. 1-4-6" at bounding box center [365, 184] width 0 height 5
radio input "true"
click at [390, 312] on button "Next" at bounding box center [365, 308] width 99 height 24
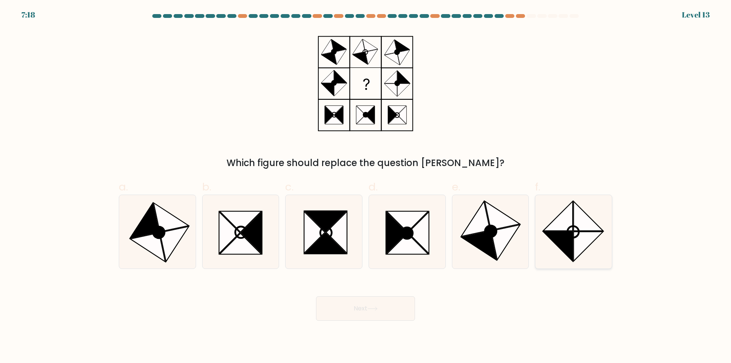
click at [563, 243] on icon at bounding box center [557, 245] width 29 height 29
click at [366, 187] on input "f." at bounding box center [365, 184] width 0 height 5
radio input "true"
click at [394, 310] on button "Next" at bounding box center [365, 308] width 99 height 24
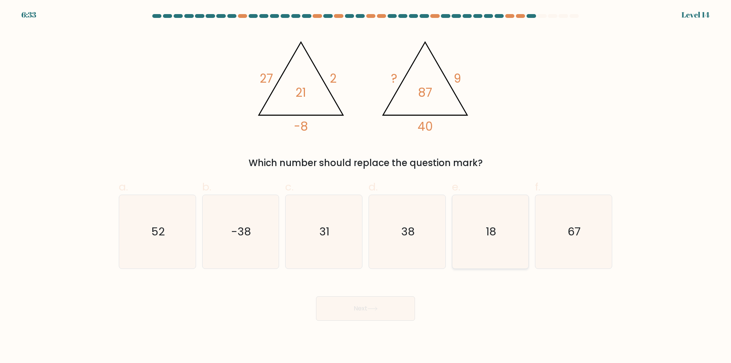
click at [492, 251] on icon "18" at bounding box center [489, 231] width 73 height 73
click at [366, 187] on input "e. 18" at bounding box center [365, 184] width 0 height 5
radio input "true"
click at [357, 313] on button "Next" at bounding box center [365, 308] width 99 height 24
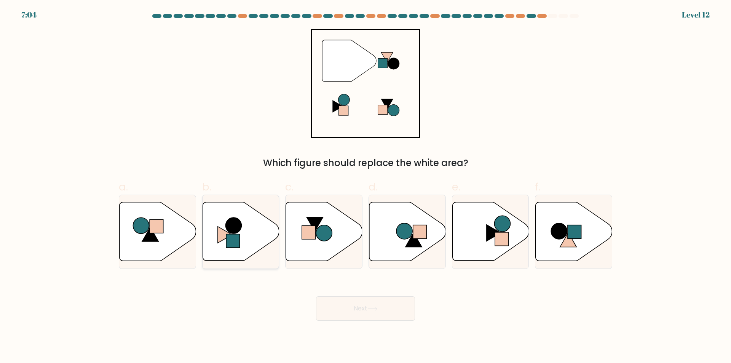
click at [255, 239] on icon at bounding box center [241, 231] width 77 height 59
click at [365, 187] on input "b." at bounding box center [365, 184] width 0 height 5
radio input "true"
click at [361, 310] on button "Next" at bounding box center [365, 308] width 99 height 24
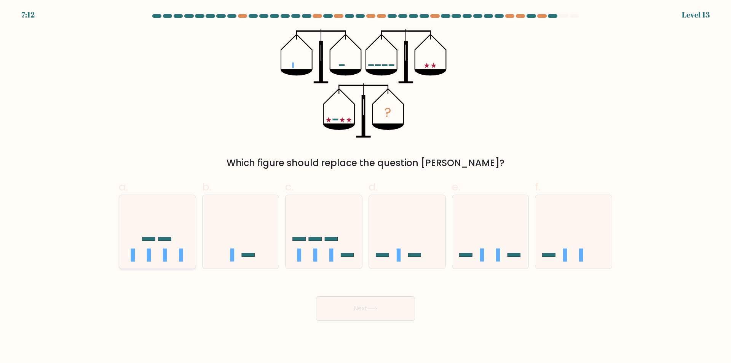
click at [174, 265] on div at bounding box center [157, 232] width 77 height 74
click at [365, 187] on input "a." at bounding box center [365, 184] width 0 height 5
radio input "true"
click at [336, 309] on button "Next" at bounding box center [365, 308] width 99 height 24
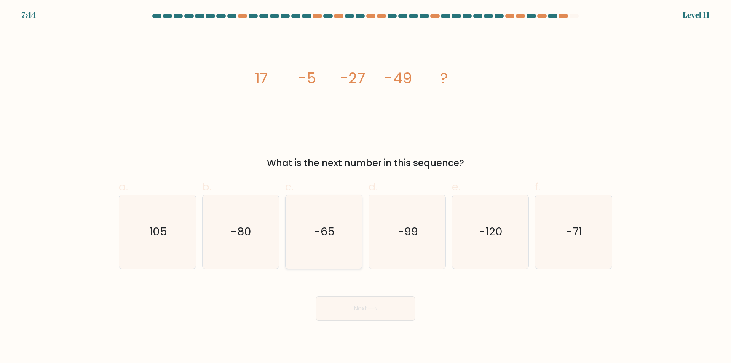
click at [344, 262] on icon "-65" at bounding box center [323, 231] width 73 height 73
click at [365, 187] on input "c. -65" at bounding box center [365, 184] width 0 height 5
radio input "true"
click at [376, 313] on button "Next" at bounding box center [365, 308] width 99 height 24
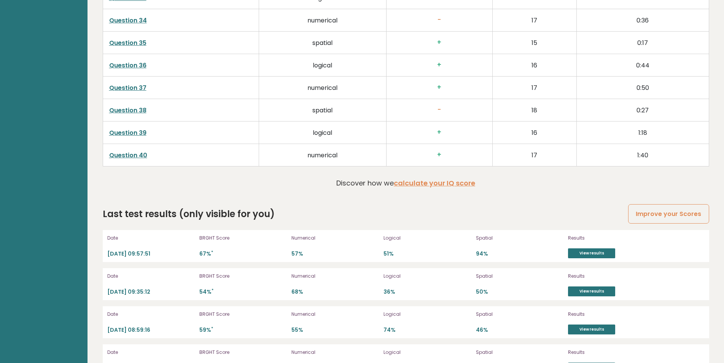
scroll to position [2046, 0]
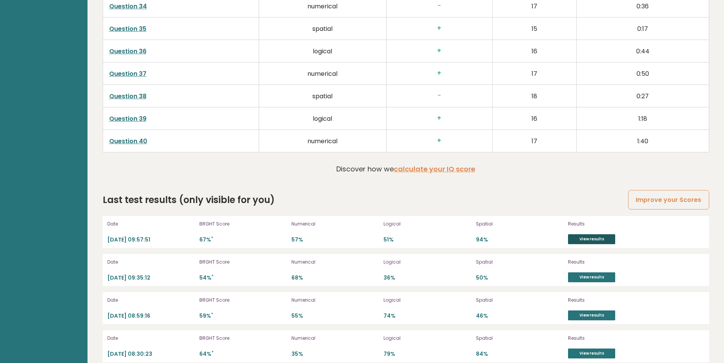
click at [587, 239] on link "View results" at bounding box center [591, 239] width 47 height 10
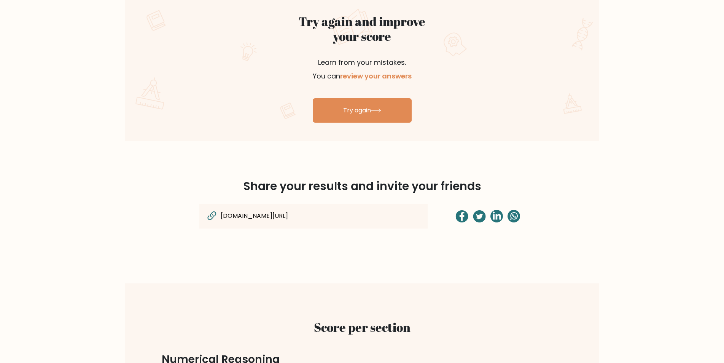
scroll to position [447, 0]
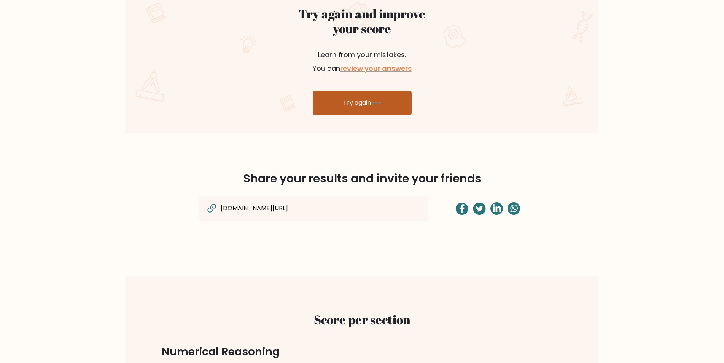
click at [349, 105] on link "Try again" at bounding box center [362, 103] width 99 height 24
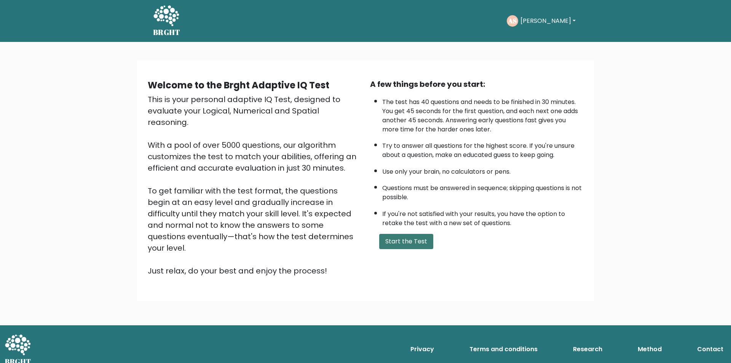
click at [403, 241] on button "Start the Test" at bounding box center [406, 241] width 54 height 15
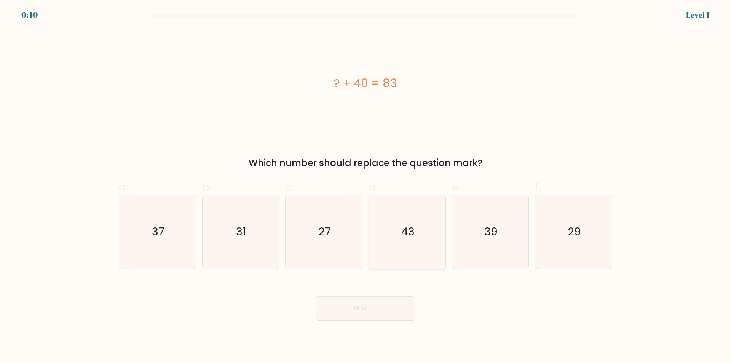
click at [404, 262] on icon "43" at bounding box center [406, 231] width 73 height 73
click at [366, 187] on input "d. 43" at bounding box center [365, 184] width 0 height 5
radio input "true"
click at [389, 309] on button "Next" at bounding box center [365, 308] width 99 height 24
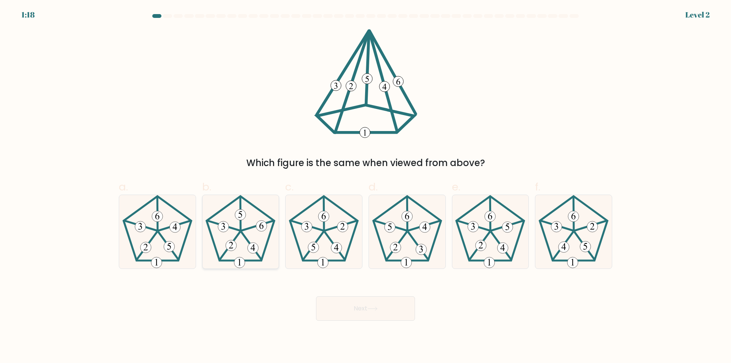
click at [254, 248] on icon at bounding box center [253, 247] width 5 height 6
click at [365, 187] on input "b." at bounding box center [365, 184] width 0 height 5
radio input "true"
click at [364, 312] on button "Next" at bounding box center [365, 308] width 99 height 24
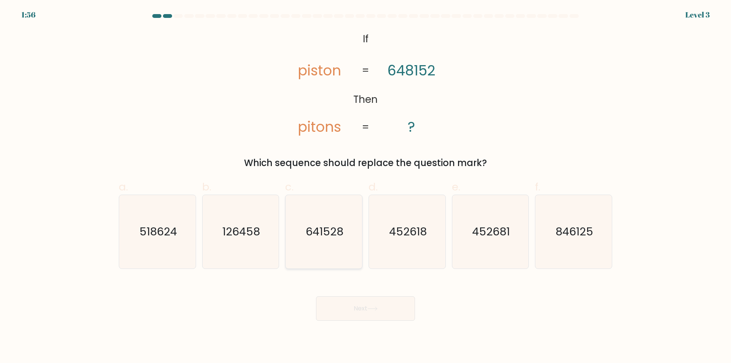
click at [324, 256] on icon "641528" at bounding box center [323, 231] width 73 height 73
click at [365, 187] on input "c. 641528" at bounding box center [365, 184] width 0 height 5
radio input "true"
click at [355, 310] on button "Next" at bounding box center [365, 308] width 99 height 24
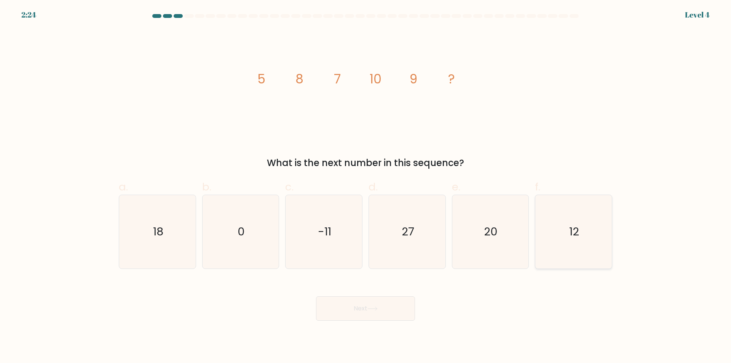
drag, startPoint x: 589, startPoint y: 253, endPoint x: 574, endPoint y: 255, distance: 14.6
click at [588, 253] on icon "12" at bounding box center [573, 231] width 73 height 73
click at [366, 187] on input "f. 12" at bounding box center [365, 184] width 0 height 5
radio input "true"
click at [377, 308] on icon at bounding box center [372, 308] width 10 height 4
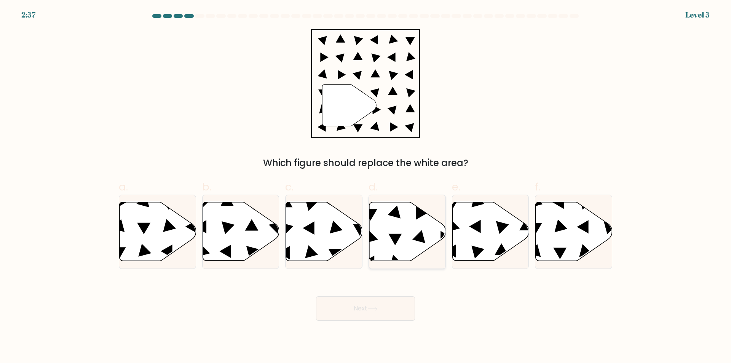
click at [407, 250] on icon at bounding box center [407, 231] width 77 height 59
click at [366, 187] on input "d." at bounding box center [365, 184] width 0 height 5
radio input "true"
click at [380, 312] on button "Next" at bounding box center [365, 308] width 99 height 24
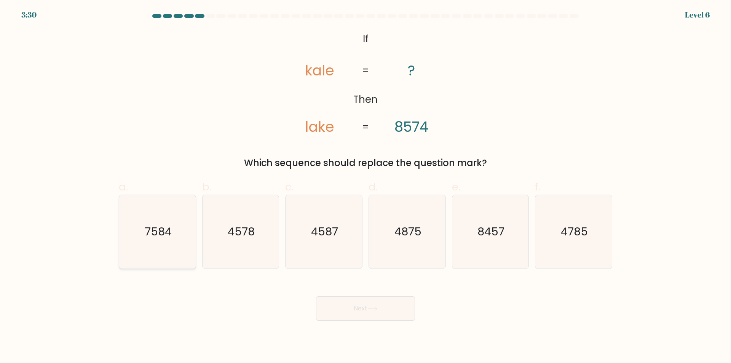
click at [175, 262] on icon "7584" at bounding box center [157, 231] width 73 height 73
click at [365, 187] on input "a. 7584" at bounding box center [365, 184] width 0 height 5
radio input "true"
click at [384, 313] on button "Next" at bounding box center [365, 308] width 99 height 24
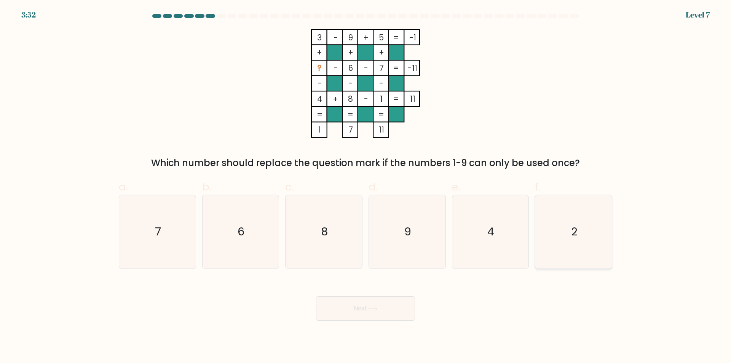
click at [579, 250] on icon "2" at bounding box center [573, 231] width 73 height 73
click at [366, 187] on input "f. 2" at bounding box center [365, 184] width 0 height 5
radio input "true"
click at [357, 309] on button "Next" at bounding box center [365, 308] width 99 height 24
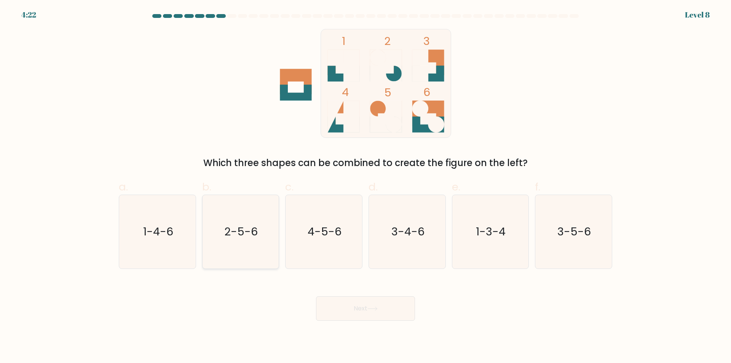
click at [232, 253] on icon "2-5-6" at bounding box center [240, 231] width 73 height 73
click at [365, 187] on input "b. 2-5-6" at bounding box center [365, 184] width 0 height 5
radio input "true"
click at [364, 314] on button "Next" at bounding box center [365, 308] width 99 height 24
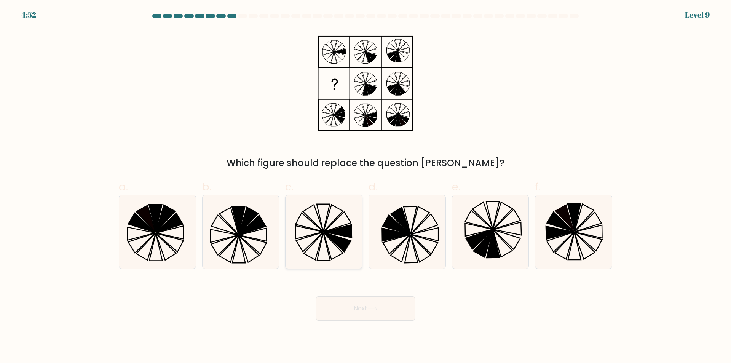
click at [332, 250] on icon at bounding box center [323, 231] width 73 height 73
click at [365, 187] on input "c." at bounding box center [365, 184] width 0 height 5
radio input "true"
click at [364, 311] on button "Next" at bounding box center [365, 308] width 99 height 24
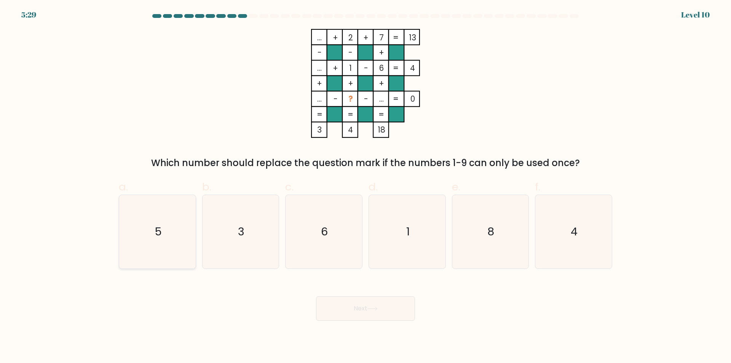
click at [164, 254] on icon "5" at bounding box center [157, 231] width 73 height 73
click at [365, 187] on input "a. 5" at bounding box center [365, 184] width 0 height 5
radio input "true"
click at [359, 309] on button "Next" at bounding box center [365, 308] width 99 height 24
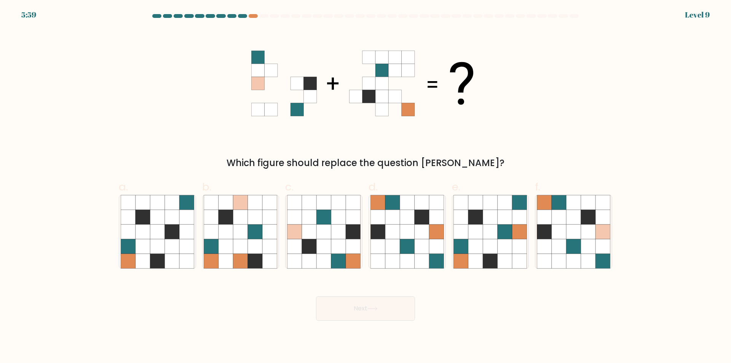
drag, startPoint x: 309, startPoint y: 259, endPoint x: 363, endPoint y: 282, distance: 58.8
click at [311, 258] on icon at bounding box center [309, 261] width 14 height 14
click at [365, 187] on input "c." at bounding box center [365, 184] width 0 height 5
radio input "true"
click at [365, 308] on button "Next" at bounding box center [365, 308] width 99 height 24
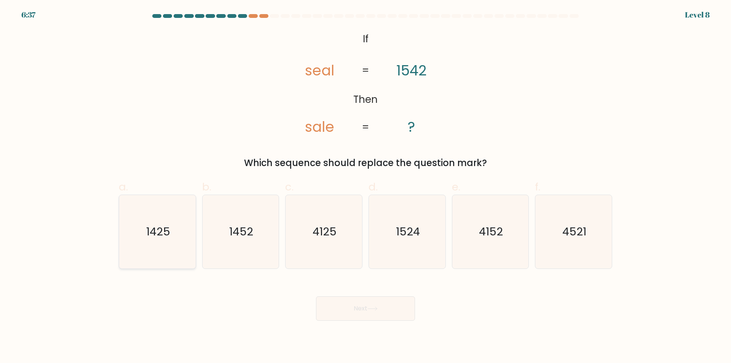
click at [166, 256] on icon "1425" at bounding box center [157, 231] width 73 height 73
click at [365, 187] on input "a. 1425" at bounding box center [365, 184] width 0 height 5
radio input "true"
click at [389, 309] on button "Next" at bounding box center [365, 308] width 99 height 24
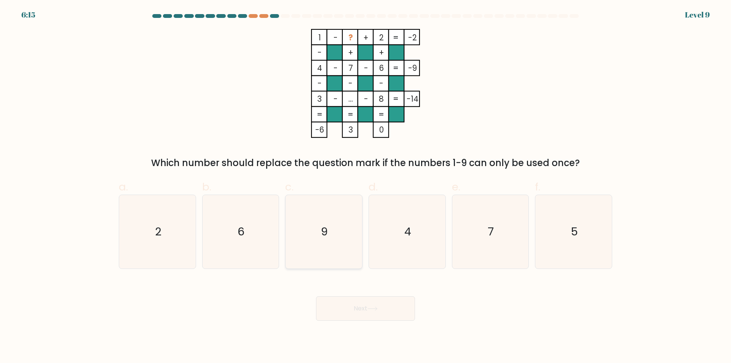
click at [326, 241] on icon "9" at bounding box center [323, 231] width 73 height 73
click at [365, 187] on input "c. 9" at bounding box center [365, 184] width 0 height 5
radio input "true"
click at [356, 313] on button "Next" at bounding box center [365, 308] width 99 height 24
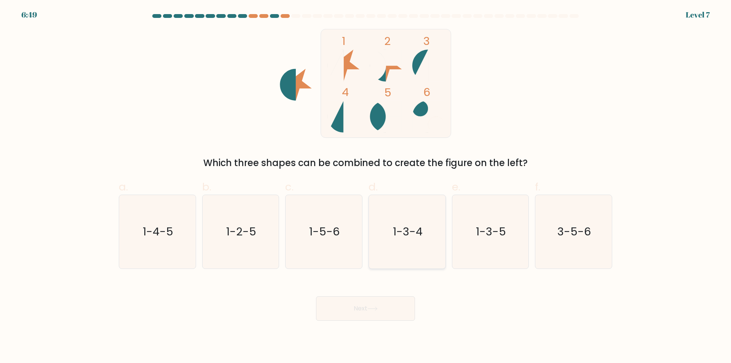
drag, startPoint x: 418, startPoint y: 253, endPoint x: 408, endPoint y: 265, distance: 15.2
click at [416, 253] on icon "1-3-4" at bounding box center [406, 231] width 73 height 73
click at [366, 187] on input "d. 1-3-4" at bounding box center [365, 184] width 0 height 5
radio input "true"
click at [368, 308] on button "Next" at bounding box center [365, 308] width 99 height 24
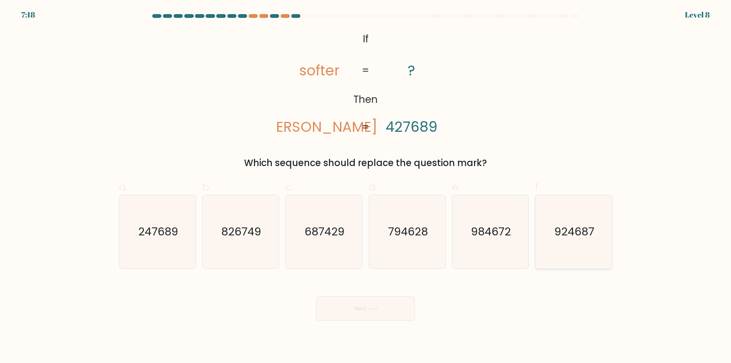
click at [553, 252] on icon "924687" at bounding box center [573, 231] width 73 height 73
click at [366, 187] on input "f. 924687" at bounding box center [365, 184] width 0 height 5
radio input "true"
click at [397, 312] on button "Next" at bounding box center [365, 308] width 99 height 24
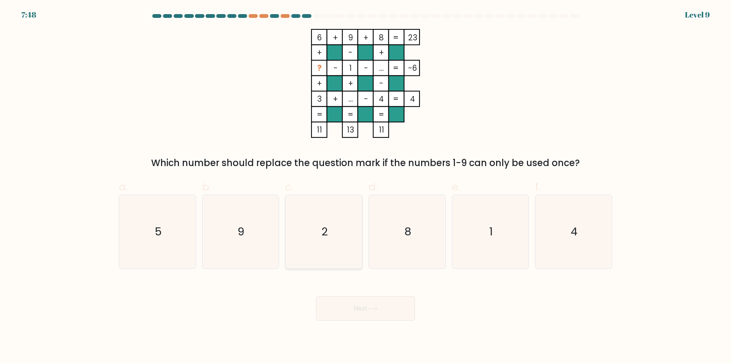
click at [335, 254] on icon "2" at bounding box center [323, 231] width 73 height 73
click at [365, 187] on input "c. 2" at bounding box center [365, 184] width 0 height 5
radio input "true"
click at [353, 305] on button "Next" at bounding box center [365, 308] width 99 height 24
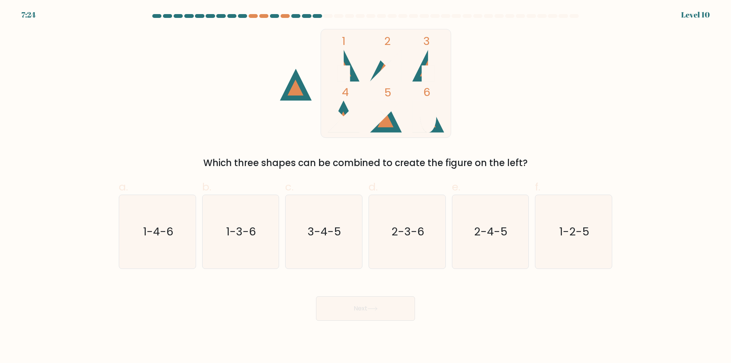
drag, startPoint x: 578, startPoint y: 254, endPoint x: 413, endPoint y: 286, distance: 167.5
click at [577, 254] on icon "1-2-5" at bounding box center [573, 231] width 73 height 73
click at [366, 187] on input "f. 1-2-5" at bounding box center [365, 184] width 0 height 5
radio input "true"
click at [370, 303] on button "Next" at bounding box center [365, 308] width 99 height 24
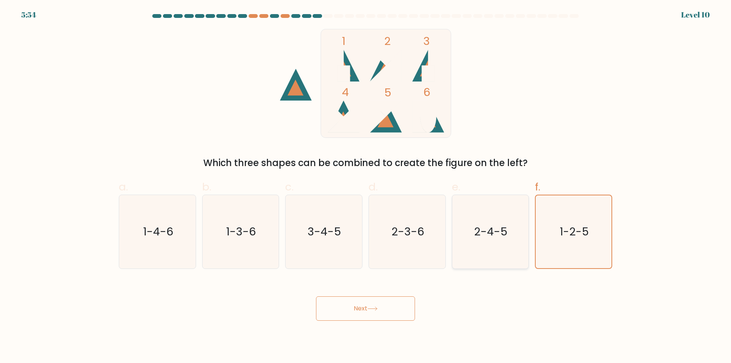
click at [490, 252] on icon "2-4-5" at bounding box center [489, 231] width 73 height 73
click at [366, 187] on input "e. 2-4-5" at bounding box center [365, 184] width 0 height 5
radio input "true"
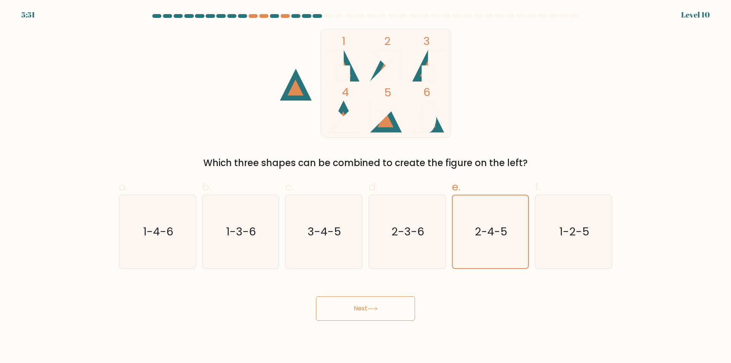
click at [391, 310] on button "Next" at bounding box center [365, 308] width 99 height 24
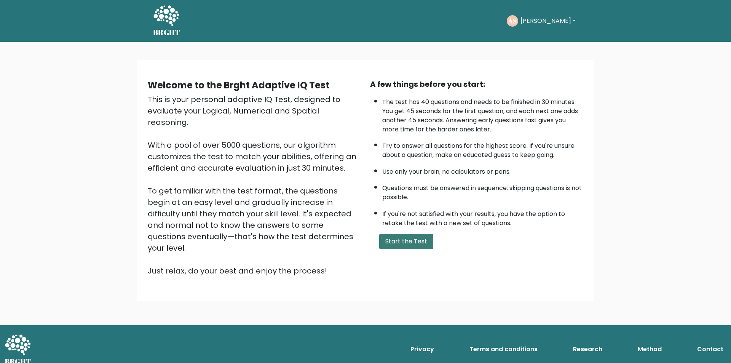
click at [410, 240] on button "Start the Test" at bounding box center [406, 241] width 54 height 15
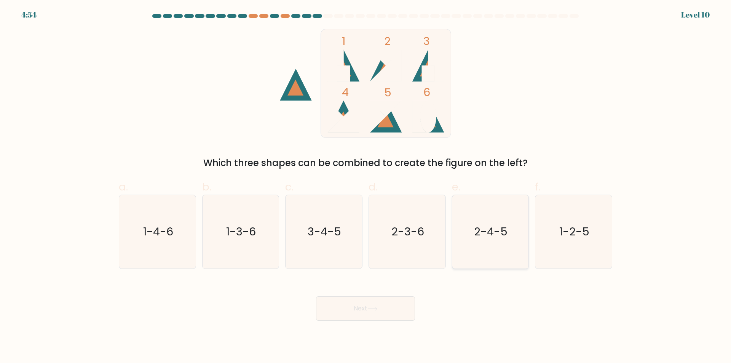
click at [493, 259] on icon "2-4-5" at bounding box center [489, 231] width 73 height 73
click at [366, 187] on input "e. 2-4-5" at bounding box center [365, 184] width 0 height 5
radio input "true"
click at [375, 308] on icon at bounding box center [372, 308] width 10 height 4
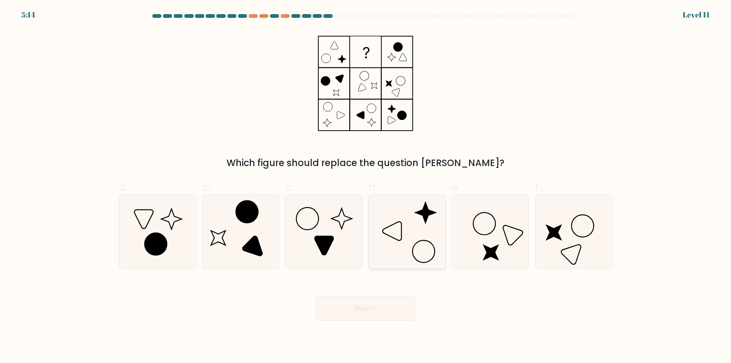
click at [374, 256] on icon at bounding box center [406, 231] width 73 height 73
click at [366, 187] on input "d." at bounding box center [365, 184] width 0 height 5
radio input "true"
click at [380, 311] on button "Next" at bounding box center [365, 308] width 99 height 24
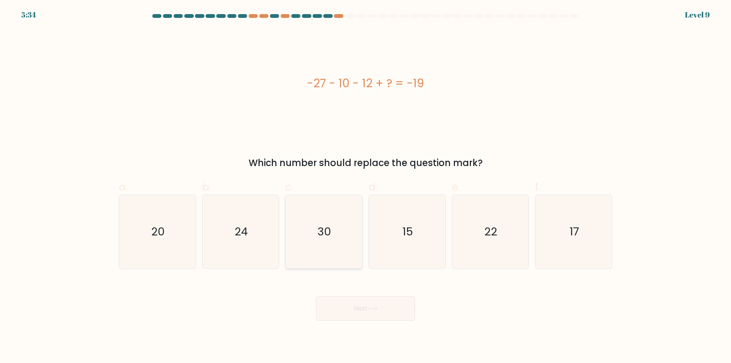
click at [325, 253] on icon "30" at bounding box center [323, 231] width 73 height 73
click at [365, 187] on input "c. 30" at bounding box center [365, 184] width 0 height 5
radio input "true"
click at [356, 310] on button "Next" at bounding box center [365, 308] width 99 height 24
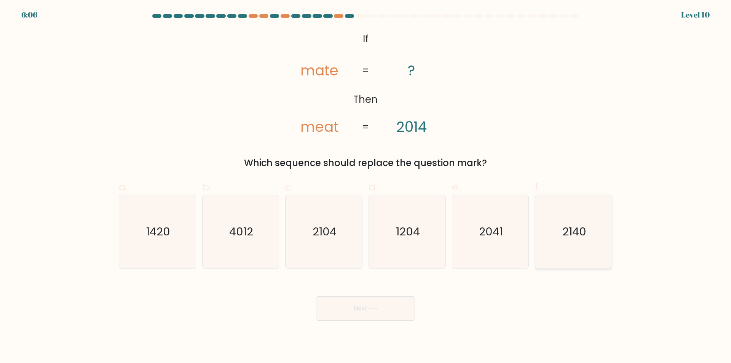
click at [560, 260] on icon "2140" at bounding box center [573, 231] width 73 height 73
click at [366, 187] on input "f. 2140" at bounding box center [365, 184] width 0 height 5
radio input "true"
click at [373, 313] on button "Next" at bounding box center [365, 308] width 99 height 24
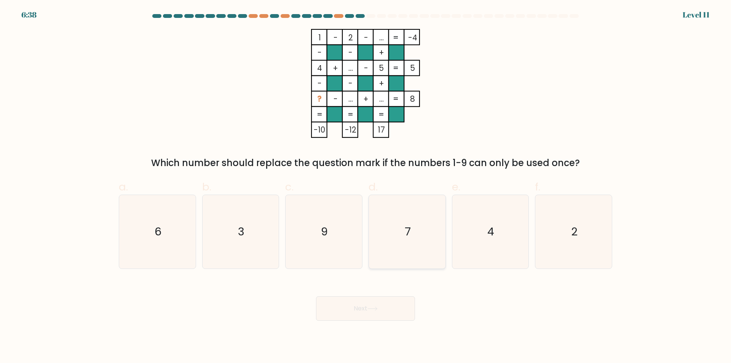
click at [413, 249] on icon "7" at bounding box center [406, 231] width 73 height 73
click at [366, 187] on input "d. 7" at bounding box center [365, 184] width 0 height 5
radio input "true"
click at [367, 313] on button "Next" at bounding box center [365, 308] width 99 height 24
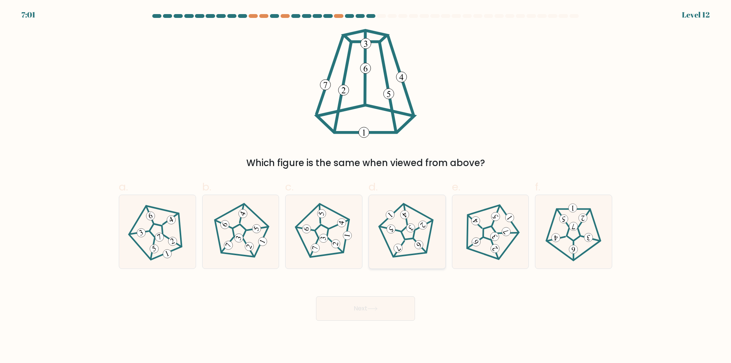
click at [409, 230] on 779 at bounding box center [411, 228] width 12 height 12
click at [366, 187] on input "d." at bounding box center [365, 184] width 0 height 5
radio input "true"
click at [389, 308] on button "Next" at bounding box center [365, 308] width 99 height 24
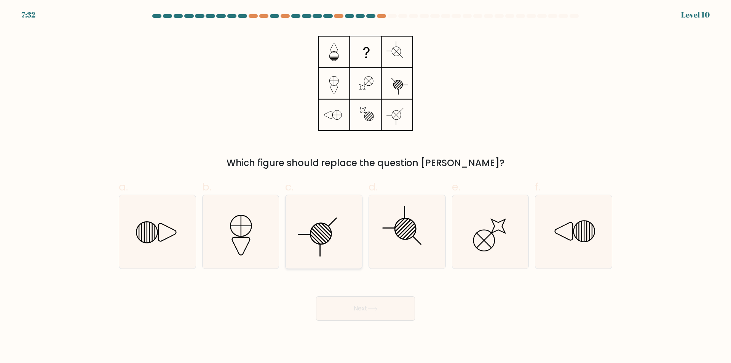
click at [329, 258] on icon at bounding box center [323, 231] width 73 height 73
click at [365, 187] on input "c." at bounding box center [365, 184] width 0 height 5
radio input "true"
click at [378, 312] on button "Next" at bounding box center [365, 308] width 99 height 24
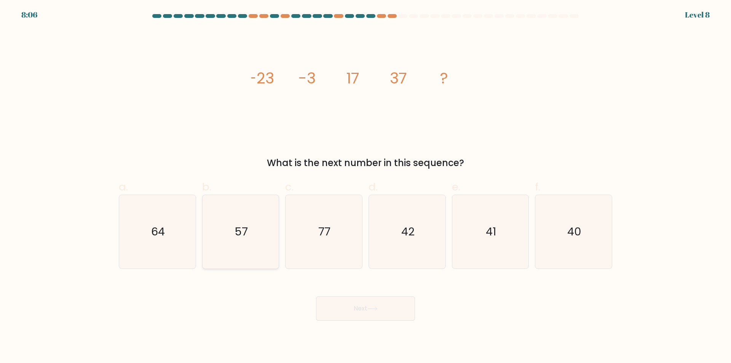
click at [230, 252] on icon "57" at bounding box center [240, 231] width 73 height 73
click at [365, 187] on input "b. 57" at bounding box center [365, 184] width 0 height 5
radio input "true"
click at [362, 314] on button "Next" at bounding box center [365, 308] width 99 height 24
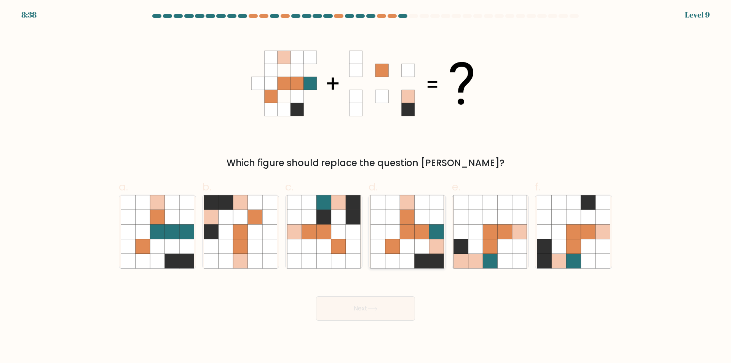
click at [394, 233] on icon at bounding box center [392, 231] width 14 height 14
click at [366, 187] on input "d." at bounding box center [365, 184] width 0 height 5
radio input "true"
click at [384, 312] on button "Next" at bounding box center [365, 308] width 99 height 24
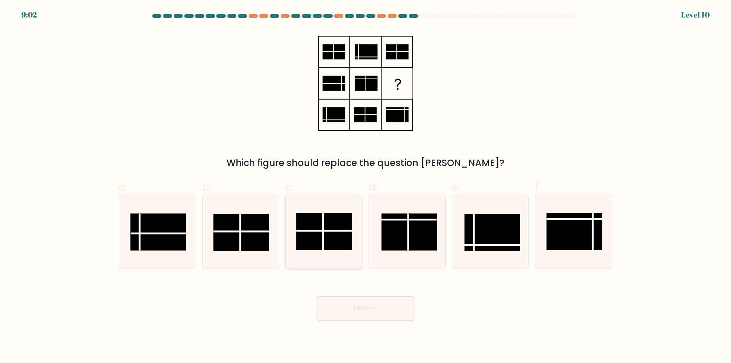
click at [337, 245] on rect at bounding box center [324, 231] width 56 height 37
click at [365, 187] on input "c." at bounding box center [365, 184] width 0 height 5
radio input "true"
click at [371, 312] on button "Next" at bounding box center [365, 308] width 99 height 24
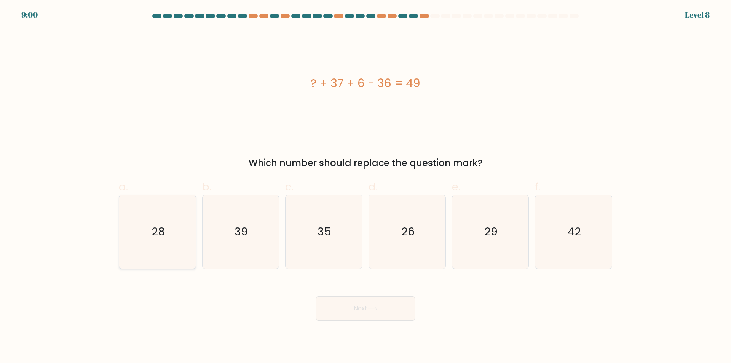
click at [167, 255] on icon "28" at bounding box center [157, 231] width 73 height 73
click at [365, 187] on input "a. 28" at bounding box center [365, 184] width 0 height 5
radio input "true"
click at [357, 310] on button "Next" at bounding box center [365, 308] width 99 height 24
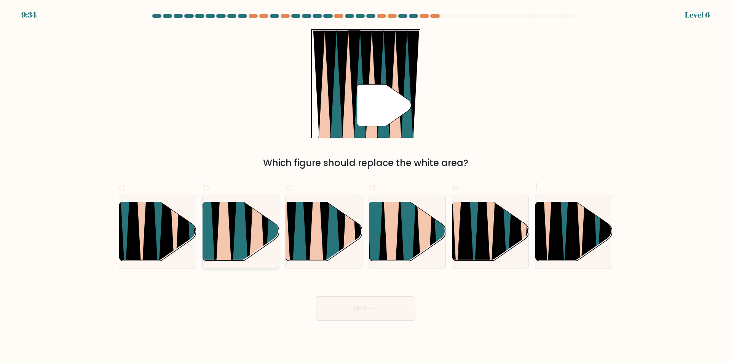
click at [235, 247] on icon at bounding box center [239, 202] width 17 height 153
click at [365, 187] on input "b." at bounding box center [365, 184] width 0 height 5
radio input "true"
click at [358, 311] on button "Next" at bounding box center [365, 308] width 99 height 24
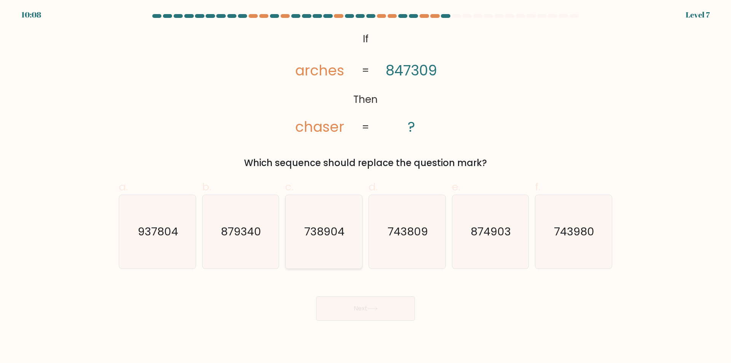
click at [324, 257] on icon "738904" at bounding box center [323, 231] width 73 height 73
click at [365, 187] on input "c. 738904" at bounding box center [365, 184] width 0 height 5
radio input "true"
click at [385, 311] on button "Next" at bounding box center [365, 308] width 99 height 24
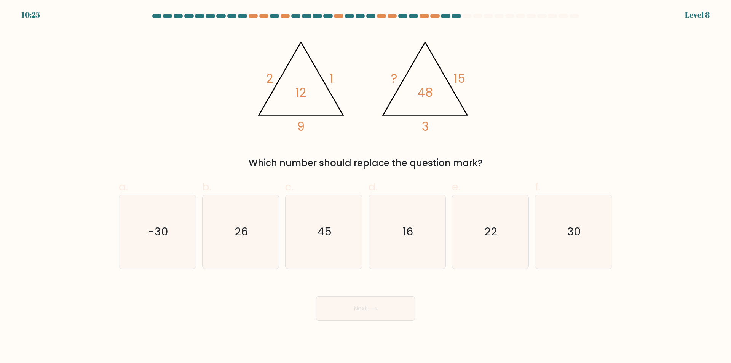
drag, startPoint x: 569, startPoint y: 246, endPoint x: 413, endPoint y: 307, distance: 167.5
click at [569, 246] on icon "30" at bounding box center [573, 231] width 73 height 73
click at [366, 187] on input "f. 30" at bounding box center [365, 184] width 0 height 5
radio input "true"
click at [372, 314] on button "Next" at bounding box center [365, 308] width 99 height 24
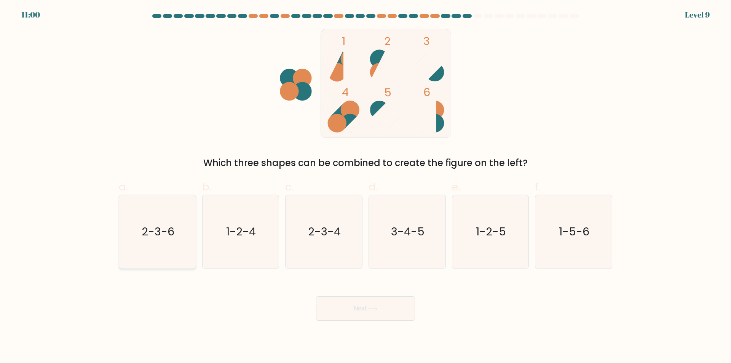
click at [174, 260] on icon "2-3-6" at bounding box center [157, 231] width 73 height 73
click at [365, 187] on input "a. 2-3-6" at bounding box center [365, 184] width 0 height 5
radio input "true"
click at [365, 311] on button "Next" at bounding box center [365, 308] width 99 height 24
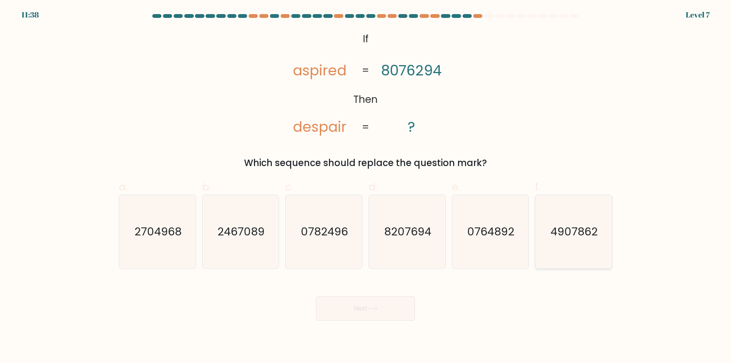
click at [572, 258] on icon "4907862" at bounding box center [573, 231] width 73 height 73
click at [366, 187] on input "f. 4907862" at bounding box center [365, 184] width 0 height 5
radio input "true"
click at [378, 308] on icon at bounding box center [372, 308] width 10 height 4
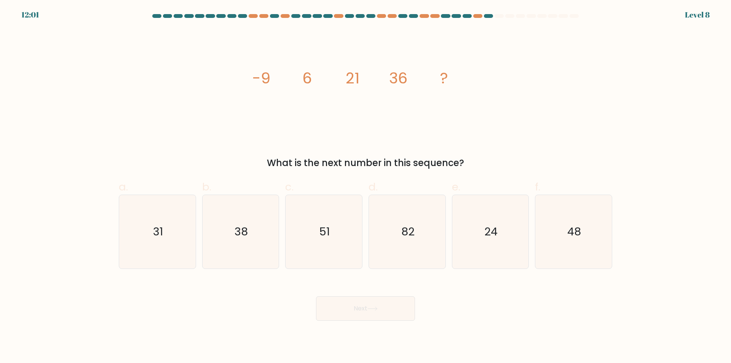
drag, startPoint x: 313, startPoint y: 243, endPoint x: 352, endPoint y: 278, distance: 52.6
click at [313, 243] on icon "51" at bounding box center [323, 231] width 73 height 73
click at [365, 187] on input "c. 51" at bounding box center [365, 184] width 0 height 5
radio input "true"
click at [365, 313] on button "Next" at bounding box center [365, 308] width 99 height 24
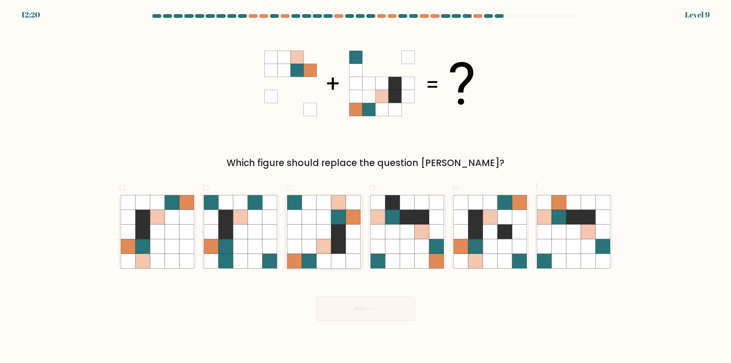
click at [359, 242] on icon at bounding box center [353, 246] width 14 height 14
click at [365, 187] on input "c." at bounding box center [365, 184] width 0 height 5
radio input "true"
click at [364, 316] on button "Next" at bounding box center [365, 308] width 99 height 24
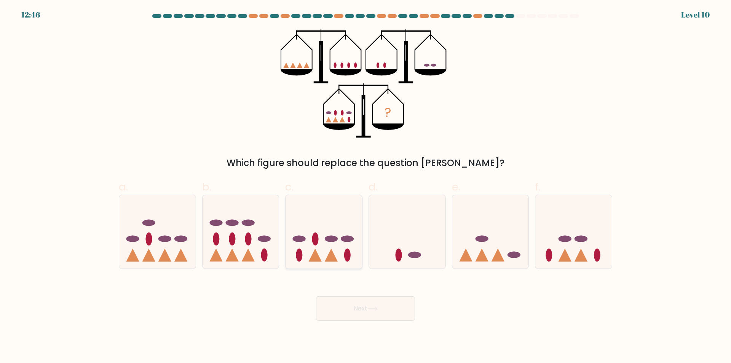
click at [340, 223] on icon at bounding box center [324, 231] width 77 height 63
click at [365, 187] on input "c." at bounding box center [365, 184] width 0 height 5
radio input "true"
click at [363, 310] on button "Next" at bounding box center [365, 308] width 99 height 24
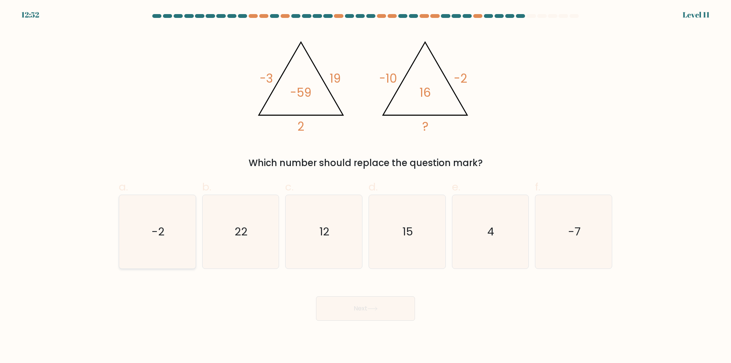
click at [153, 251] on icon "-2" at bounding box center [157, 231] width 73 height 73
click at [365, 187] on input "a. -2" at bounding box center [365, 184] width 0 height 5
radio input "true"
click at [361, 308] on button "Next" at bounding box center [365, 308] width 99 height 24
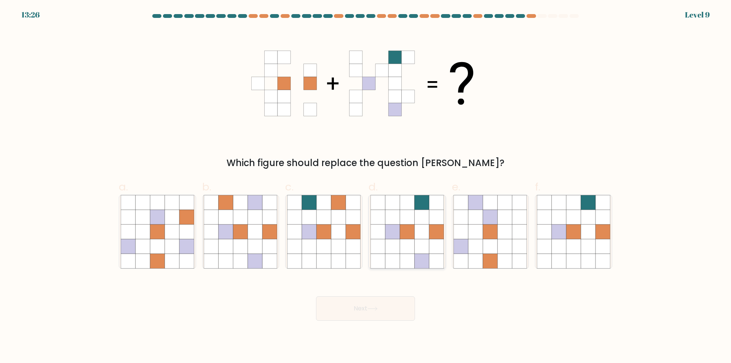
click at [401, 262] on icon at bounding box center [407, 261] width 14 height 14
click at [366, 187] on input "d." at bounding box center [365, 184] width 0 height 5
radio input "true"
click at [380, 310] on button "Next" at bounding box center [365, 308] width 99 height 24
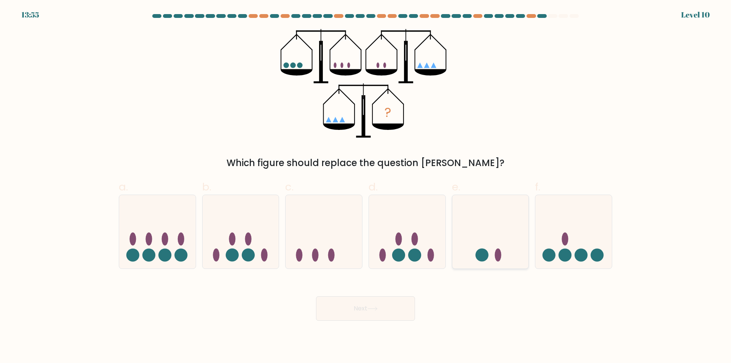
click at [494, 262] on icon at bounding box center [490, 231] width 77 height 63
click at [366, 187] on input "e." at bounding box center [365, 184] width 0 height 5
radio input "true"
click at [381, 314] on button "Next" at bounding box center [365, 308] width 99 height 24
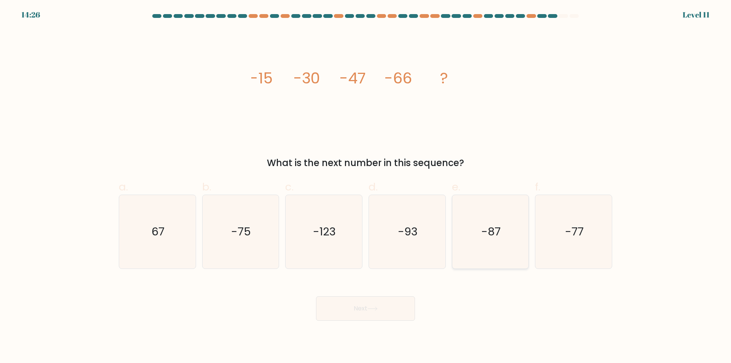
click at [479, 258] on icon "-87" at bounding box center [489, 231] width 73 height 73
click at [366, 187] on input "e. -87" at bounding box center [365, 184] width 0 height 5
radio input "true"
click at [360, 313] on button "Next" at bounding box center [365, 308] width 99 height 24
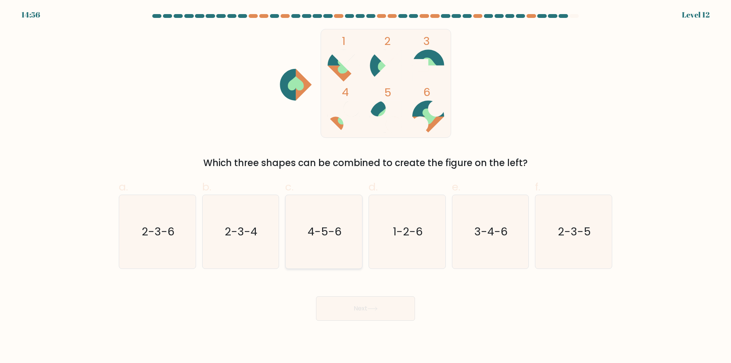
click at [328, 259] on icon "4-5-6" at bounding box center [323, 231] width 73 height 73
click at [365, 187] on input "c. 4-5-6" at bounding box center [365, 184] width 0 height 5
radio input "true"
click at [354, 311] on button "Next" at bounding box center [365, 308] width 99 height 24
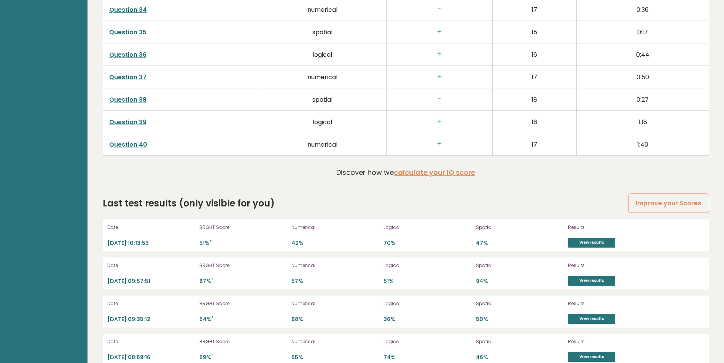
scroll to position [2057, 0]
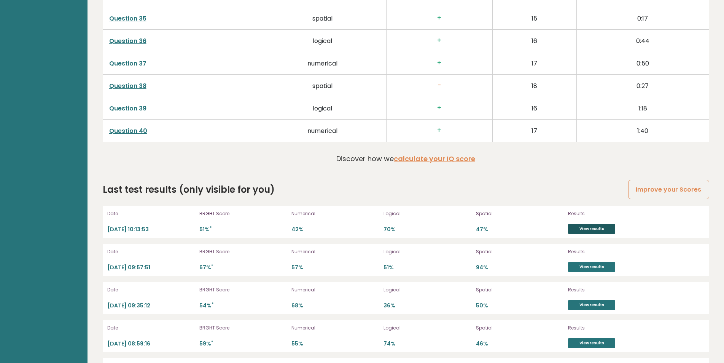
click at [588, 231] on link "View results" at bounding box center [591, 229] width 47 height 10
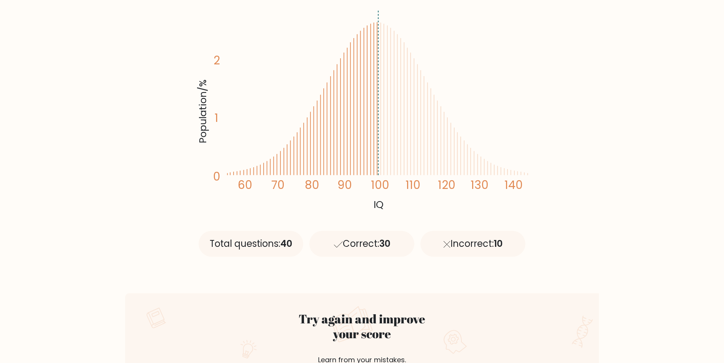
scroll to position [18, 0]
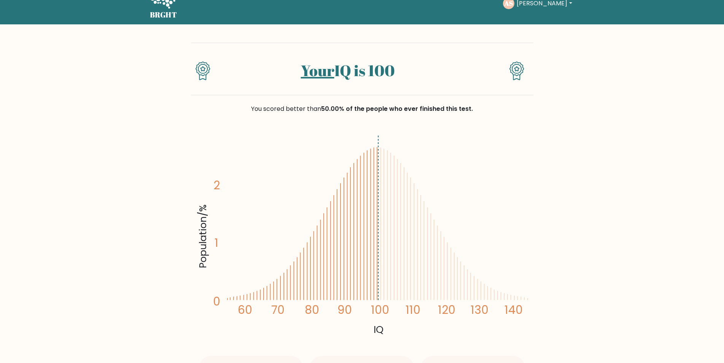
drag, startPoint x: 723, startPoint y: 37, endPoint x: 722, endPoint y: 61, distance: 23.2
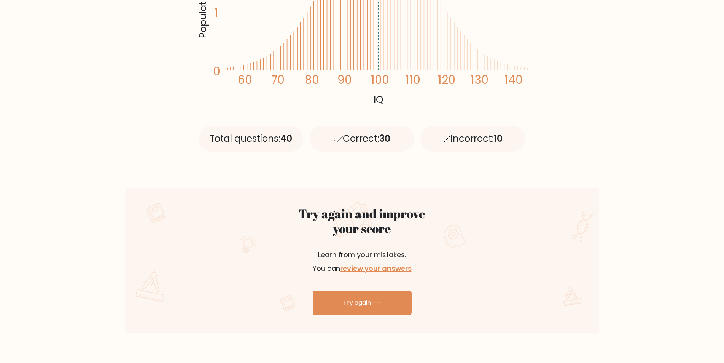
scroll to position [255, 0]
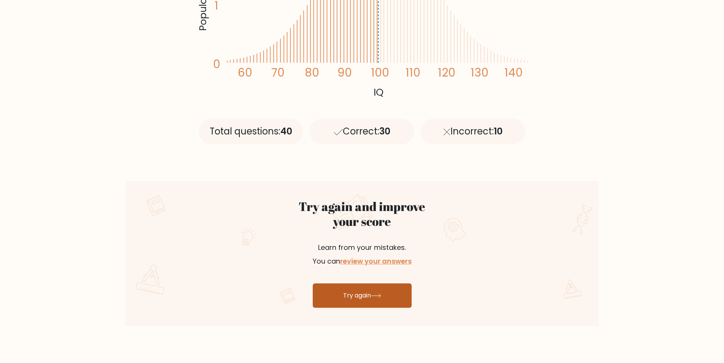
click at [355, 298] on link "Try again" at bounding box center [362, 295] width 99 height 24
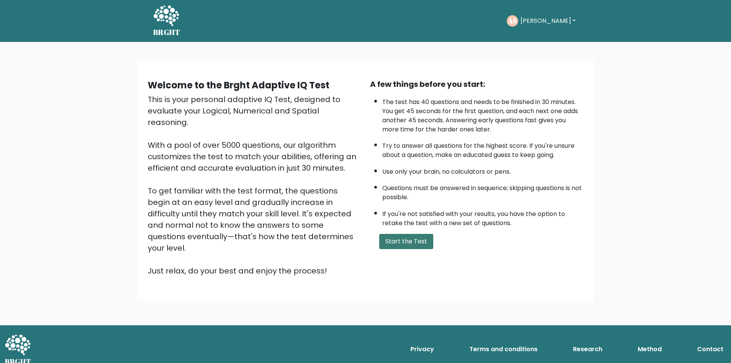
click at [406, 243] on button "Start the Test" at bounding box center [406, 241] width 54 height 15
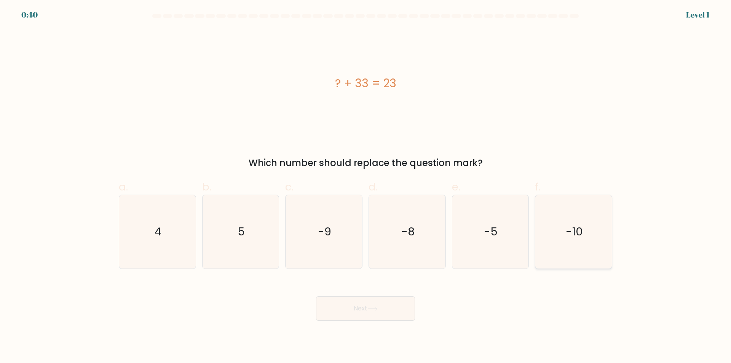
click at [577, 251] on icon "-10" at bounding box center [573, 231] width 73 height 73
click at [366, 187] on input "f. -10" at bounding box center [365, 184] width 0 height 5
radio input "true"
click at [388, 312] on button "Next" at bounding box center [365, 308] width 99 height 24
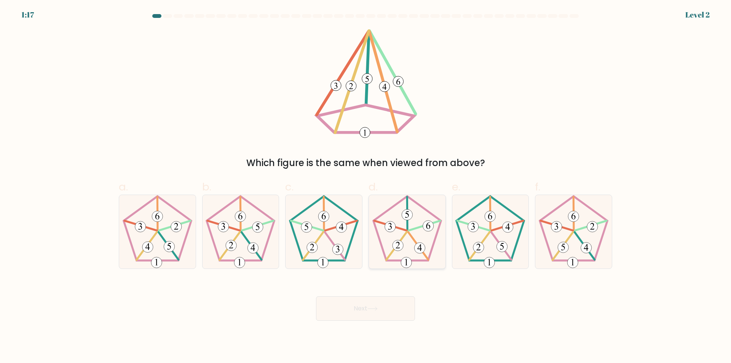
click at [411, 268] on icon at bounding box center [406, 231] width 73 height 73
click at [366, 187] on input "d." at bounding box center [365, 184] width 0 height 5
radio input "true"
click at [386, 311] on button "Next" at bounding box center [365, 308] width 99 height 24
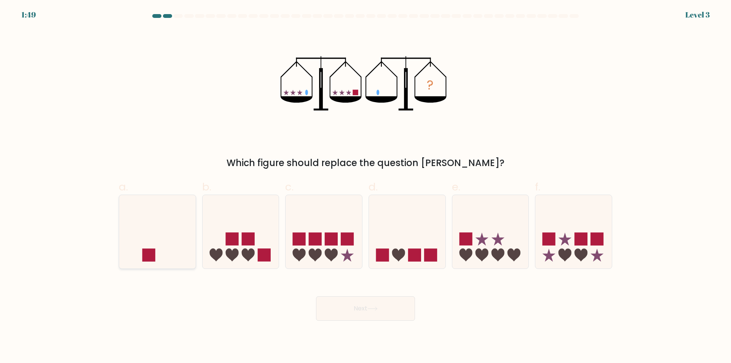
click at [160, 243] on icon at bounding box center [157, 231] width 77 height 63
click at [365, 187] on input "a." at bounding box center [365, 184] width 0 height 5
radio input "true"
click at [344, 311] on button "Next" at bounding box center [365, 308] width 99 height 24
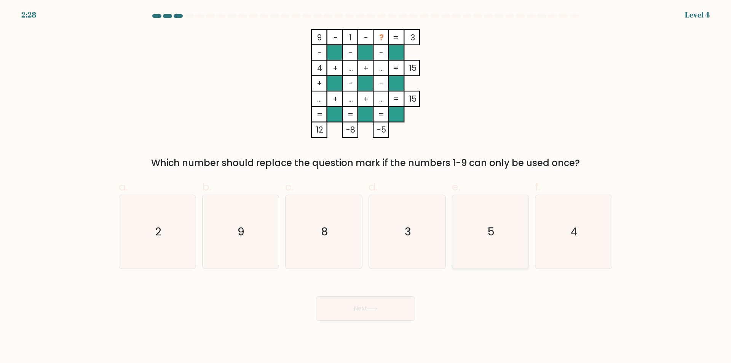
click at [490, 252] on icon "5" at bounding box center [489, 231] width 73 height 73
click at [366, 187] on input "e. 5" at bounding box center [365, 184] width 0 height 5
radio input "true"
click at [376, 309] on icon at bounding box center [372, 308] width 9 height 3
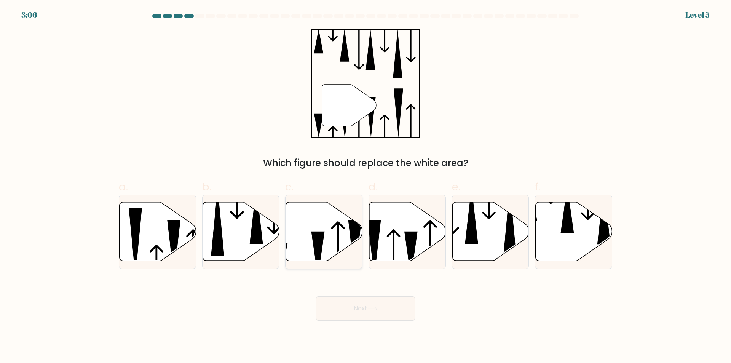
click at [295, 244] on icon at bounding box center [324, 231] width 77 height 59
click at [365, 187] on input "c." at bounding box center [365, 184] width 0 height 5
radio input "true"
click at [373, 311] on button "Next" at bounding box center [365, 308] width 99 height 24
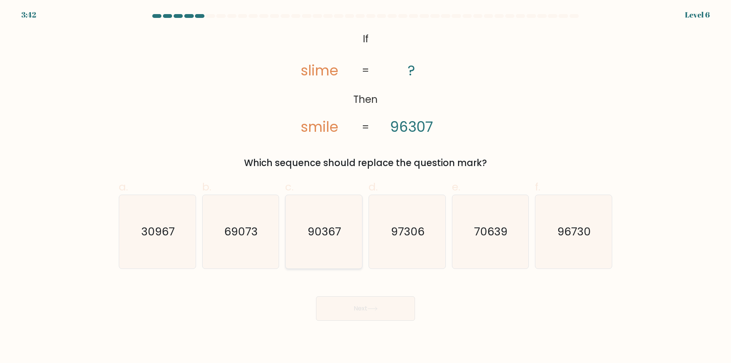
click at [345, 250] on icon "90367" at bounding box center [323, 231] width 73 height 73
click at [365, 187] on input "c. 90367" at bounding box center [365, 184] width 0 height 5
radio input "true"
click at [374, 307] on icon at bounding box center [372, 308] width 10 height 4
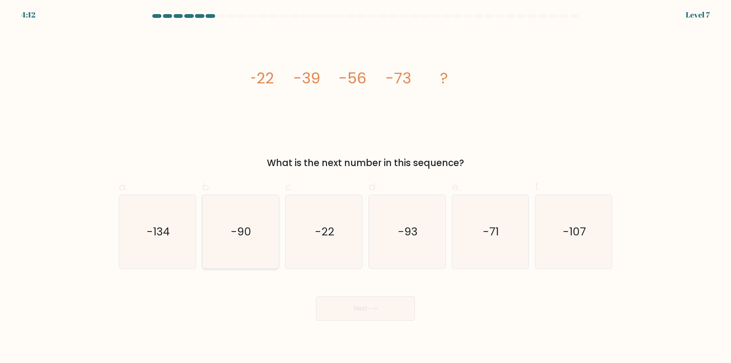
click at [263, 242] on icon "-90" at bounding box center [240, 231] width 73 height 73
click at [365, 187] on input "b. -90" at bounding box center [365, 184] width 0 height 5
radio input "true"
click at [345, 305] on button "Next" at bounding box center [365, 308] width 99 height 24
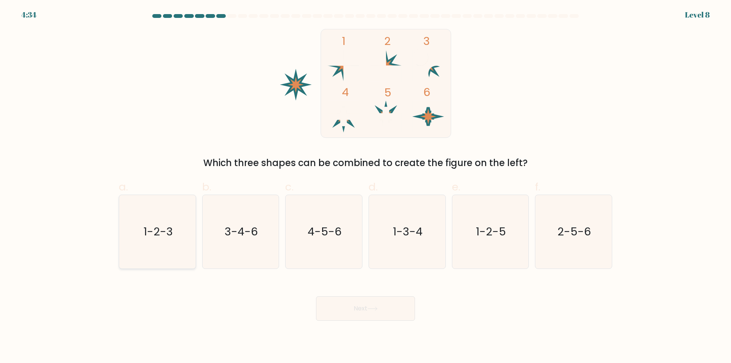
click at [161, 253] on icon "1-2-3" at bounding box center [157, 231] width 73 height 73
click at [365, 187] on input "a. 1-2-3" at bounding box center [365, 184] width 0 height 5
radio input "true"
click at [327, 307] on button "Next" at bounding box center [365, 308] width 99 height 24
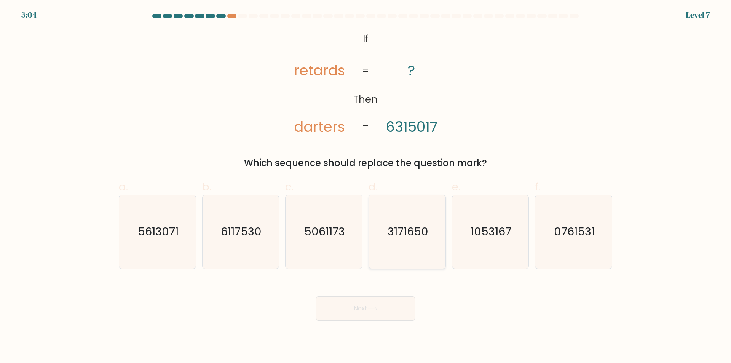
click at [389, 260] on icon "3171650" at bounding box center [406, 231] width 73 height 73
click at [366, 187] on input "d. 3171650" at bounding box center [365, 184] width 0 height 5
radio input "true"
click at [365, 310] on button "Next" at bounding box center [365, 308] width 99 height 24
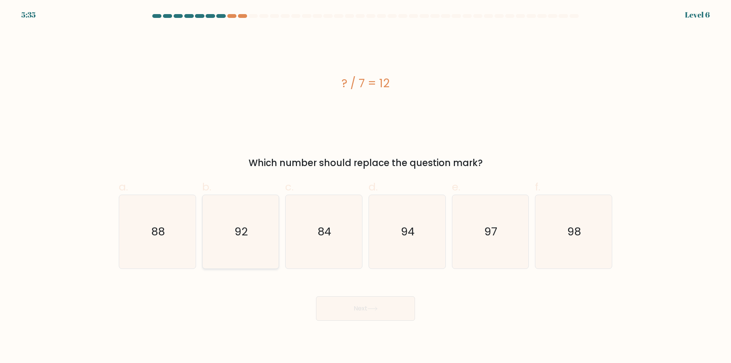
click at [260, 251] on icon "92" at bounding box center [240, 231] width 73 height 73
click at [365, 187] on input "b. 92" at bounding box center [365, 184] width 0 height 5
radio input "true"
click at [374, 309] on icon at bounding box center [372, 308] width 10 height 4
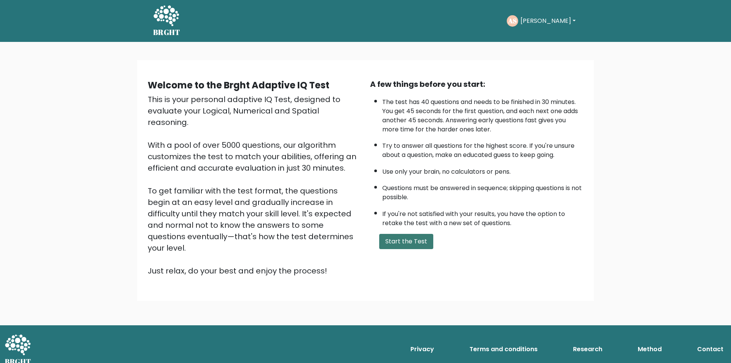
drag, startPoint x: 408, startPoint y: 239, endPoint x: 435, endPoint y: 244, distance: 28.2
click at [408, 240] on button "Start the Test" at bounding box center [406, 241] width 54 height 15
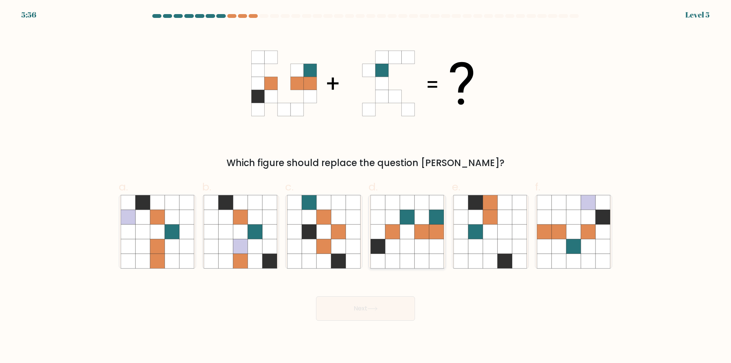
click at [429, 244] on icon at bounding box center [436, 246] width 14 height 14
click at [366, 187] on input "d." at bounding box center [365, 184] width 0 height 5
radio input "true"
click at [380, 308] on button "Next" at bounding box center [365, 308] width 99 height 24
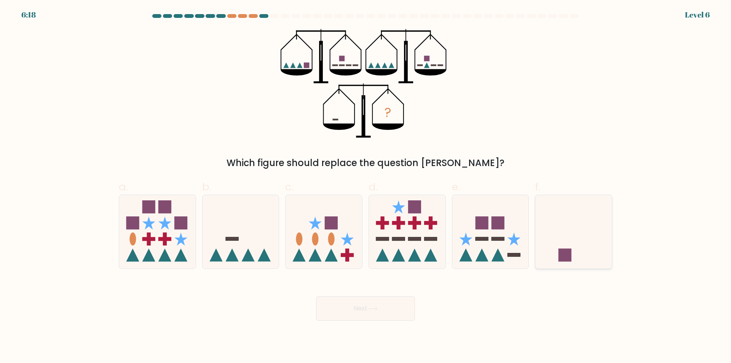
click at [584, 224] on icon at bounding box center [573, 231] width 77 height 63
click at [366, 187] on input "f." at bounding box center [365, 184] width 0 height 5
radio input "true"
click at [387, 312] on button "Next" at bounding box center [365, 308] width 99 height 24
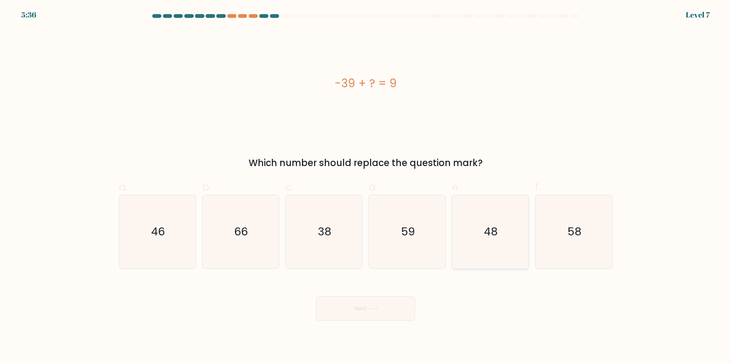
click at [509, 248] on icon "48" at bounding box center [489, 231] width 73 height 73
click at [366, 187] on input "e. 48" at bounding box center [365, 184] width 0 height 5
radio input "true"
click at [355, 313] on button "Next" at bounding box center [365, 308] width 99 height 24
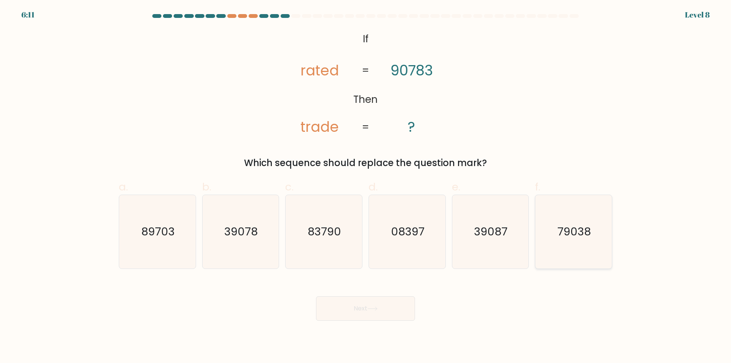
click at [559, 246] on icon "79038" at bounding box center [573, 231] width 73 height 73
click at [366, 187] on input "f. 79038" at bounding box center [365, 184] width 0 height 5
radio input "true"
click at [387, 308] on button "Next" at bounding box center [365, 308] width 99 height 24
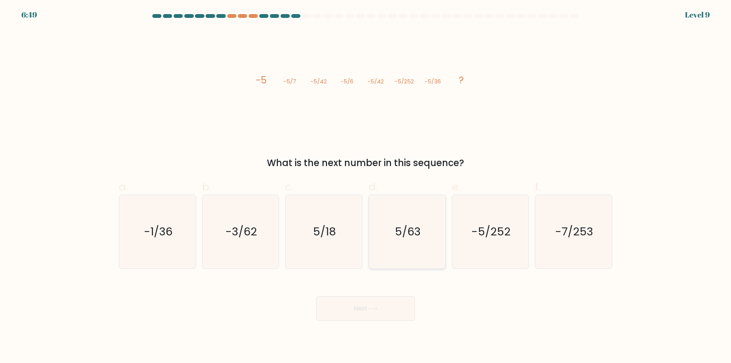
click at [418, 251] on icon "5/63" at bounding box center [406, 231] width 73 height 73
click at [366, 187] on input "d. 5/63" at bounding box center [365, 184] width 0 height 5
radio input "true"
click at [367, 308] on button "Next" at bounding box center [365, 308] width 99 height 24
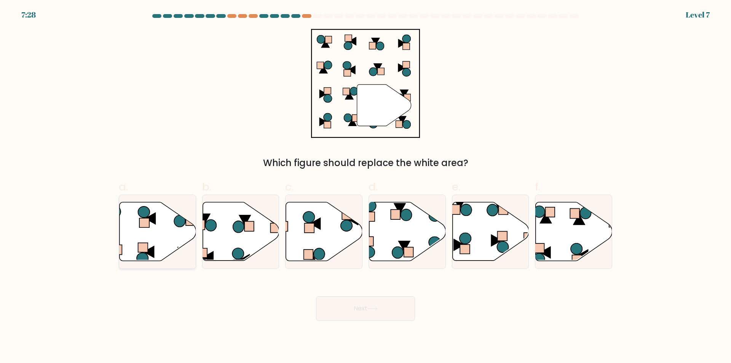
click at [167, 245] on icon at bounding box center [158, 231] width 77 height 59
click at [365, 187] on input "a." at bounding box center [365, 184] width 0 height 5
radio input "true"
click at [347, 309] on button "Next" at bounding box center [365, 308] width 99 height 24
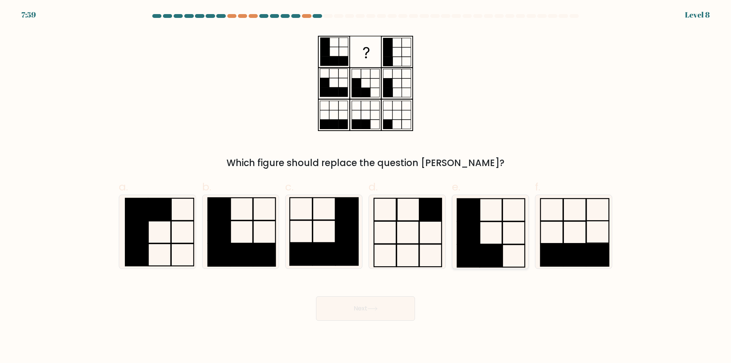
click at [493, 259] on rect at bounding box center [491, 255] width 22 height 22
click at [366, 187] on input "e." at bounding box center [365, 184] width 0 height 5
radio input "true"
click at [368, 311] on button "Next" at bounding box center [365, 308] width 99 height 24
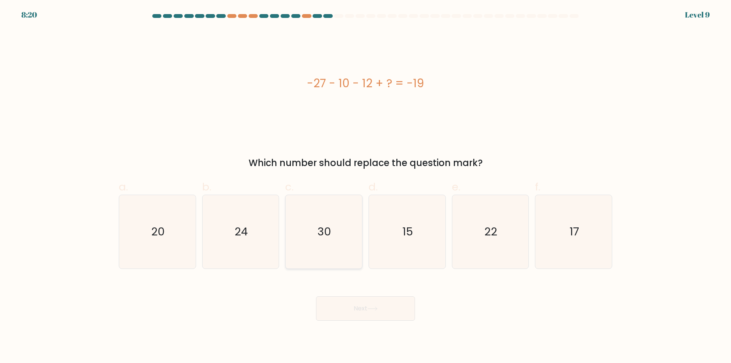
click at [317, 251] on icon "30" at bounding box center [323, 231] width 73 height 73
click at [365, 187] on input "c. 30" at bounding box center [365, 184] width 0 height 5
radio input "true"
click at [352, 315] on button "Next" at bounding box center [365, 308] width 99 height 24
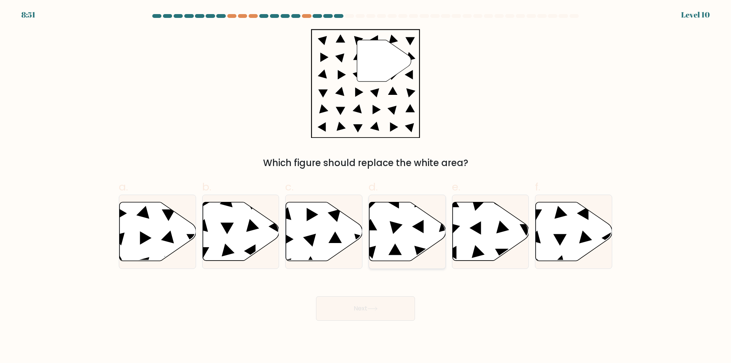
click at [385, 238] on icon at bounding box center [407, 231] width 77 height 59
click at [366, 187] on input "d." at bounding box center [365, 184] width 0 height 5
radio input "true"
click at [466, 245] on icon at bounding box center [490, 231] width 77 height 59
click at [366, 187] on input "e." at bounding box center [365, 184] width 0 height 5
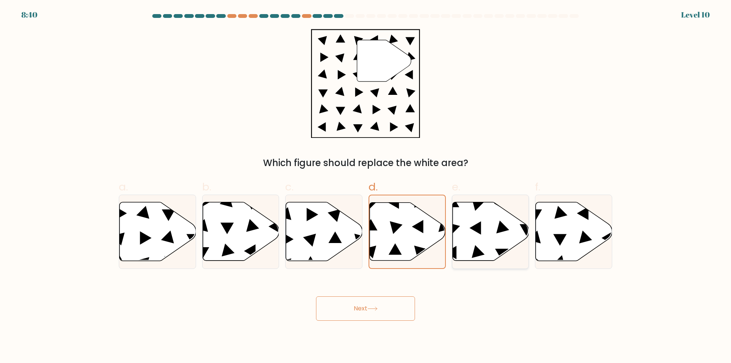
radio input "true"
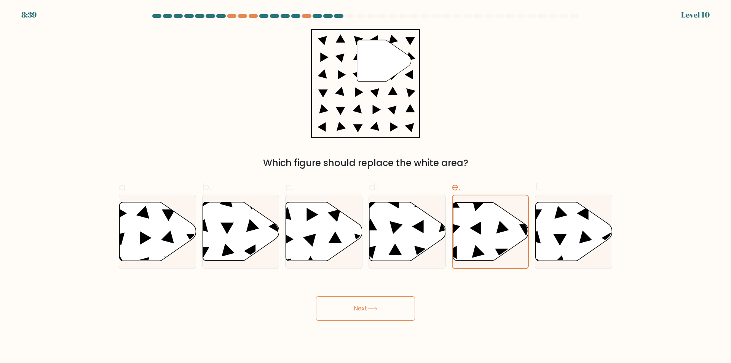
click at [384, 307] on button "Next" at bounding box center [365, 308] width 99 height 24
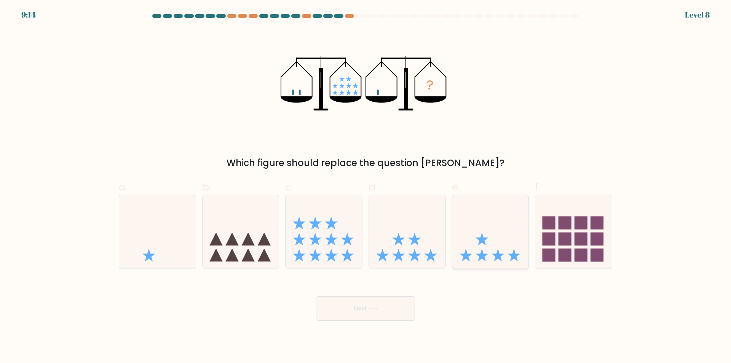
click at [507, 236] on icon at bounding box center [490, 231] width 77 height 63
click at [366, 187] on input "e." at bounding box center [365, 184] width 0 height 5
radio input "true"
click at [387, 305] on button "Next" at bounding box center [365, 308] width 99 height 24
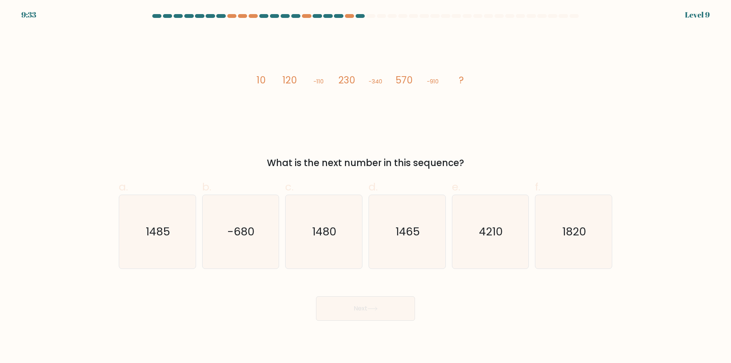
drag, startPoint x: 333, startPoint y: 254, endPoint x: 360, endPoint y: 282, distance: 39.3
click at [333, 255] on icon "1480" at bounding box center [323, 231] width 73 height 73
click at [365, 187] on input "c. [DATE]" at bounding box center [365, 184] width 0 height 5
radio input "true"
click at [368, 312] on button "Next" at bounding box center [365, 308] width 99 height 24
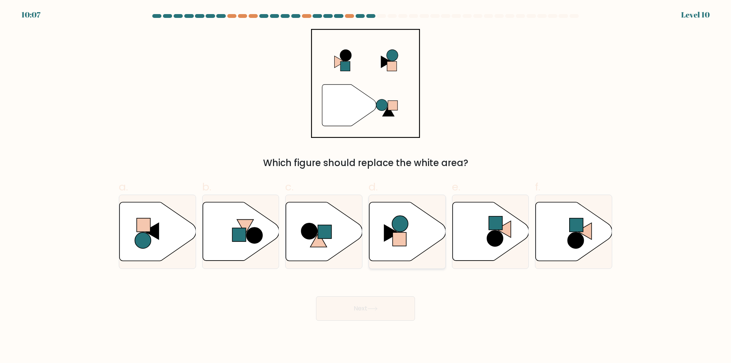
click at [417, 239] on icon at bounding box center [407, 231] width 77 height 59
click at [366, 187] on input "d." at bounding box center [365, 184] width 0 height 5
radio input "true"
click at [390, 311] on button "Next" at bounding box center [365, 308] width 99 height 24
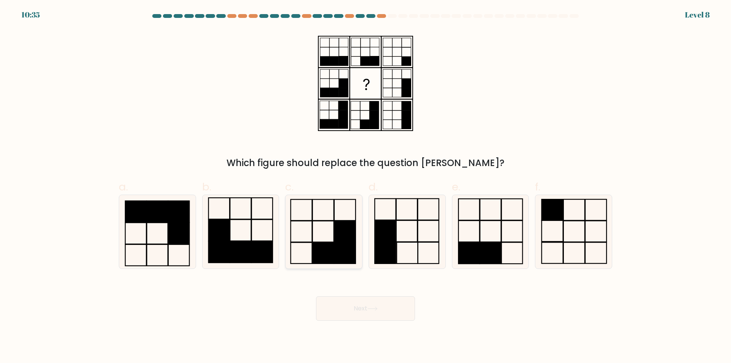
drag, startPoint x: 329, startPoint y: 254, endPoint x: 333, endPoint y: 262, distance: 8.4
click at [329, 254] on rect at bounding box center [323, 252] width 21 height 21
click at [365, 187] on input "c." at bounding box center [365, 184] width 0 height 5
radio input "true"
click at [368, 311] on button "Next" at bounding box center [365, 308] width 99 height 24
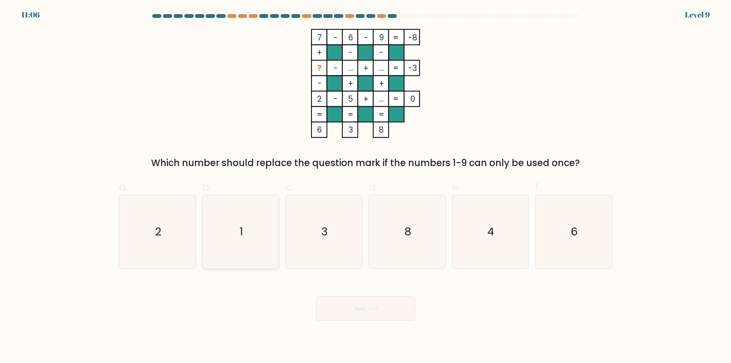
click at [234, 256] on icon "1" at bounding box center [240, 231] width 73 height 73
click at [365, 187] on input "b. 1" at bounding box center [365, 184] width 0 height 5
radio input "true"
click at [360, 315] on button "Next" at bounding box center [365, 308] width 99 height 24
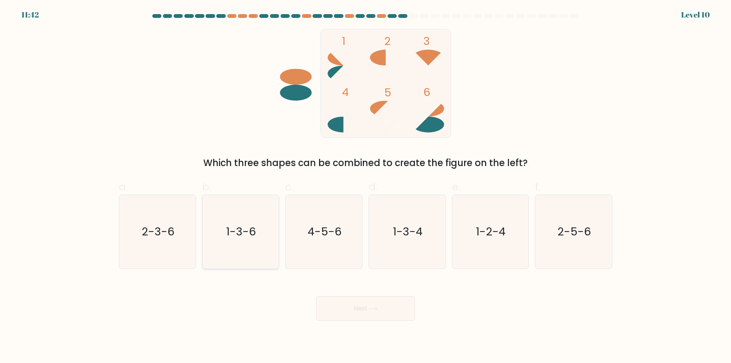
click at [241, 255] on icon "1-3-6" at bounding box center [240, 231] width 73 height 73
click at [365, 187] on input "b. 1-3-6" at bounding box center [365, 184] width 0 height 5
radio input "true"
click at [350, 310] on button "Next" at bounding box center [365, 308] width 99 height 24
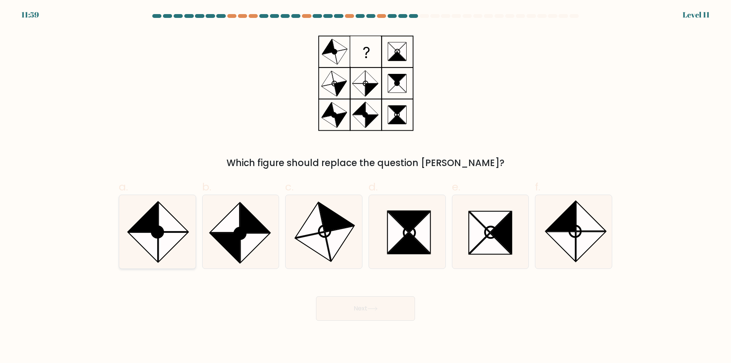
click at [148, 241] on icon at bounding box center [142, 246] width 29 height 29
click at [365, 187] on input "a." at bounding box center [365, 184] width 0 height 5
radio input "true"
click at [345, 313] on button "Next" at bounding box center [365, 308] width 99 height 24
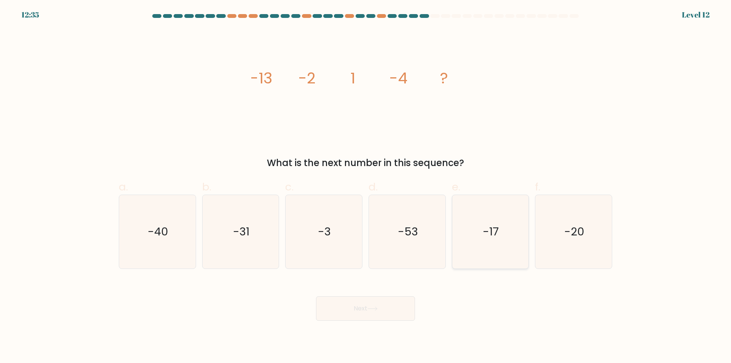
click at [504, 258] on icon "-17" at bounding box center [489, 231] width 73 height 73
click at [366, 187] on input "e. -17" at bounding box center [365, 184] width 0 height 5
radio input "true"
click at [385, 305] on button "Next" at bounding box center [365, 308] width 99 height 24
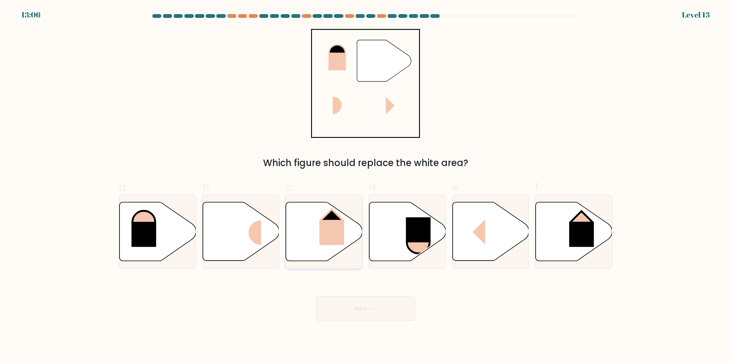
click at [311, 239] on icon at bounding box center [324, 231] width 77 height 59
click at [365, 187] on input "c." at bounding box center [365, 184] width 0 height 5
radio input "true"
click at [177, 238] on icon at bounding box center [158, 231] width 77 height 59
click at [365, 187] on input "a." at bounding box center [365, 184] width 0 height 5
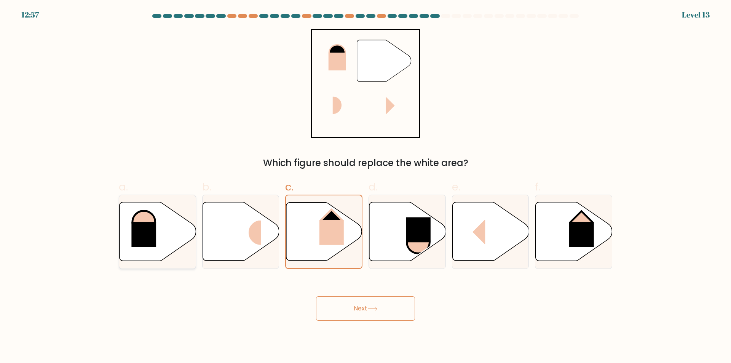
radio input "true"
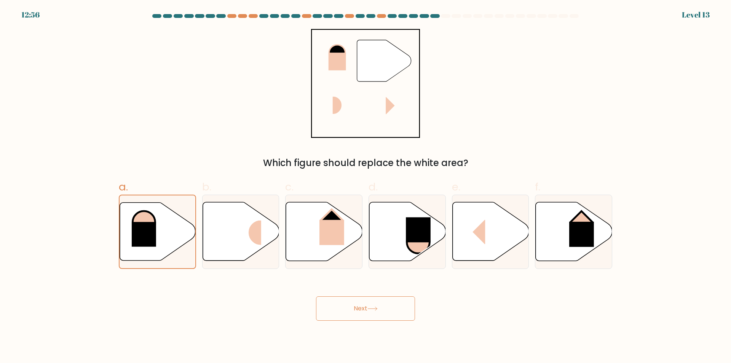
click at [343, 309] on button "Next" at bounding box center [365, 308] width 99 height 24
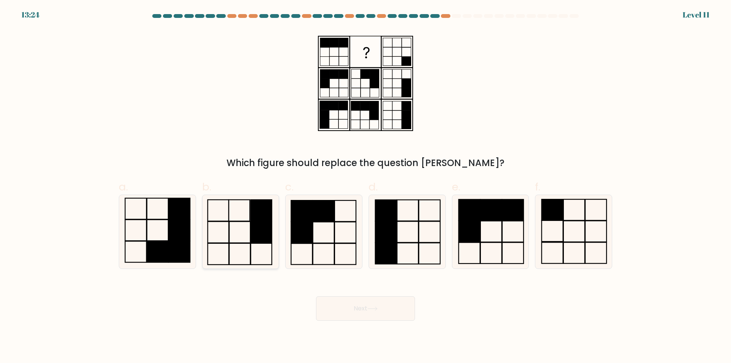
click at [249, 222] on icon at bounding box center [240, 231] width 73 height 73
click at [365, 187] on input "b." at bounding box center [365, 184] width 0 height 5
radio input "true"
click at [379, 312] on button "Next" at bounding box center [365, 308] width 99 height 24
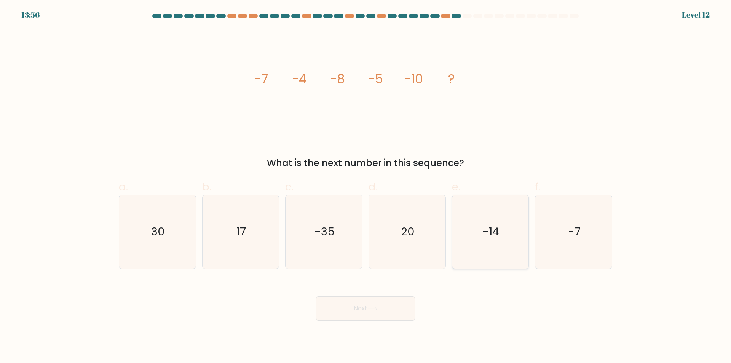
click at [490, 256] on icon "-14" at bounding box center [489, 231] width 73 height 73
click at [366, 187] on input "e. -14" at bounding box center [365, 184] width 0 height 5
radio input "true"
click at [383, 307] on button "Next" at bounding box center [365, 308] width 99 height 24
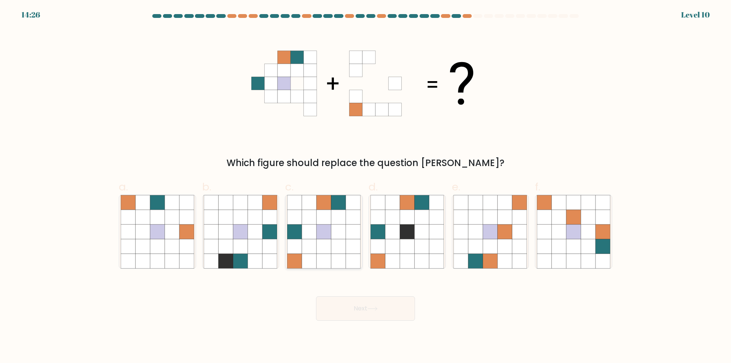
click at [339, 252] on icon at bounding box center [338, 246] width 14 height 14
click at [365, 187] on input "c." at bounding box center [365, 184] width 0 height 5
radio input "true"
click at [391, 310] on button "Next" at bounding box center [365, 308] width 99 height 24
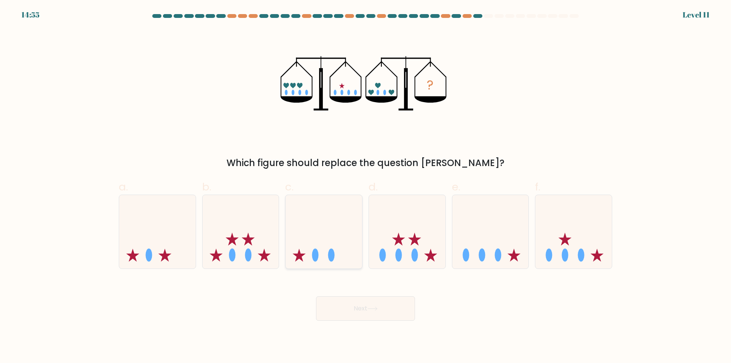
click at [347, 255] on icon at bounding box center [324, 231] width 77 height 63
click at [365, 187] on input "c." at bounding box center [365, 184] width 0 height 5
radio input "true"
click at [357, 310] on button "Next" at bounding box center [365, 308] width 99 height 24
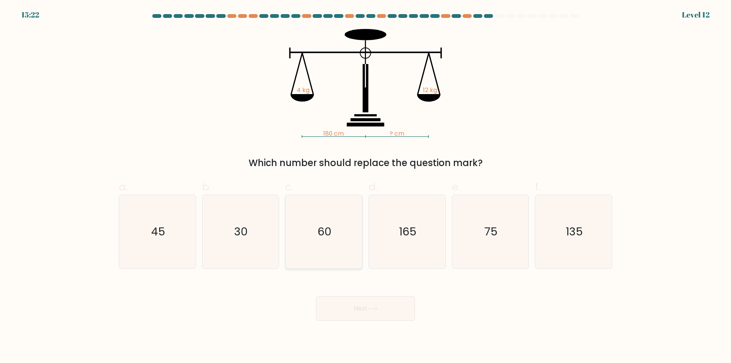
click at [331, 255] on icon "60" at bounding box center [323, 231] width 73 height 73
click at [365, 187] on input "c. 60" at bounding box center [365, 184] width 0 height 5
radio input "true"
click at [375, 306] on button "Next" at bounding box center [365, 308] width 99 height 24
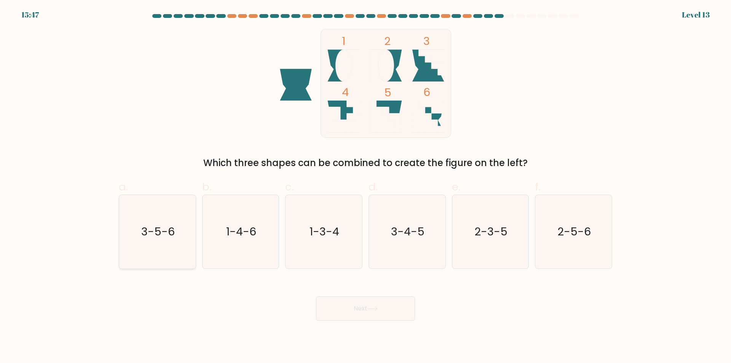
click at [169, 261] on icon "3-5-6" at bounding box center [157, 231] width 73 height 73
click at [365, 187] on input "a. 3-5-6" at bounding box center [365, 184] width 0 height 5
radio input "true"
click at [362, 314] on button "Next" at bounding box center [365, 308] width 99 height 24
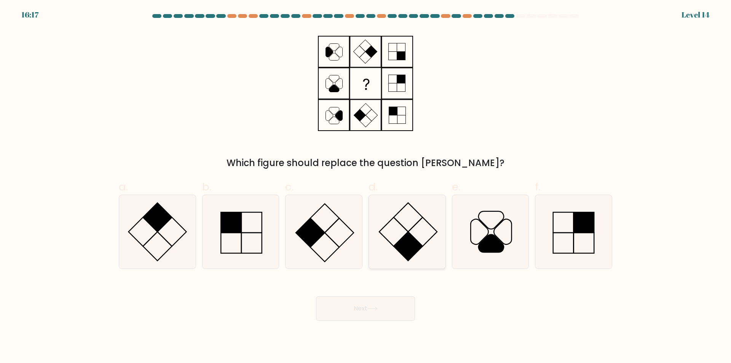
click at [403, 234] on icon at bounding box center [406, 231] width 73 height 73
click at [366, 187] on input "d." at bounding box center [365, 184] width 0 height 5
radio input "true"
drag, startPoint x: 378, startPoint y: 315, endPoint x: 388, endPoint y: 309, distance: 11.4
click at [379, 314] on button "Next" at bounding box center [365, 308] width 99 height 24
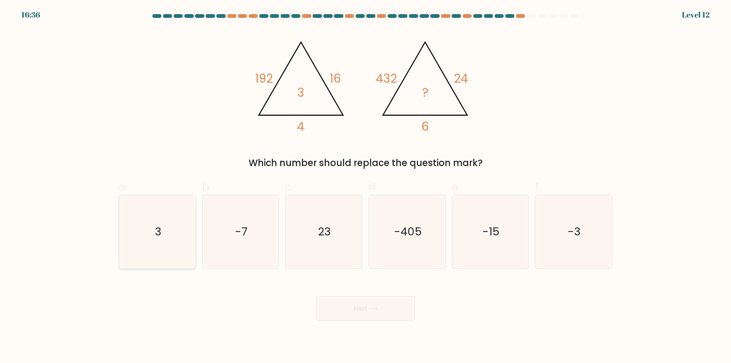
click at [156, 253] on icon "3" at bounding box center [157, 231] width 73 height 73
click at [365, 187] on input "a. 3" at bounding box center [365, 184] width 0 height 5
radio input "true"
click at [364, 305] on button "Next" at bounding box center [365, 308] width 99 height 24
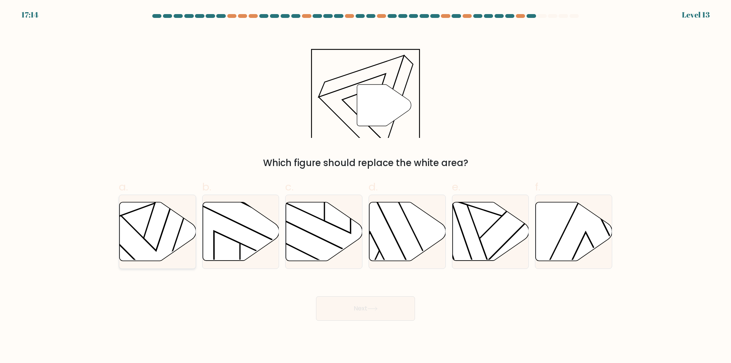
click at [145, 232] on icon at bounding box center [125, 205] width 121 height 89
click at [365, 187] on input "a." at bounding box center [365, 184] width 0 height 5
radio input "true"
click at [354, 311] on button "Next" at bounding box center [365, 308] width 99 height 24
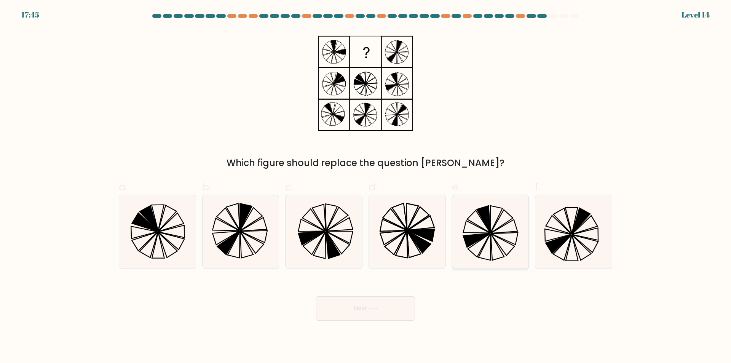
click at [480, 246] on icon at bounding box center [489, 231] width 73 height 73
click at [366, 187] on input "e." at bounding box center [365, 184] width 0 height 5
radio input "true"
click at [396, 312] on button "Next" at bounding box center [365, 308] width 99 height 24
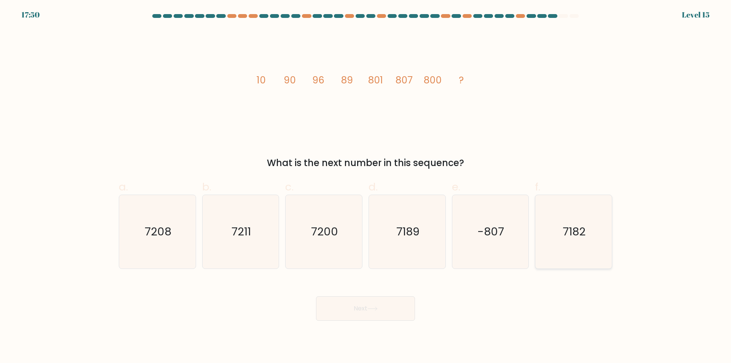
click at [582, 243] on icon "7182" at bounding box center [573, 231] width 73 height 73
click at [366, 187] on input "f. 7182" at bounding box center [365, 184] width 0 height 5
radio input "true"
click at [389, 312] on button "Next" at bounding box center [365, 308] width 99 height 24
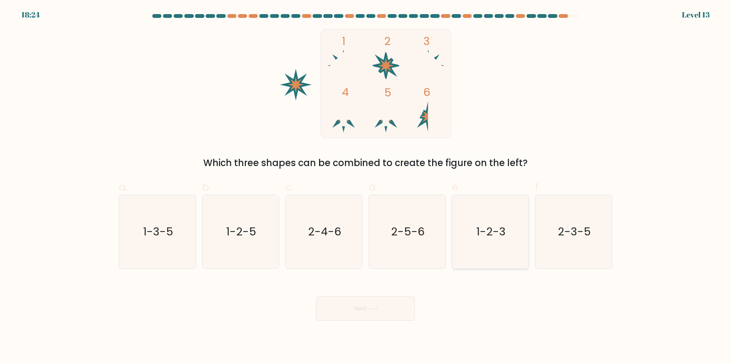
click at [469, 259] on icon "1-2-3" at bounding box center [489, 231] width 73 height 73
click at [366, 187] on input "e. 1-2-3" at bounding box center [365, 184] width 0 height 5
radio input "true"
click at [392, 307] on button "Next" at bounding box center [365, 308] width 99 height 24
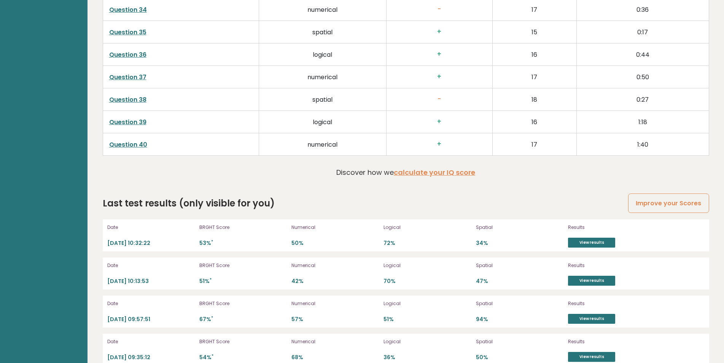
scroll to position [2050, 0]
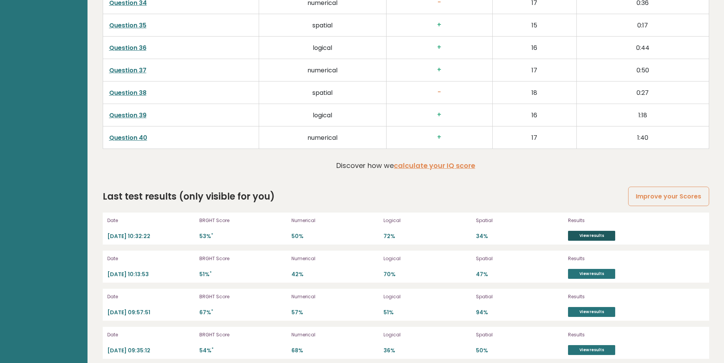
click at [584, 234] on link "View results" at bounding box center [591, 236] width 47 height 10
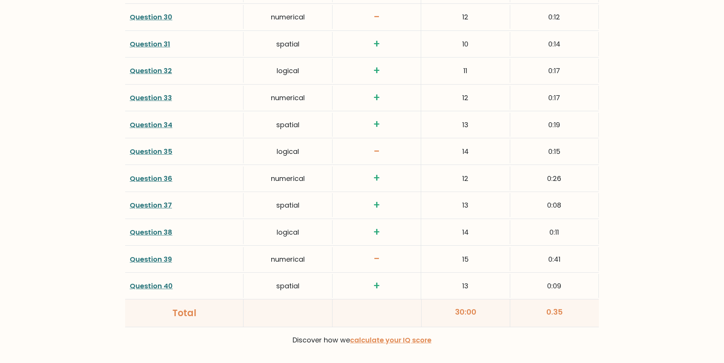
scroll to position [1884, 0]
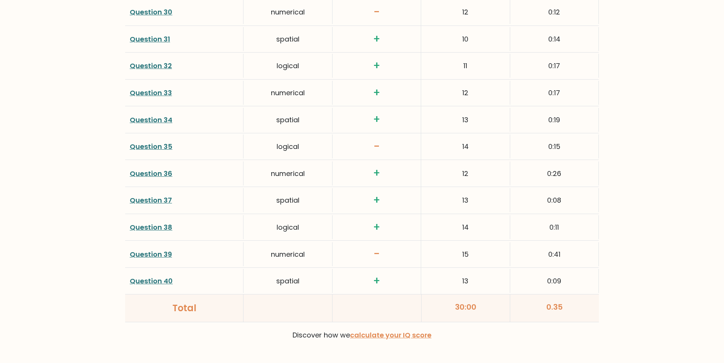
click at [160, 254] on link "Question 39" at bounding box center [151, 254] width 42 height 10
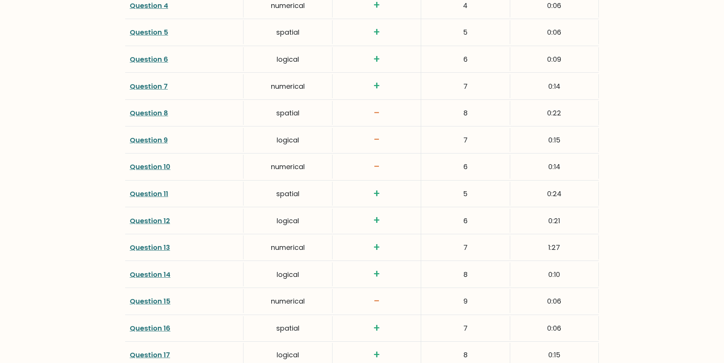
scroll to position [1172, 0]
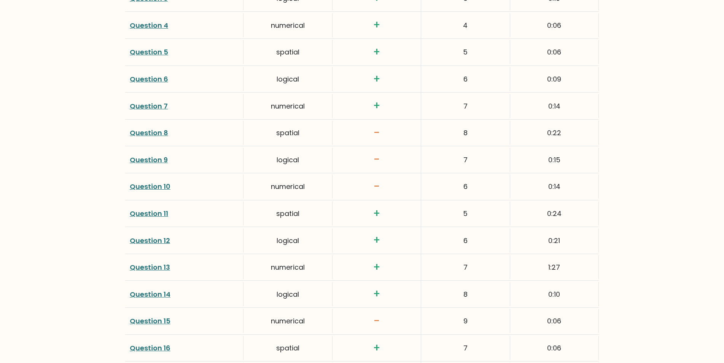
click at [157, 133] on link "Question 8" at bounding box center [149, 133] width 38 height 10
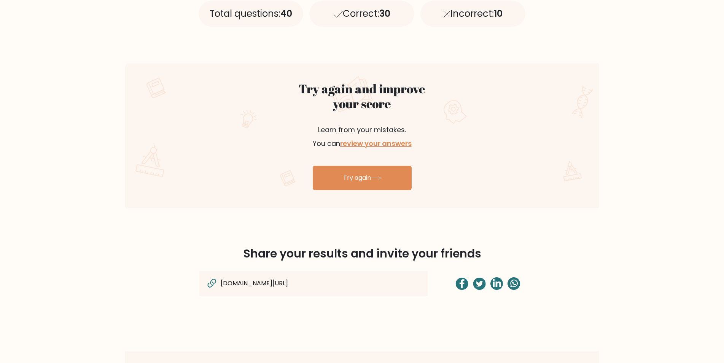
scroll to position [362, 0]
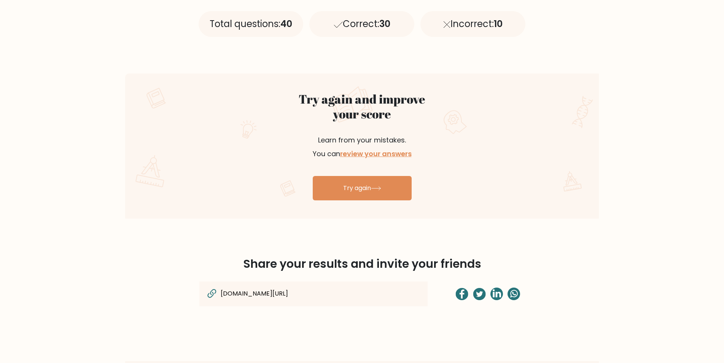
drag, startPoint x: 375, startPoint y: 187, endPoint x: 164, endPoint y: 164, distance: 212.5
click at [375, 188] on icon at bounding box center [376, 188] width 10 height 4
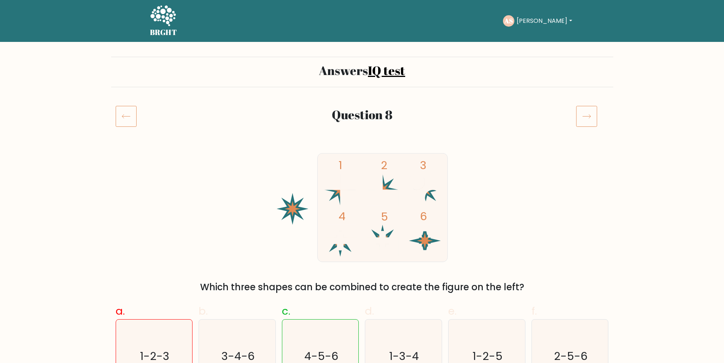
drag, startPoint x: 723, startPoint y: 65, endPoint x: 722, endPoint y: 82, distance: 17.1
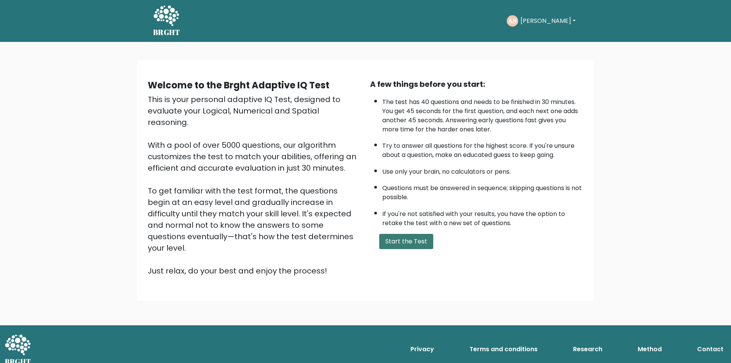
click at [393, 243] on button "Start the Test" at bounding box center [406, 241] width 54 height 15
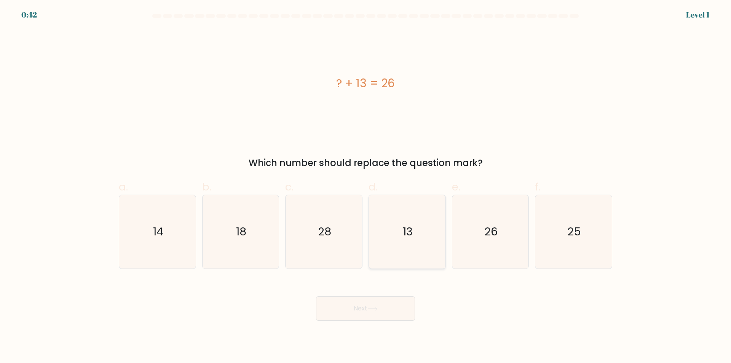
click at [421, 253] on icon "13" at bounding box center [406, 231] width 73 height 73
click at [366, 187] on input "d. 13" at bounding box center [365, 184] width 0 height 5
radio input "true"
click at [395, 306] on button "Next" at bounding box center [365, 308] width 99 height 24
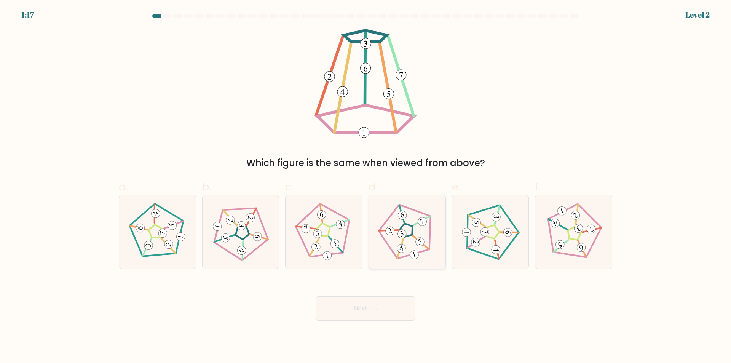
click at [406, 232] on 779 at bounding box center [402, 233] width 11 height 11
click at [366, 187] on input "d." at bounding box center [365, 184] width 0 height 5
radio input "true"
click at [376, 310] on icon at bounding box center [372, 308] width 10 height 4
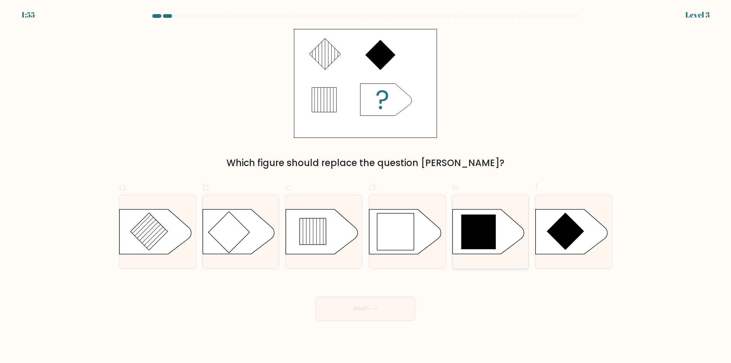
click at [482, 238] on icon at bounding box center [478, 232] width 35 height 35
click at [366, 187] on input "e." at bounding box center [365, 184] width 0 height 5
radio input "true"
click at [365, 308] on button "Next" at bounding box center [365, 308] width 99 height 24
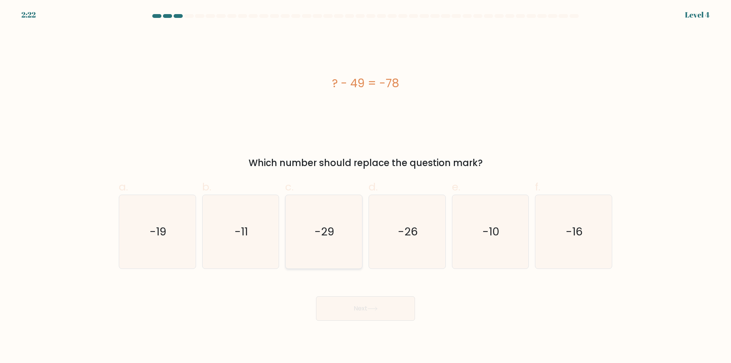
click at [333, 260] on icon "-29" at bounding box center [323, 231] width 73 height 73
click at [365, 187] on input "c. -29" at bounding box center [365, 184] width 0 height 5
radio input "true"
click at [374, 308] on icon at bounding box center [372, 308] width 10 height 4
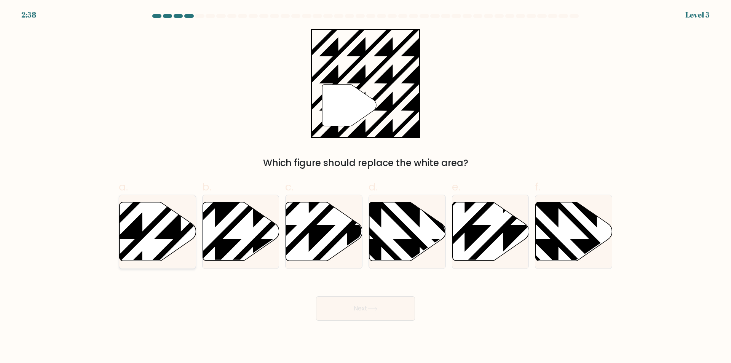
click at [147, 225] on icon at bounding box center [158, 231] width 77 height 59
click at [365, 187] on input "a." at bounding box center [365, 184] width 0 height 5
radio input "true"
click at [159, 253] on icon at bounding box center [158, 232] width 76 height 58
click at [365, 187] on input "a." at bounding box center [365, 184] width 0 height 5
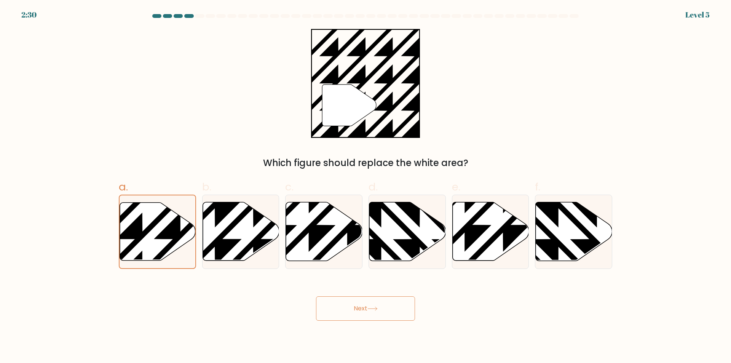
click at [375, 307] on icon at bounding box center [372, 308] width 10 height 4
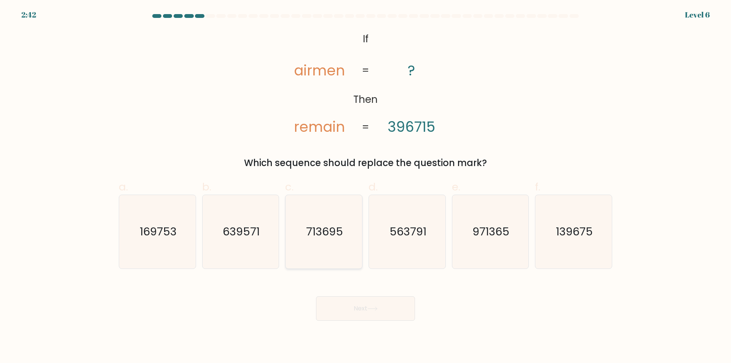
click at [324, 247] on icon "713695" at bounding box center [323, 231] width 73 height 73
click at [365, 187] on input "c. 713695" at bounding box center [365, 184] width 0 height 5
radio input "true"
click at [380, 309] on button "Next" at bounding box center [365, 308] width 99 height 24
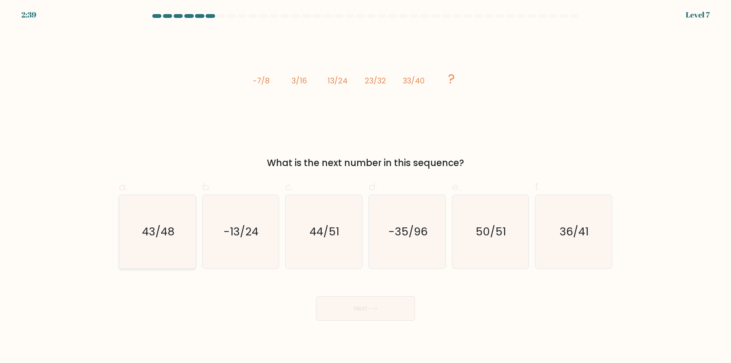
click at [158, 252] on icon "43/48" at bounding box center [157, 231] width 73 height 73
click at [365, 187] on input "a. 43/48" at bounding box center [365, 184] width 0 height 5
radio input "true"
click at [369, 309] on icon at bounding box center [372, 308] width 10 height 4
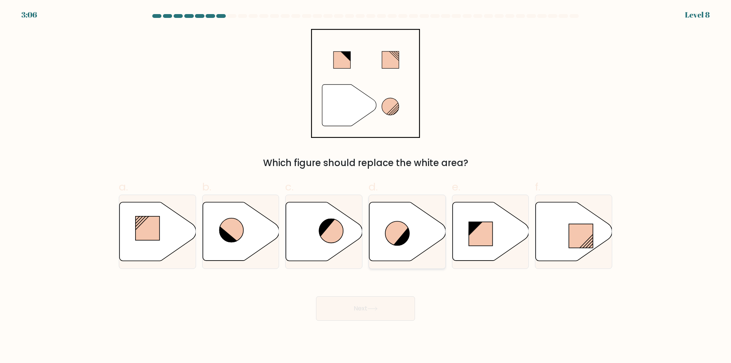
click at [417, 249] on icon at bounding box center [407, 231] width 77 height 59
click at [366, 187] on input "d." at bounding box center [365, 184] width 0 height 5
radio input "true"
click at [384, 310] on button "Next" at bounding box center [365, 308] width 99 height 24
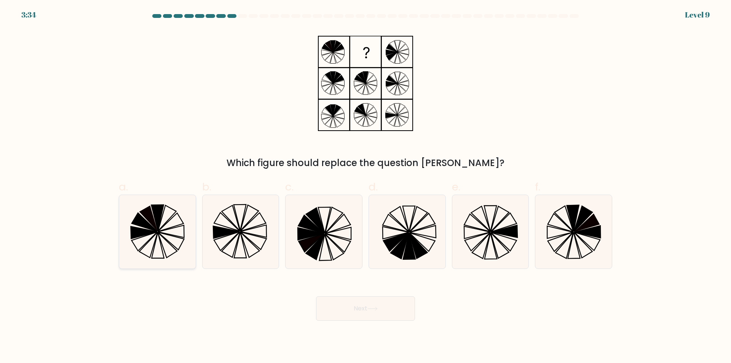
click at [174, 247] on icon at bounding box center [171, 241] width 26 height 18
click at [365, 187] on input "a." at bounding box center [365, 184] width 0 height 5
radio input "true"
click at [357, 309] on button "Next" at bounding box center [365, 308] width 99 height 24
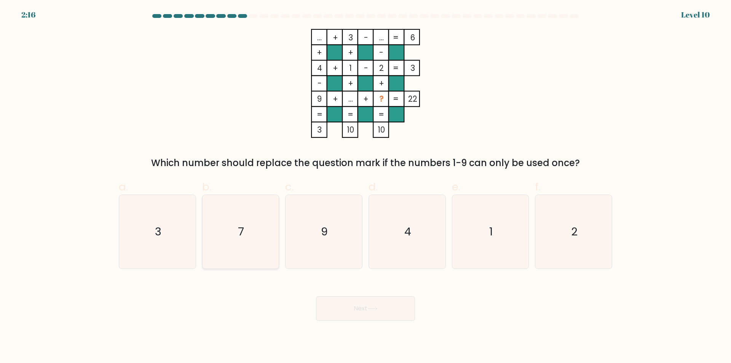
click at [273, 253] on icon "7" at bounding box center [240, 231] width 73 height 73
click at [365, 187] on input "b. 7" at bounding box center [365, 184] width 0 height 5
radio input "true"
click at [348, 303] on button "Next" at bounding box center [365, 308] width 99 height 24
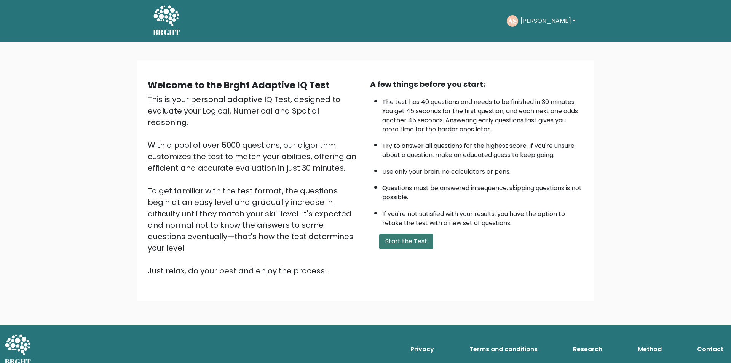
drag, startPoint x: 411, startPoint y: 241, endPoint x: 418, endPoint y: 240, distance: 6.5
click at [412, 240] on button "Start the Test" at bounding box center [406, 241] width 54 height 15
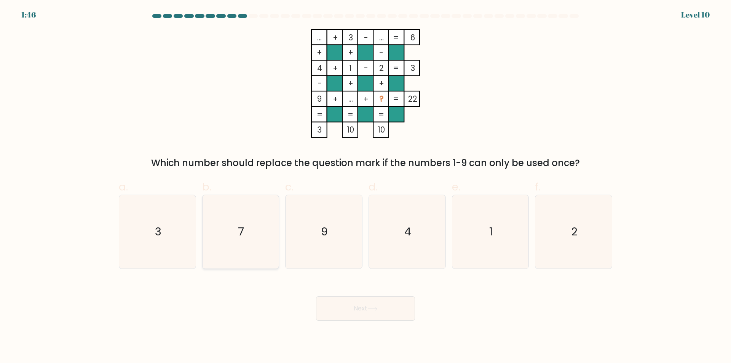
click at [242, 255] on icon "7" at bounding box center [240, 231] width 73 height 73
click at [365, 187] on input "b. 7" at bounding box center [365, 184] width 0 height 5
radio input "true"
click at [375, 311] on button "Next" at bounding box center [365, 308] width 99 height 24
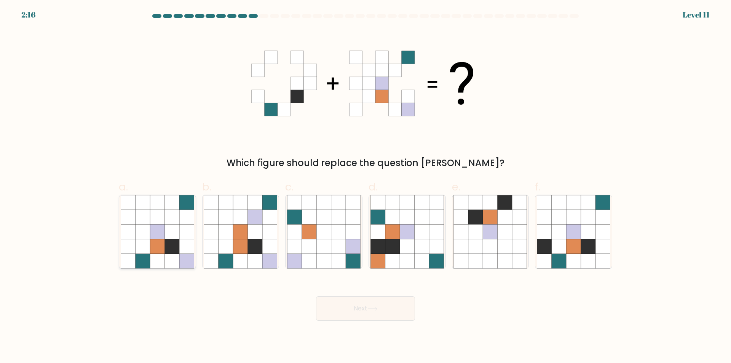
click at [169, 263] on icon at bounding box center [172, 261] width 14 height 14
click at [365, 187] on input "a." at bounding box center [365, 184] width 0 height 5
radio input "true"
click at [354, 313] on button "Next" at bounding box center [365, 308] width 99 height 24
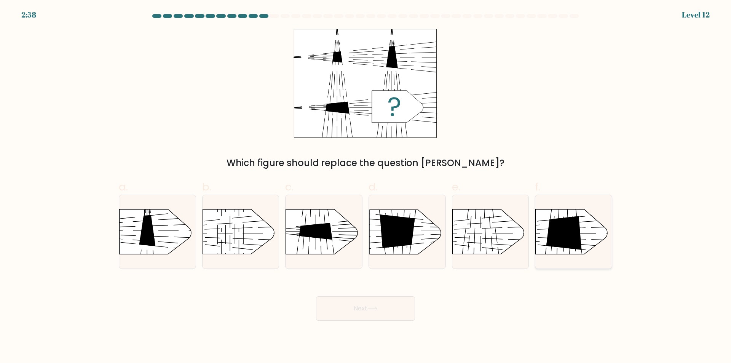
click at [565, 230] on icon at bounding box center [563, 233] width 35 height 34
click at [366, 187] on input "f." at bounding box center [365, 184] width 0 height 5
radio input "true"
click at [340, 307] on button "Next" at bounding box center [365, 308] width 99 height 24
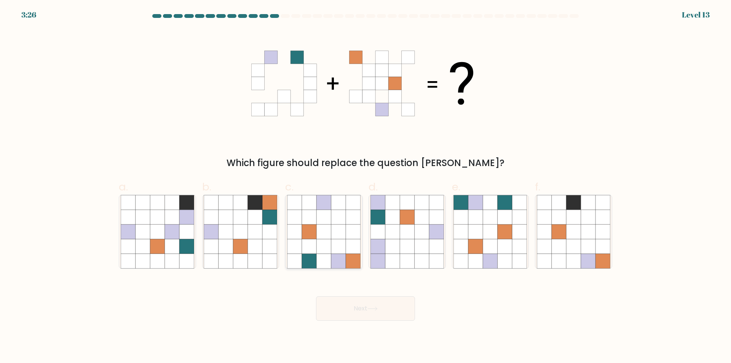
click at [355, 242] on icon at bounding box center [353, 246] width 14 height 14
click at [365, 187] on input "c." at bounding box center [365, 184] width 0 height 5
radio input "true"
click at [373, 309] on icon at bounding box center [372, 308] width 10 height 4
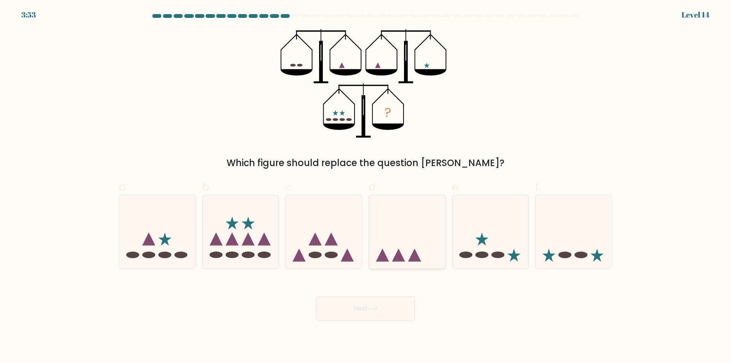
click at [388, 264] on div at bounding box center [406, 232] width 77 height 74
click at [366, 187] on input "d." at bounding box center [365, 184] width 0 height 5
radio input "true"
click at [373, 310] on icon at bounding box center [372, 308] width 10 height 4
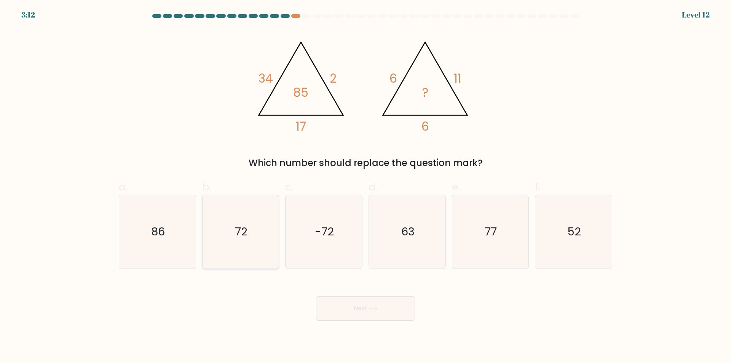
click at [249, 257] on icon "72" at bounding box center [240, 231] width 73 height 73
click at [365, 187] on input "b. 72" at bounding box center [365, 184] width 0 height 5
radio input "true"
click at [365, 313] on button "Next" at bounding box center [365, 308] width 99 height 24
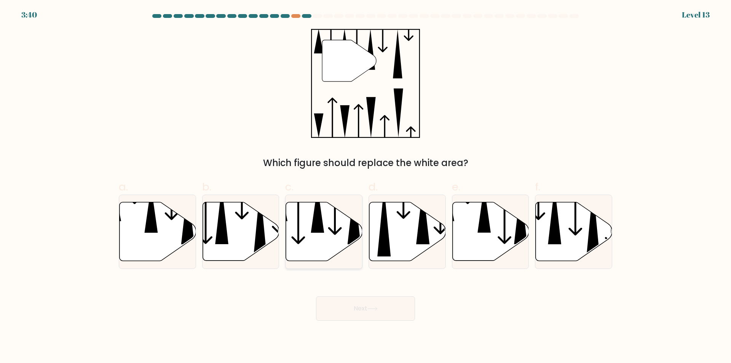
click at [321, 252] on icon at bounding box center [324, 231] width 77 height 59
click at [365, 187] on input "c." at bounding box center [365, 184] width 0 height 5
radio input "true"
click at [365, 313] on button "Next" at bounding box center [365, 308] width 99 height 24
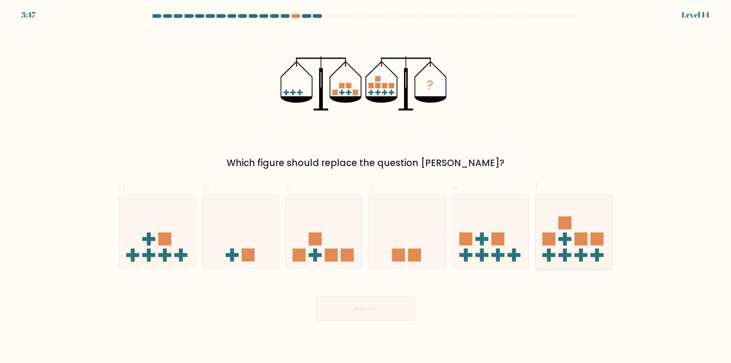
click at [570, 263] on icon at bounding box center [573, 231] width 77 height 63
click at [366, 187] on input "f." at bounding box center [365, 184] width 0 height 5
radio input "true"
click at [356, 310] on button "Next" at bounding box center [365, 308] width 99 height 24
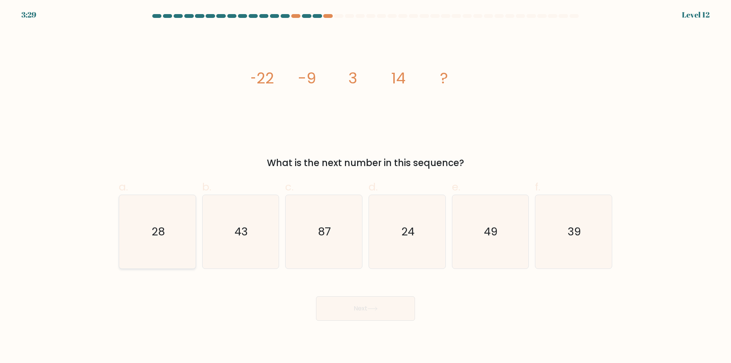
click at [160, 261] on icon "28" at bounding box center [157, 231] width 73 height 73
click at [365, 187] on input "a. 28" at bounding box center [365, 184] width 0 height 5
radio input "true"
click at [356, 316] on button "Next" at bounding box center [365, 308] width 99 height 24
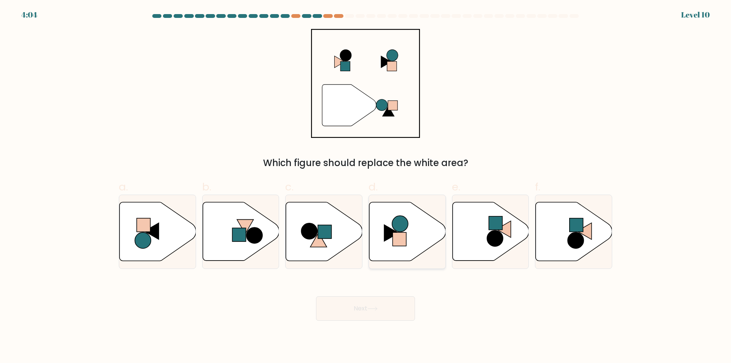
click at [432, 244] on icon at bounding box center [407, 231] width 77 height 59
click at [366, 187] on input "d." at bounding box center [365, 184] width 0 height 5
radio input "true"
click at [364, 314] on button "Next" at bounding box center [365, 308] width 99 height 24
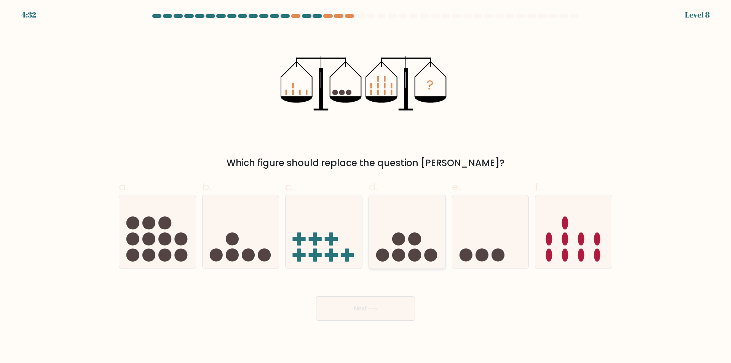
click at [414, 266] on div at bounding box center [406, 232] width 77 height 74
click at [366, 187] on input "d." at bounding box center [365, 184] width 0 height 5
radio input "true"
click at [373, 306] on button "Next" at bounding box center [365, 308] width 99 height 24
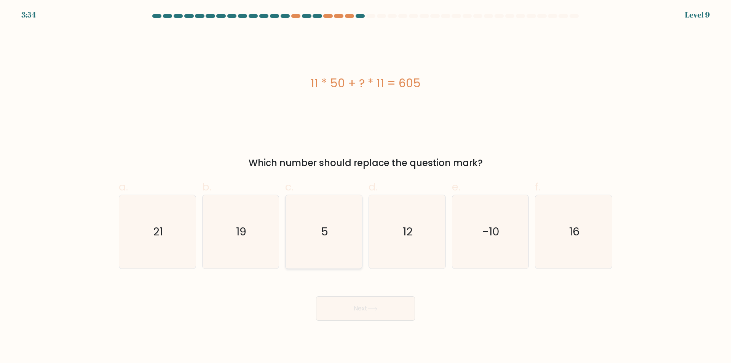
click at [332, 245] on icon "5" at bounding box center [323, 231] width 73 height 73
click at [365, 187] on input "c. 5" at bounding box center [365, 184] width 0 height 5
radio input "true"
click at [366, 315] on button "Next" at bounding box center [365, 308] width 99 height 24
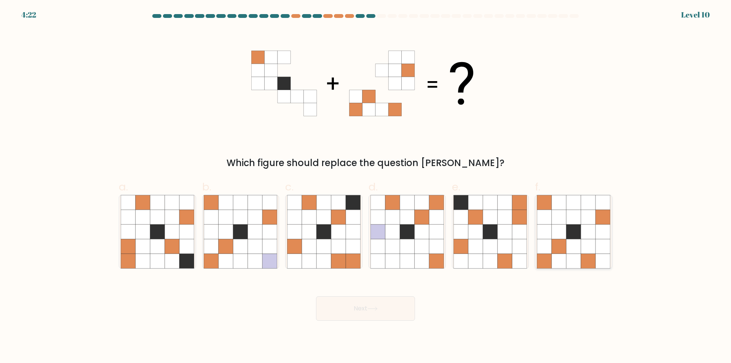
click at [593, 248] on icon at bounding box center [588, 246] width 14 height 14
click at [366, 187] on input "f." at bounding box center [365, 184] width 0 height 5
radio input "true"
click at [400, 311] on button "Next" at bounding box center [365, 308] width 99 height 24
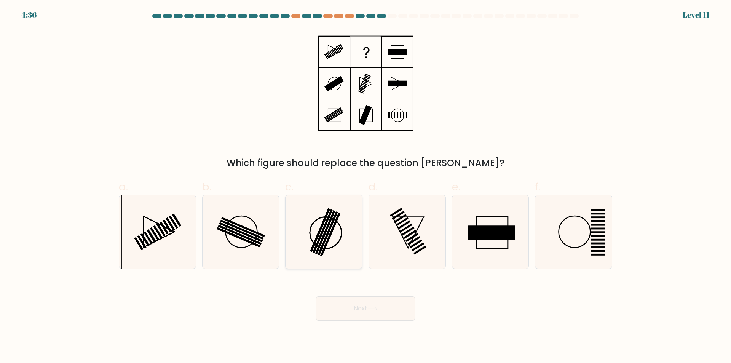
click at [353, 261] on icon at bounding box center [323, 231] width 73 height 73
click at [365, 187] on input "c." at bounding box center [365, 184] width 0 height 5
radio input "true"
click at [359, 307] on button "Next" at bounding box center [365, 308] width 99 height 24
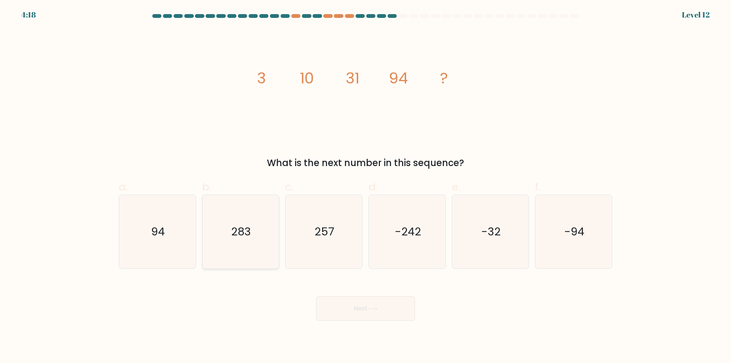
click at [247, 254] on icon "283" at bounding box center [240, 231] width 73 height 73
click at [365, 187] on input "b. 283" at bounding box center [365, 184] width 0 height 5
radio input "true"
click at [345, 309] on button "Next" at bounding box center [365, 308] width 99 height 24
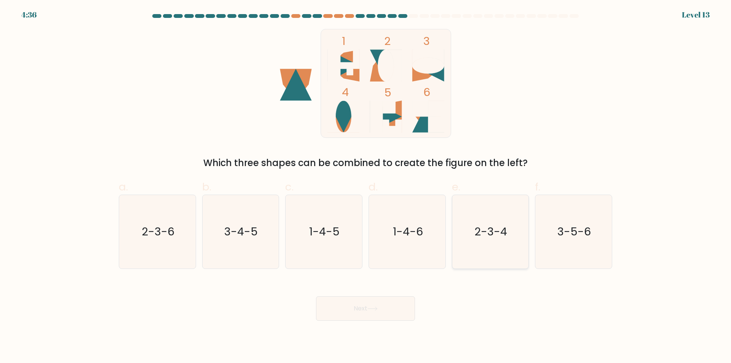
click at [493, 254] on icon "2-3-4" at bounding box center [489, 231] width 73 height 73
click at [366, 187] on input "e. 2-3-4" at bounding box center [365, 184] width 0 height 5
radio input "true"
click at [381, 308] on button "Next" at bounding box center [365, 308] width 99 height 24
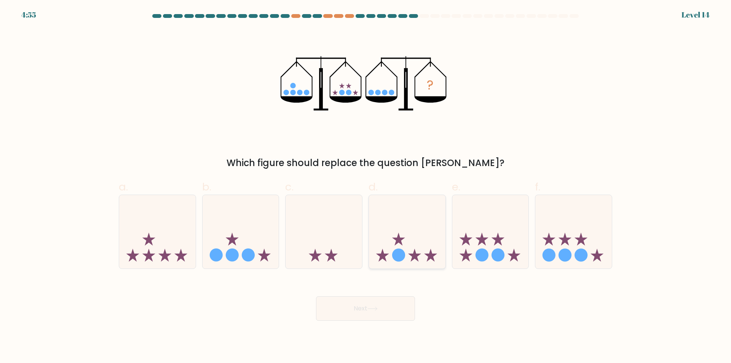
click at [414, 263] on icon at bounding box center [407, 231] width 77 height 63
click at [366, 187] on input "d." at bounding box center [365, 184] width 0 height 5
radio input "true"
click at [387, 309] on button "Next" at bounding box center [365, 308] width 99 height 24
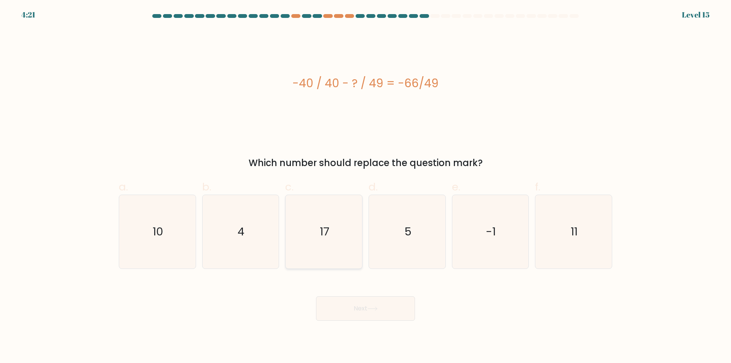
click at [314, 262] on icon "17" at bounding box center [323, 231] width 73 height 73
click at [365, 187] on input "c. 17" at bounding box center [365, 184] width 0 height 5
radio input "true"
click at [381, 313] on button "Next" at bounding box center [365, 308] width 99 height 24
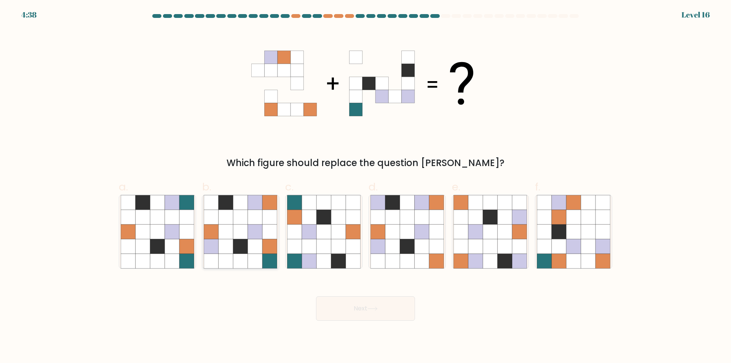
click at [250, 263] on icon at bounding box center [255, 261] width 14 height 14
click at [365, 187] on input "b." at bounding box center [365, 184] width 0 height 5
radio input "true"
click at [378, 311] on icon at bounding box center [372, 308] width 10 height 4
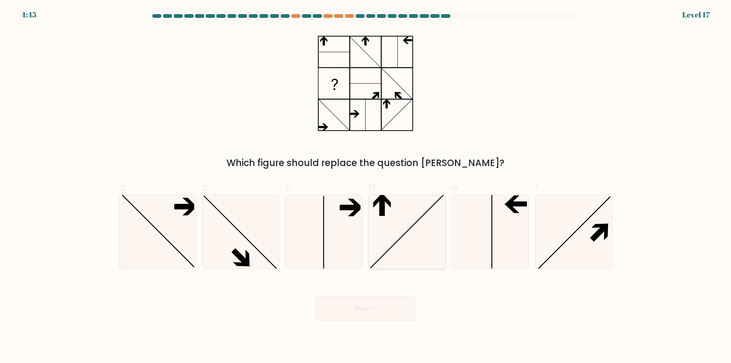
click at [419, 250] on icon at bounding box center [406, 231] width 73 height 73
click at [366, 187] on input "d." at bounding box center [365, 184] width 0 height 5
radio input "true"
click at [369, 307] on icon at bounding box center [372, 308] width 10 height 4
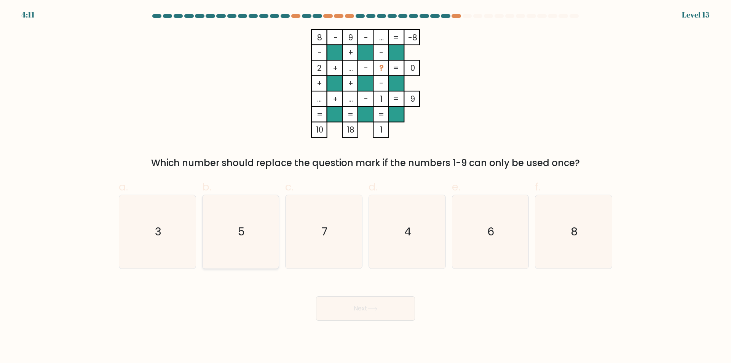
click at [245, 252] on icon "5" at bounding box center [240, 231] width 73 height 73
click at [365, 187] on input "b. 5" at bounding box center [365, 184] width 0 height 5
radio input "true"
click at [363, 309] on button "Next" at bounding box center [365, 308] width 99 height 24
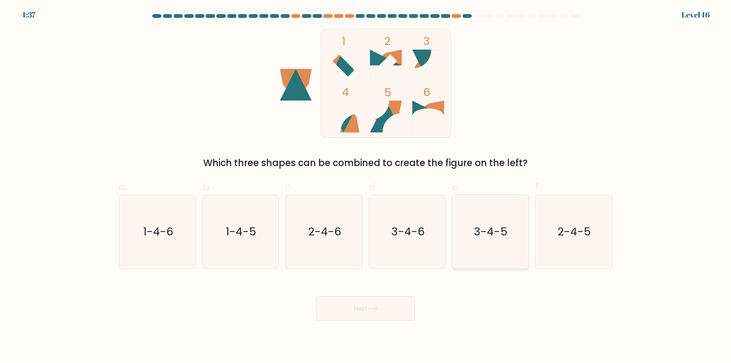
drag, startPoint x: 491, startPoint y: 257, endPoint x: 485, endPoint y: 261, distance: 7.0
click at [491, 257] on icon "3-4-5" at bounding box center [489, 231] width 73 height 73
click at [366, 187] on input "e. 3-4-5" at bounding box center [365, 184] width 0 height 5
radio input "true"
click at [382, 305] on button "Next" at bounding box center [365, 308] width 99 height 24
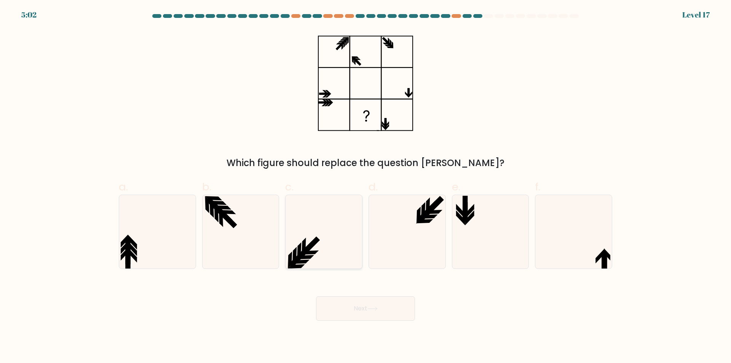
drag, startPoint x: 335, startPoint y: 249, endPoint x: 343, endPoint y: 266, distance: 18.9
click at [335, 249] on icon at bounding box center [323, 231] width 73 height 73
click at [365, 187] on input "c." at bounding box center [365, 184] width 0 height 5
radio input "true"
click at [360, 308] on button "Next" at bounding box center [365, 308] width 99 height 24
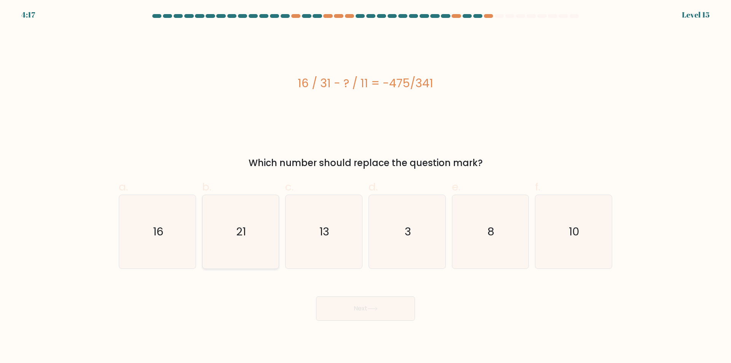
click at [247, 260] on icon "21" at bounding box center [240, 231] width 73 height 73
click at [365, 187] on input "b. 21" at bounding box center [365, 184] width 0 height 5
radio input "true"
click at [357, 306] on button "Next" at bounding box center [365, 308] width 99 height 24
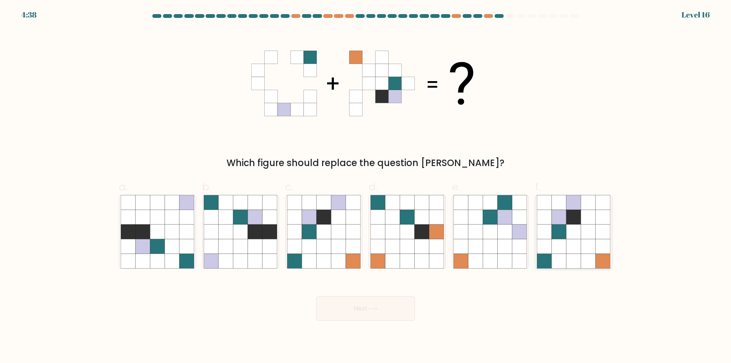
click at [590, 242] on icon at bounding box center [588, 246] width 14 height 14
click at [366, 187] on input "f." at bounding box center [365, 184] width 0 height 5
radio input "true"
click at [390, 310] on button "Next" at bounding box center [365, 308] width 99 height 24
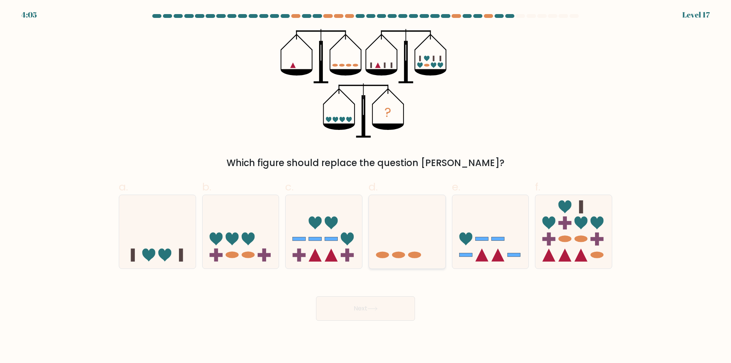
click at [430, 241] on icon at bounding box center [407, 231] width 77 height 63
click at [366, 187] on input "d." at bounding box center [365, 184] width 0 height 5
radio input "true"
click at [353, 314] on button "Next" at bounding box center [365, 308] width 99 height 24
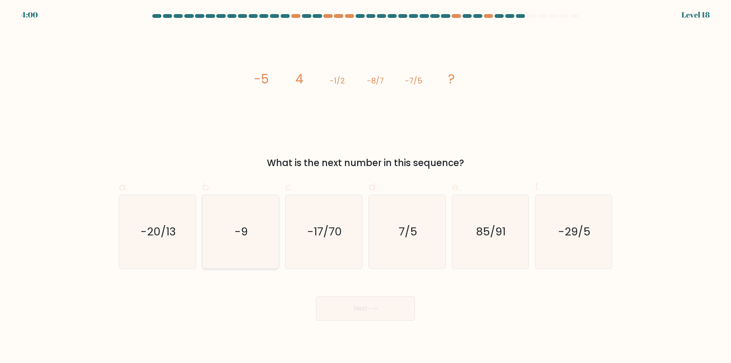
click at [239, 253] on icon "-9" at bounding box center [240, 231] width 73 height 73
click at [365, 187] on input "b. -9" at bounding box center [365, 184] width 0 height 5
radio input "true"
click at [359, 305] on button "Next" at bounding box center [365, 308] width 99 height 24
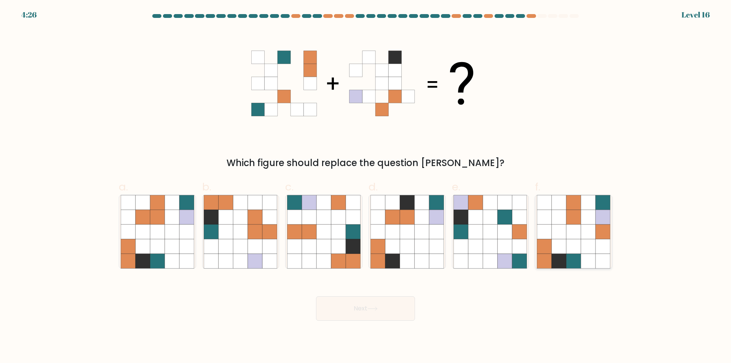
click at [599, 257] on icon at bounding box center [602, 261] width 14 height 14
click at [366, 187] on input "f." at bounding box center [365, 184] width 0 height 5
radio input "true"
click at [392, 308] on button "Next" at bounding box center [365, 308] width 99 height 24
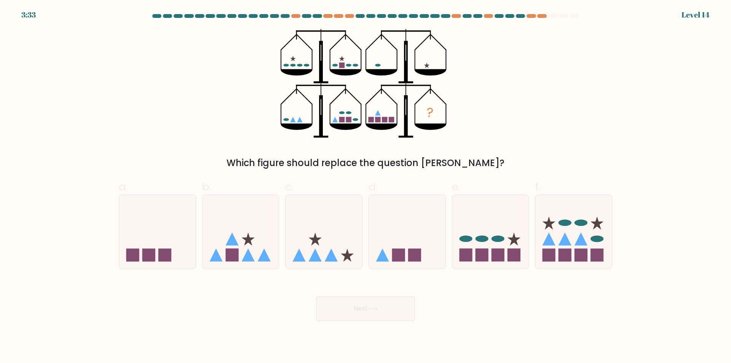
click at [280, 234] on div "b." at bounding box center [240, 224] width 83 height 90
click at [391, 307] on button "Next" at bounding box center [365, 308] width 99 height 24
click at [243, 212] on icon at bounding box center [241, 231] width 77 height 63
click at [365, 187] on input "b." at bounding box center [365, 184] width 0 height 5
radio input "true"
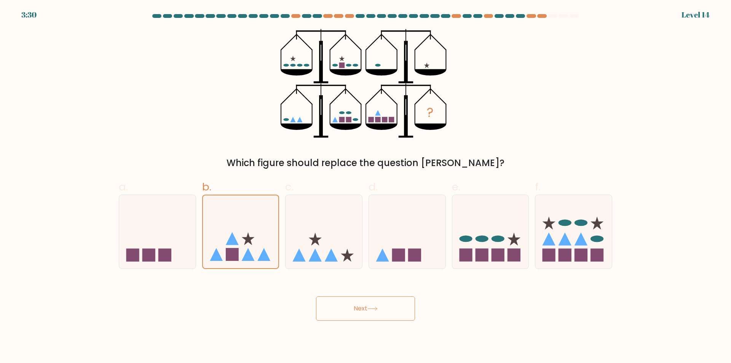
click at [357, 308] on button "Next" at bounding box center [365, 308] width 99 height 24
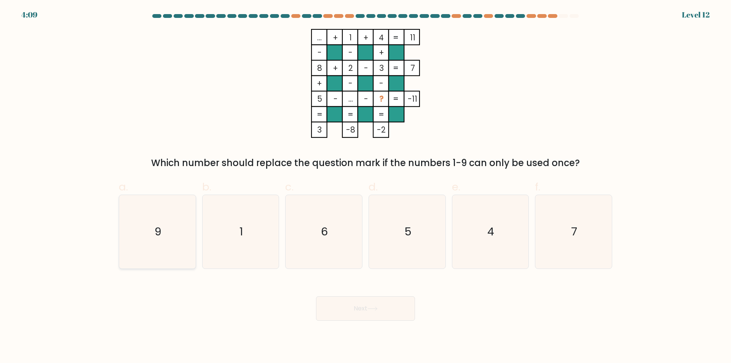
click at [180, 251] on icon "9" at bounding box center [157, 231] width 73 height 73
click at [365, 187] on input "a. 9" at bounding box center [365, 184] width 0 height 5
radio input "true"
click at [355, 308] on button "Next" at bounding box center [365, 308] width 99 height 24
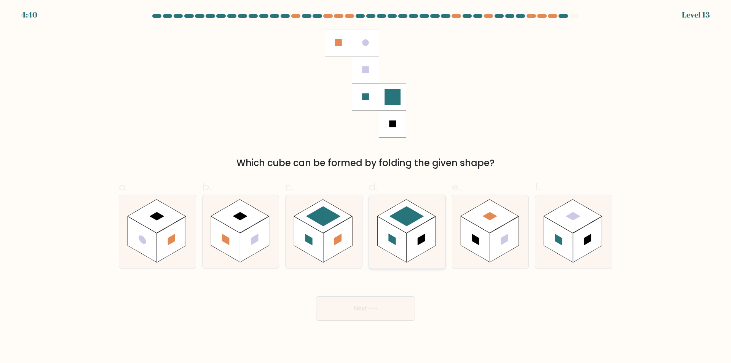
click at [416, 246] on rect at bounding box center [421, 240] width 29 height 46
click at [366, 187] on input "d." at bounding box center [365, 184] width 0 height 5
radio input "true"
click at [381, 308] on button "Next" at bounding box center [365, 308] width 99 height 24
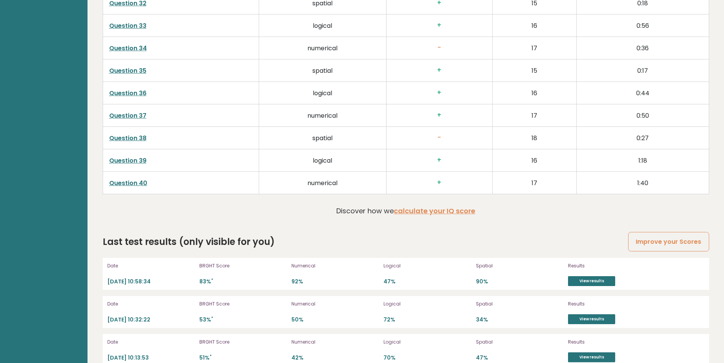
scroll to position [2064, 0]
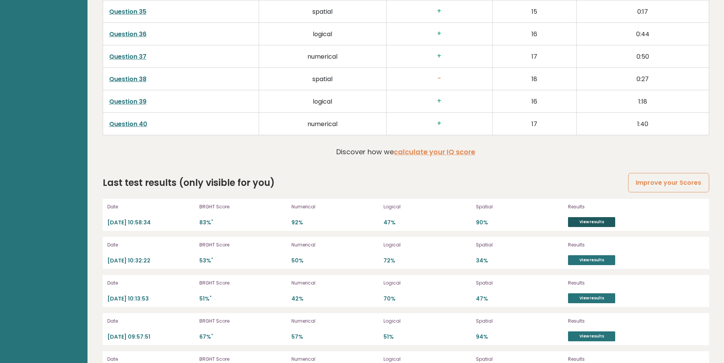
click at [585, 223] on link "View results" at bounding box center [591, 222] width 47 height 10
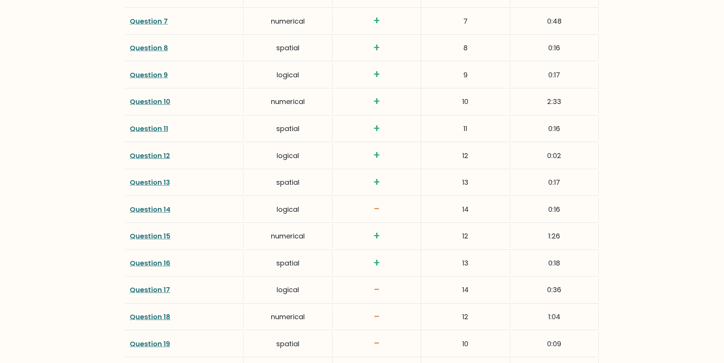
scroll to position [1259, 0]
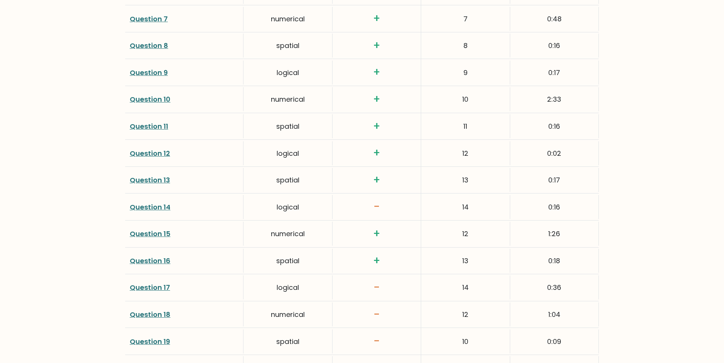
click at [143, 288] on link "Question 17" at bounding box center [150, 287] width 40 height 10
click at [163, 286] on link "Question 17" at bounding box center [150, 287] width 40 height 10
click at [156, 314] on link "Question 18" at bounding box center [150, 314] width 41 height 10
click at [163, 346] on link "Question 19" at bounding box center [150, 342] width 40 height 10
click at [156, 289] on link "Question 17" at bounding box center [150, 287] width 40 height 10
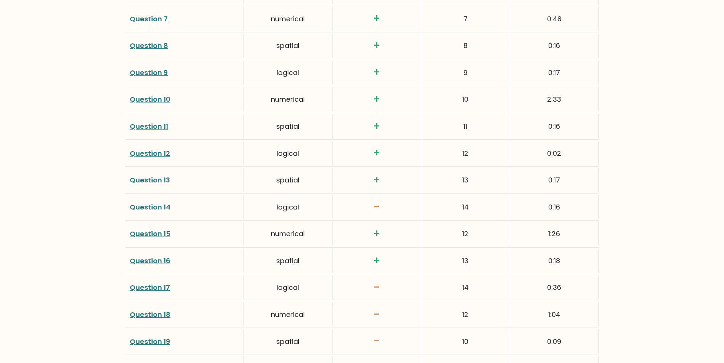
click at [155, 341] on link "Question 19" at bounding box center [150, 342] width 40 height 10
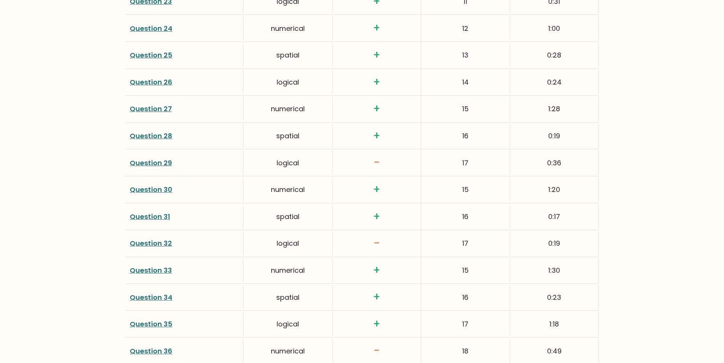
scroll to position [1714, 0]
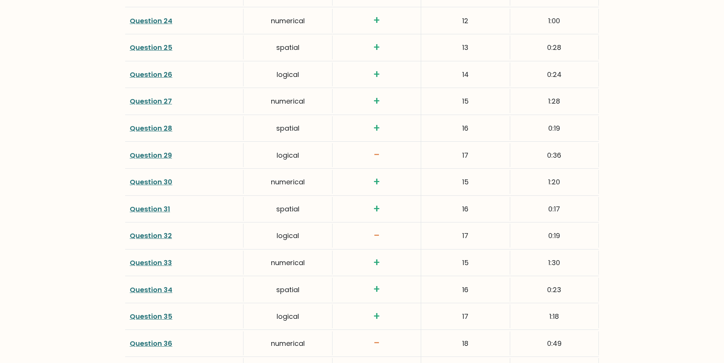
click at [153, 157] on link "Question 29" at bounding box center [151, 155] width 42 height 10
click at [156, 341] on link "Question 36" at bounding box center [151, 343] width 43 height 10
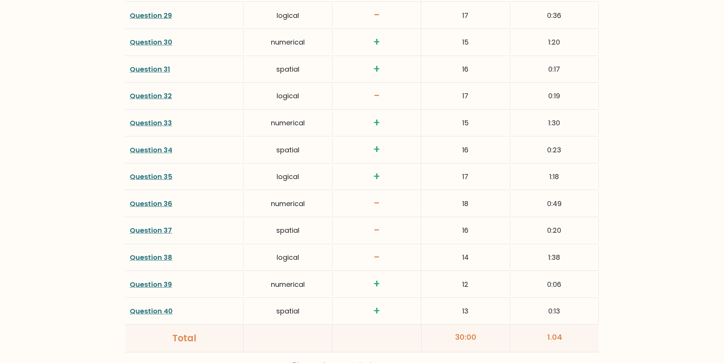
scroll to position [1858, 0]
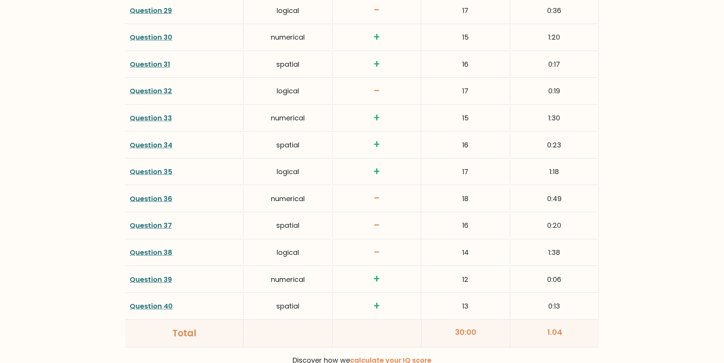
click at [154, 253] on link "Question 38" at bounding box center [151, 252] width 43 height 10
click at [149, 306] on link "Question 40" at bounding box center [151, 306] width 43 height 10
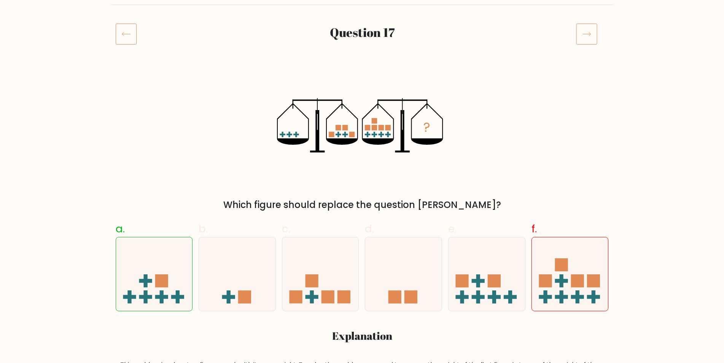
scroll to position [88, 0]
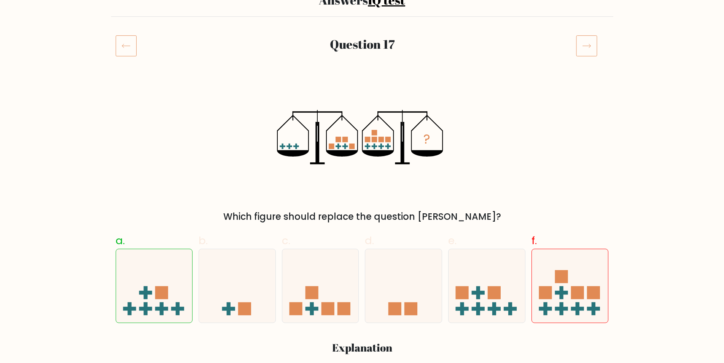
scroll to position [74, 0]
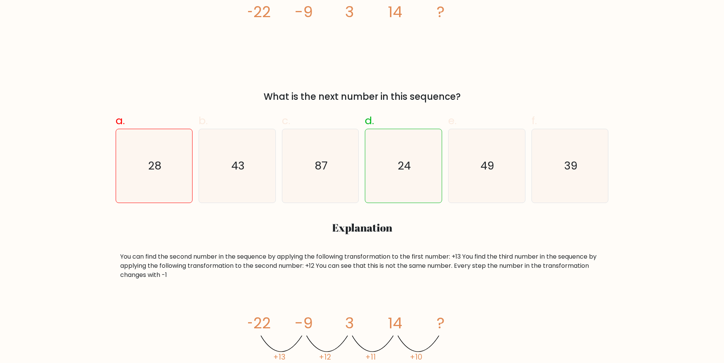
scroll to position [232, 0]
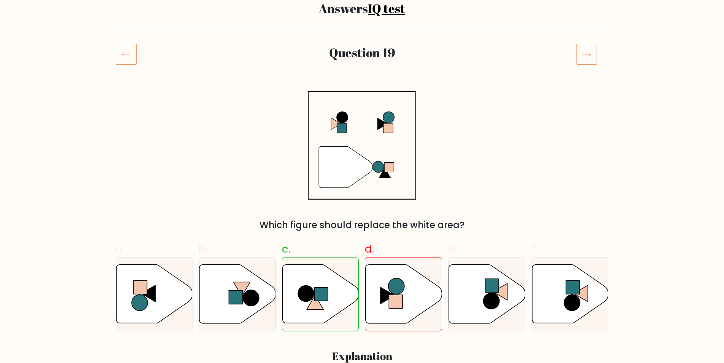
scroll to position [66, 0]
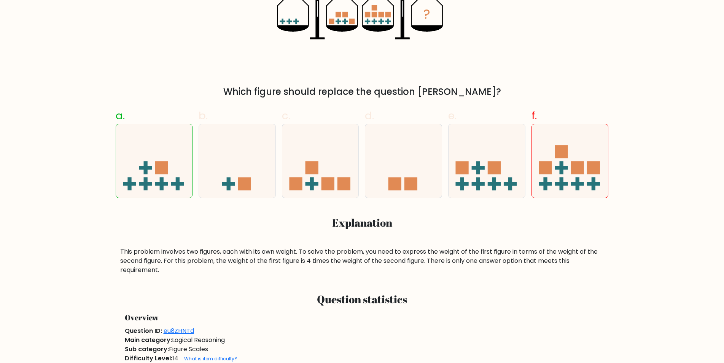
scroll to position [197, 0]
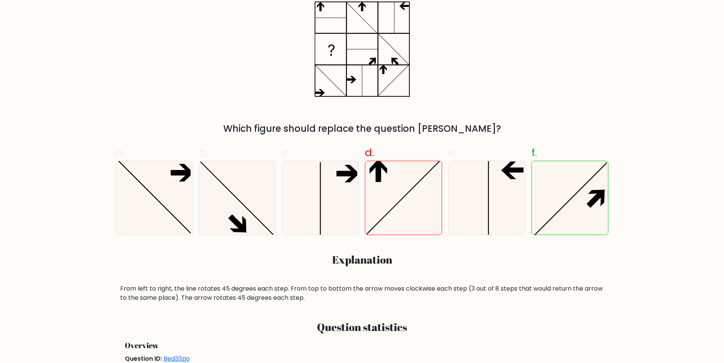
scroll to position [148, 0]
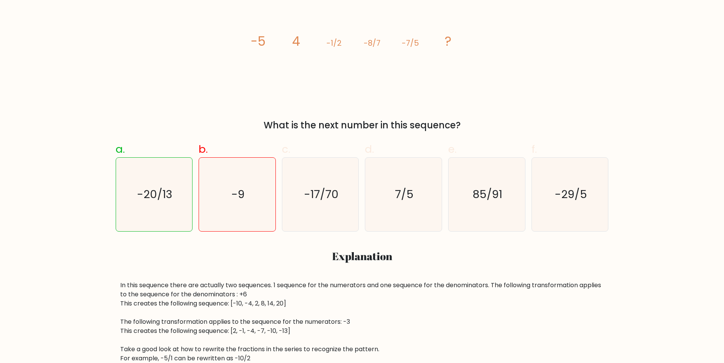
scroll to position [157, 0]
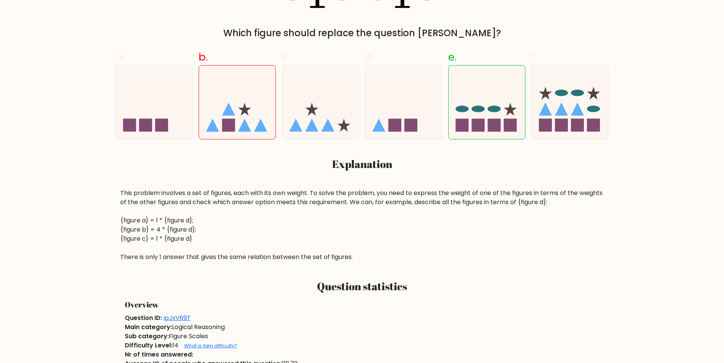
scroll to position [256, 0]
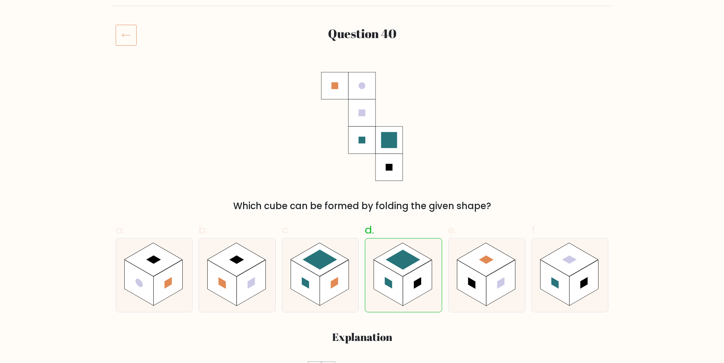
scroll to position [86, 0]
